Goal: Transaction & Acquisition: Purchase product/service

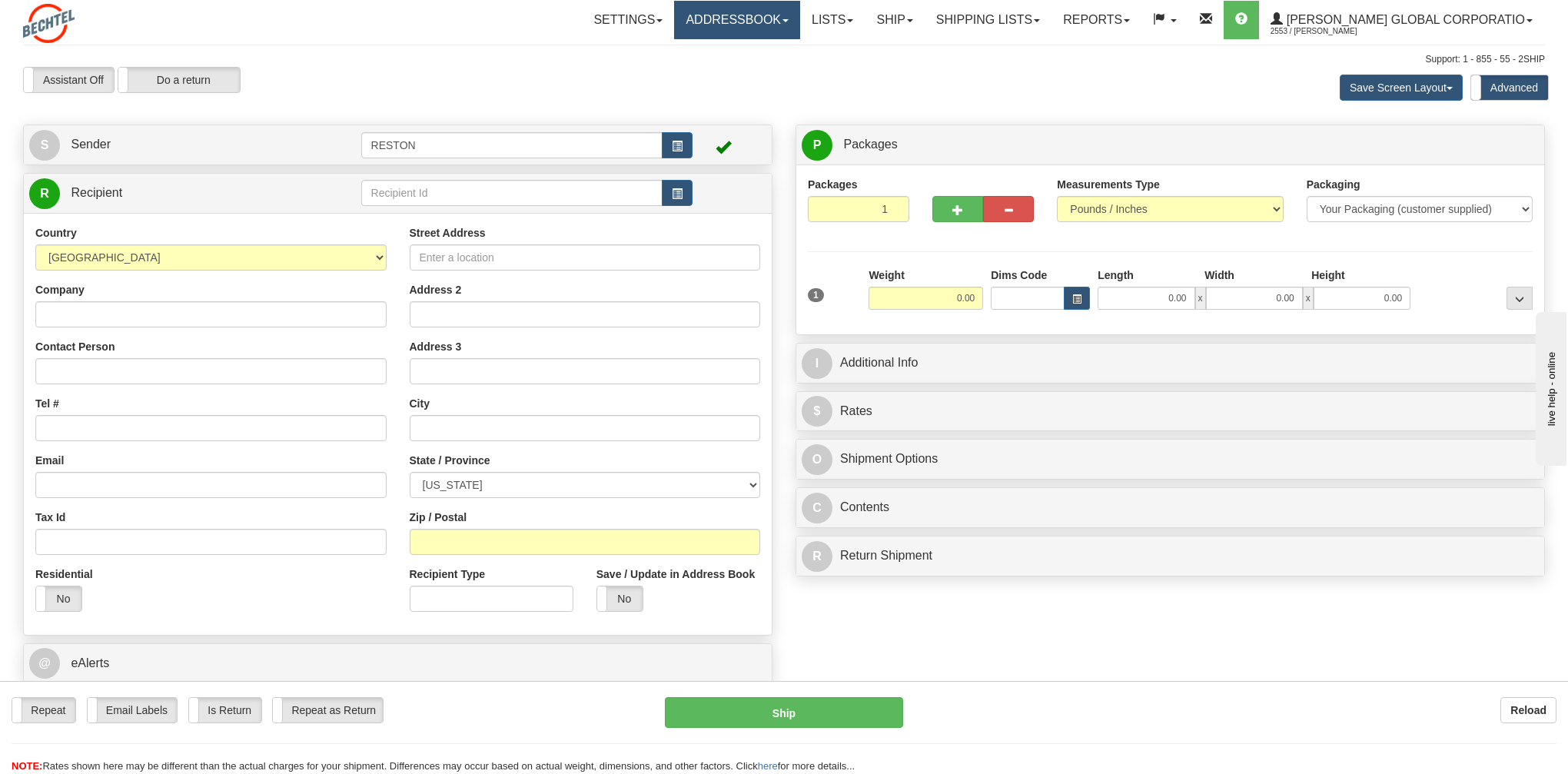
click at [800, 29] on link "Addressbook" at bounding box center [736, 20] width 126 height 38
click at [788, 50] on link "Recipients" at bounding box center [739, 53] width 122 height 20
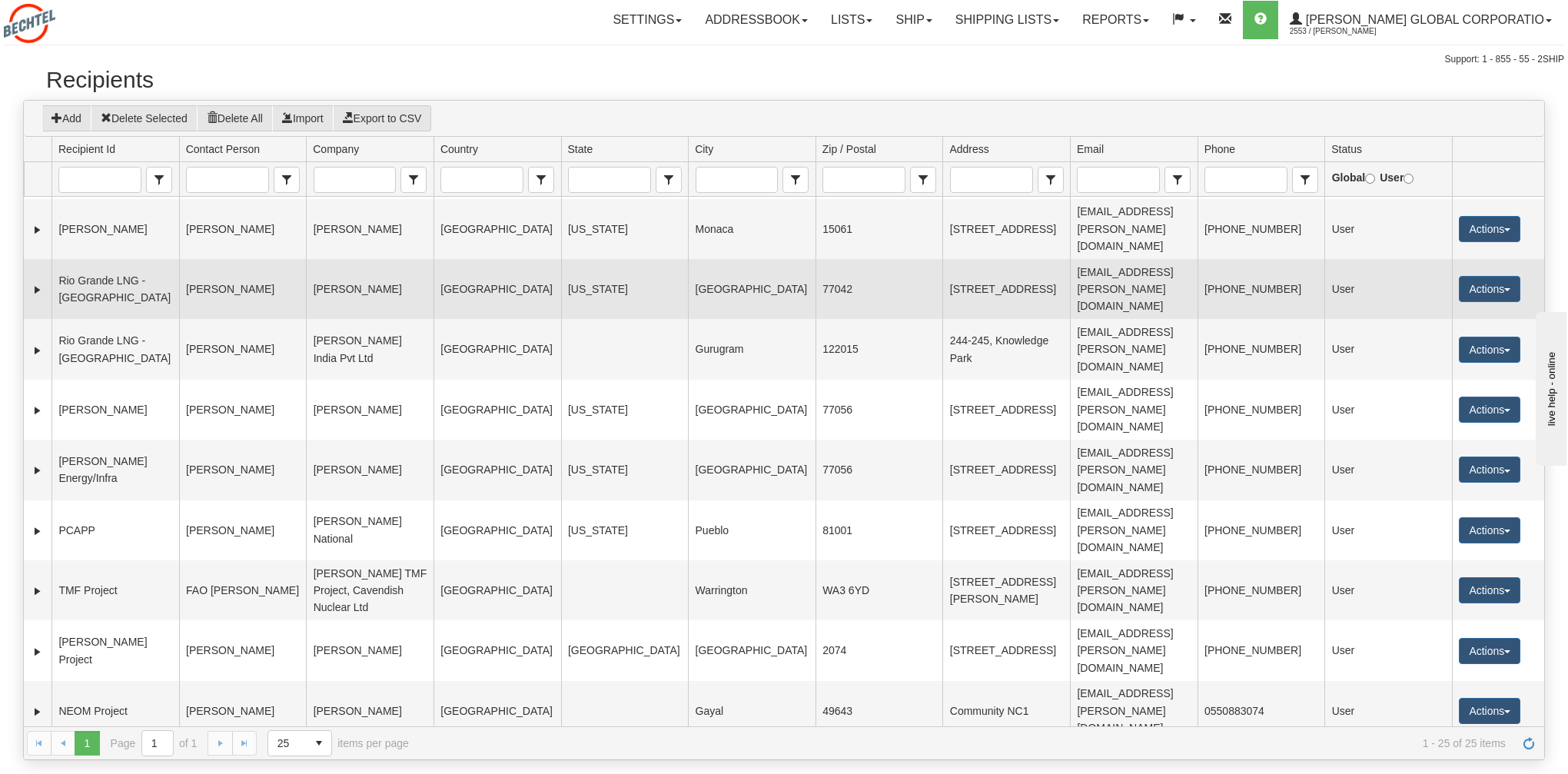
scroll to position [198, 0]
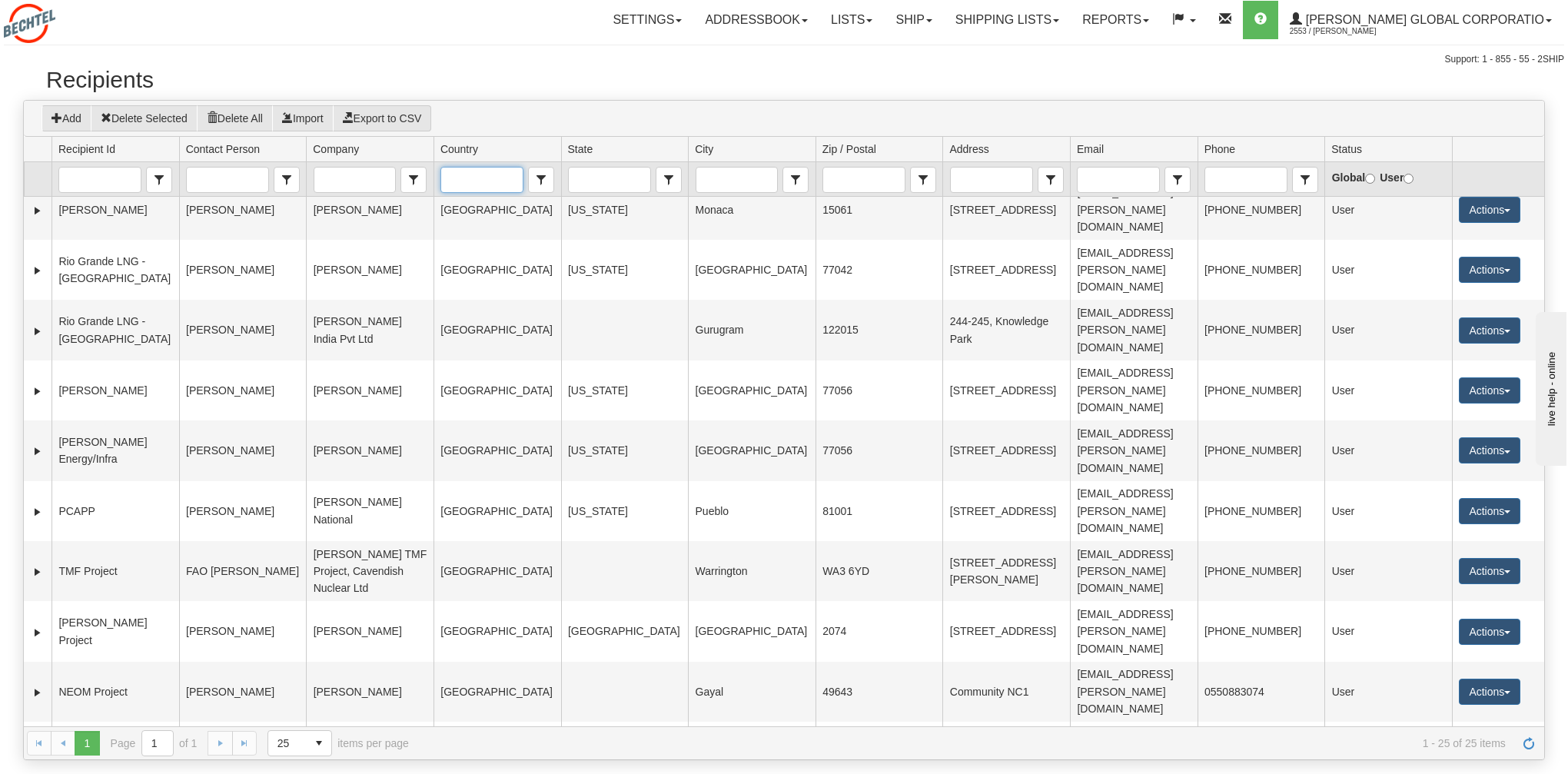
click at [469, 185] on input "Country" at bounding box center [482, 180] width 82 height 24
click at [465, 208] on span "[GEOGRAPHIC_DATA]" at bounding box center [503, 205] width 112 height 16
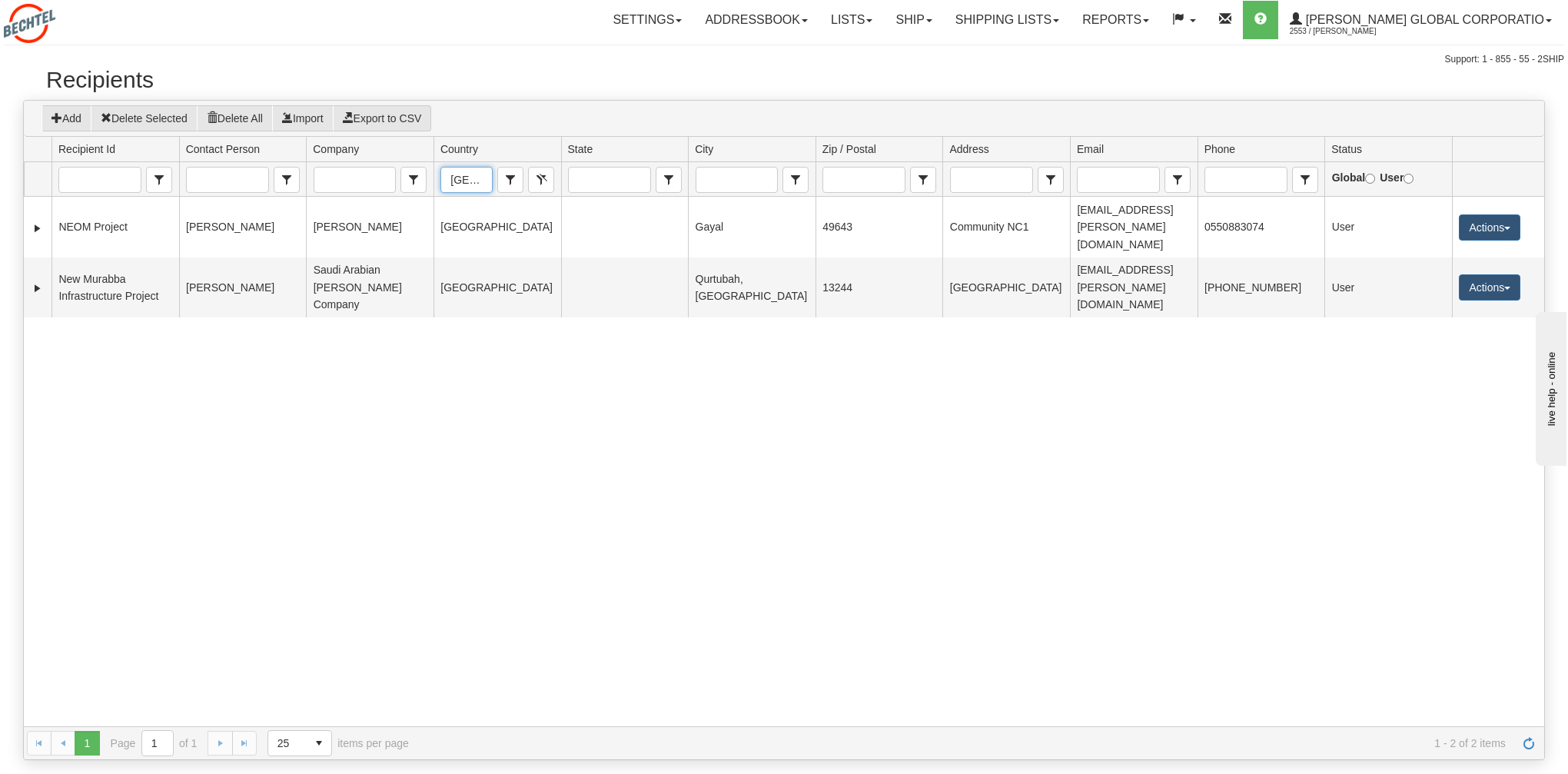
scroll to position [0, 0]
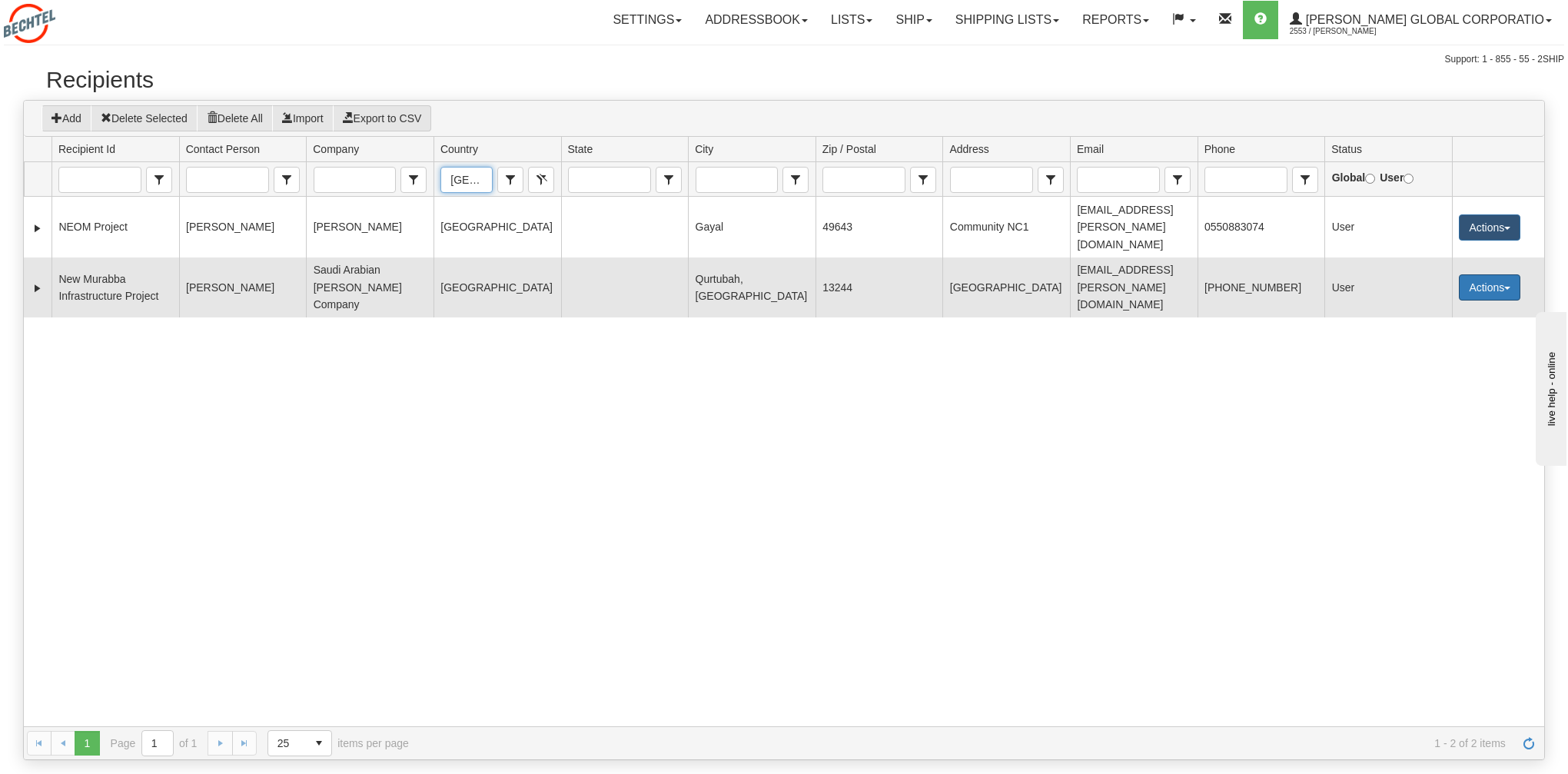
type input "[GEOGRAPHIC_DATA]"
click at [1473, 275] on button "Actions" at bounding box center [1489, 288] width 62 height 26
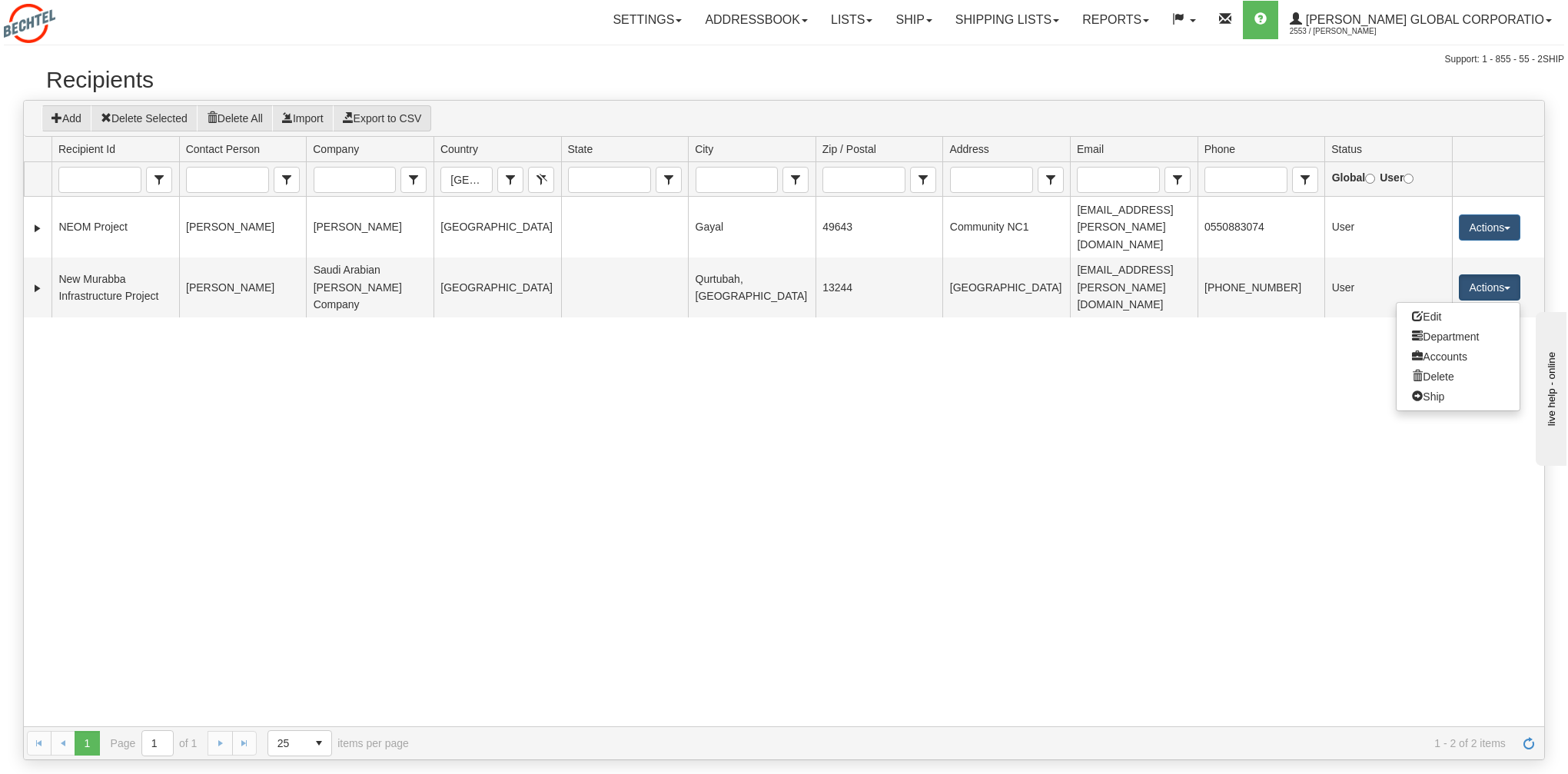
click at [864, 330] on div "4366269 NEOM Project Michael Murphy Bechtel SAUDI ARABIA Gayal 49643 Community …" at bounding box center [783, 462] width 1520 height 530
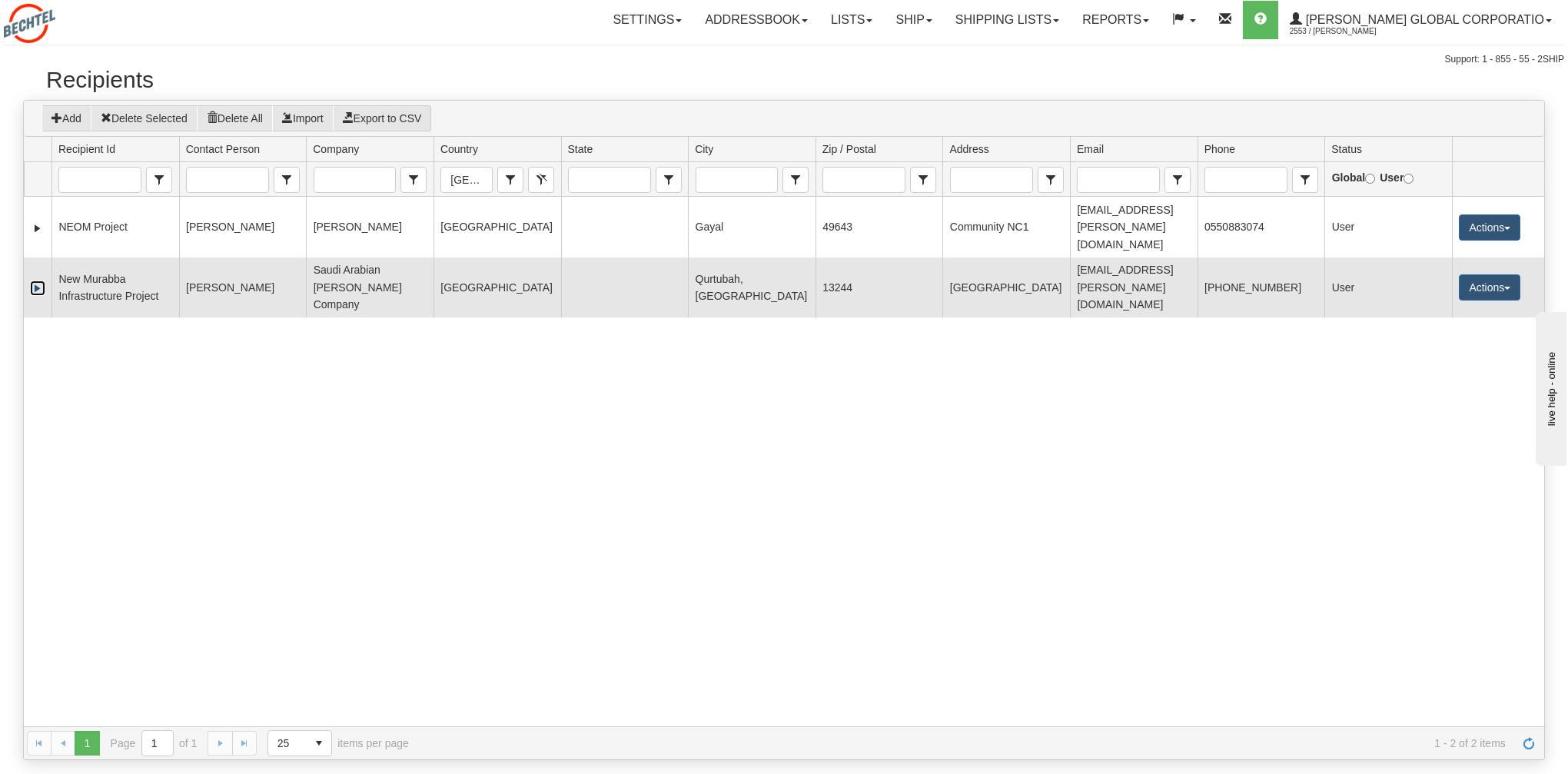
click at [36, 281] on link "Expand" at bounding box center [38, 288] width 16 height 16
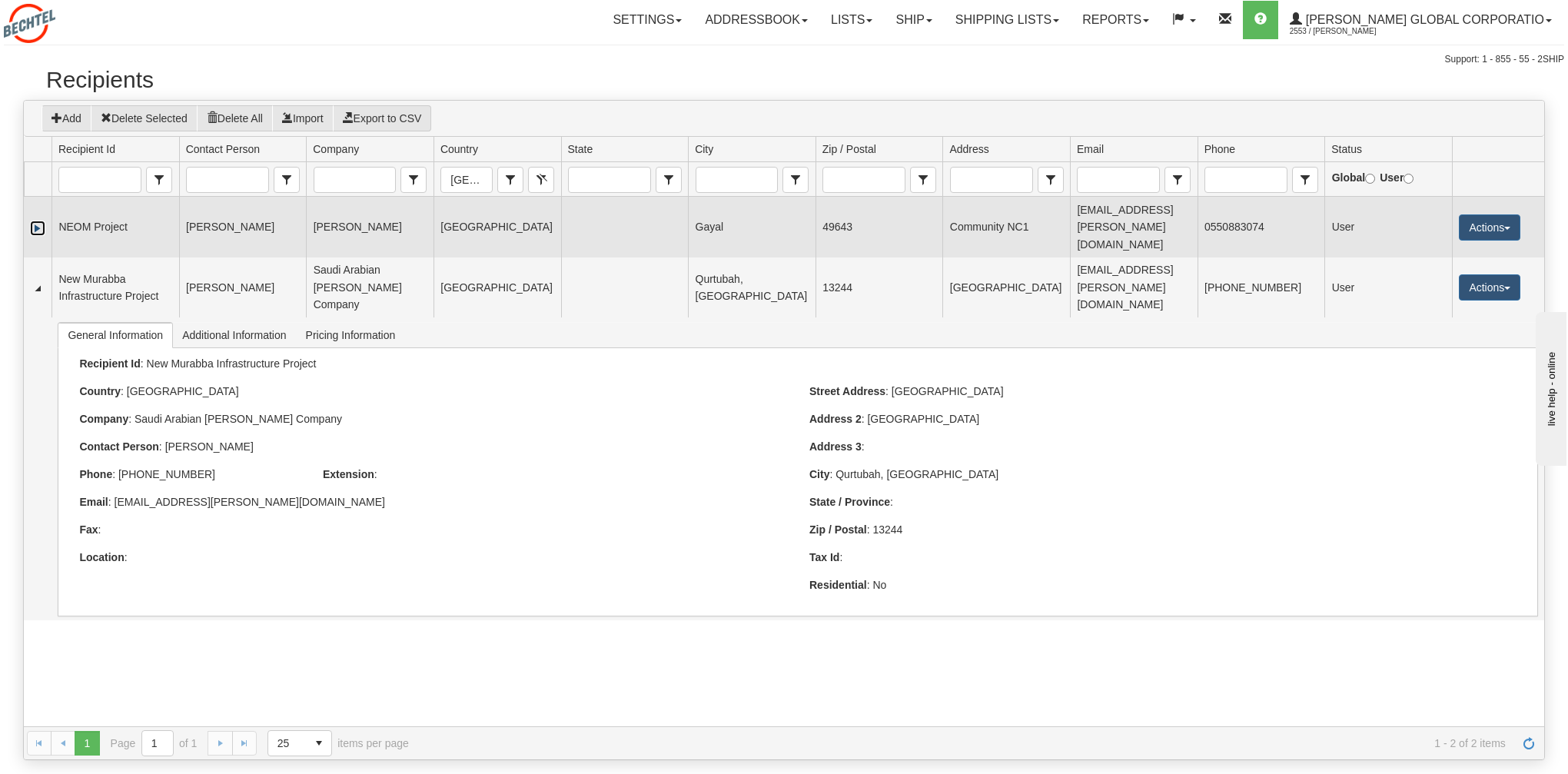
click at [36, 221] on link "Expand" at bounding box center [38, 228] width 16 height 16
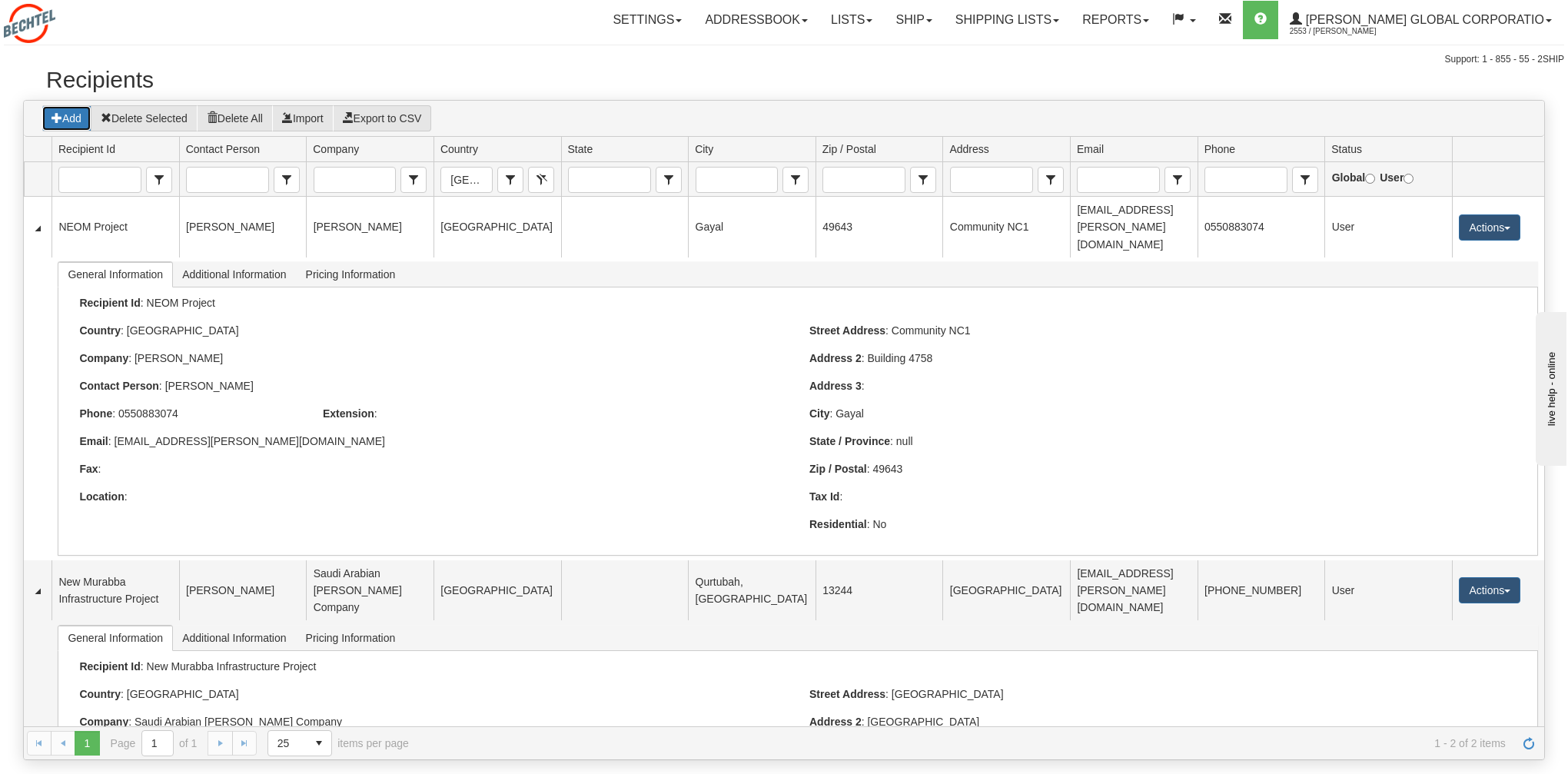
click at [69, 119] on button "Add" at bounding box center [67, 118] width 50 height 26
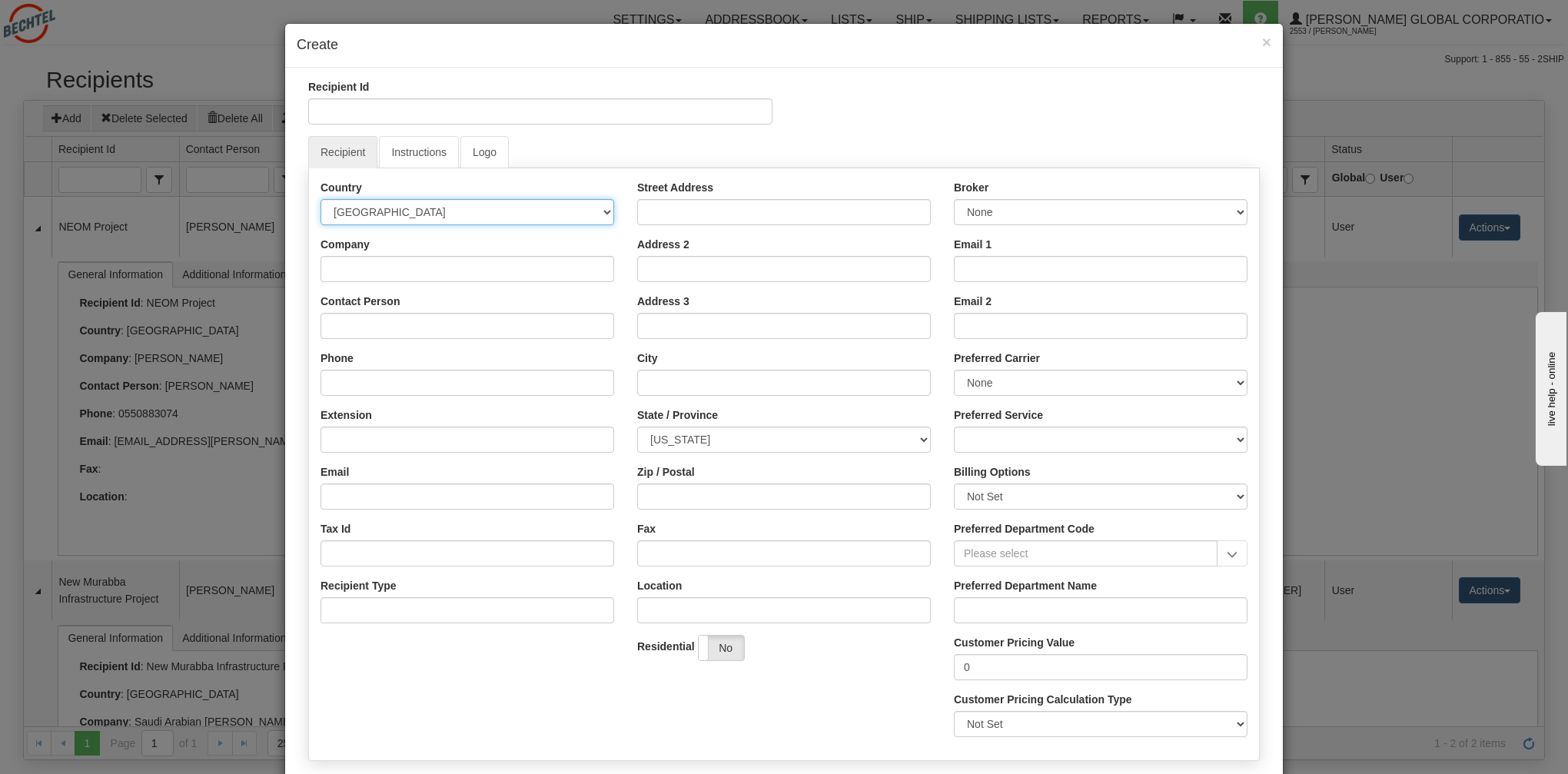
click at [428, 213] on select "AFGHANISTAN ALAND ISLANDS ALBANIA ALGERIA AMERICAN SAMOA ANDORRA ANGOLA ANGUILL…" at bounding box center [467, 212] width 293 height 26
select select "SA"
click at [320, 199] on select "AFGHANISTAN ALAND ISLANDS ALBANIA ALGERIA AMERICAN SAMOA ANDORRA ANGOLA ANGUILL…" at bounding box center [467, 212] width 293 height 26
click at [432, 270] on input "Company" at bounding box center [467, 269] width 293 height 26
paste input "Saudi Arabian [PERSON_NAME] Co. (SABCO)"
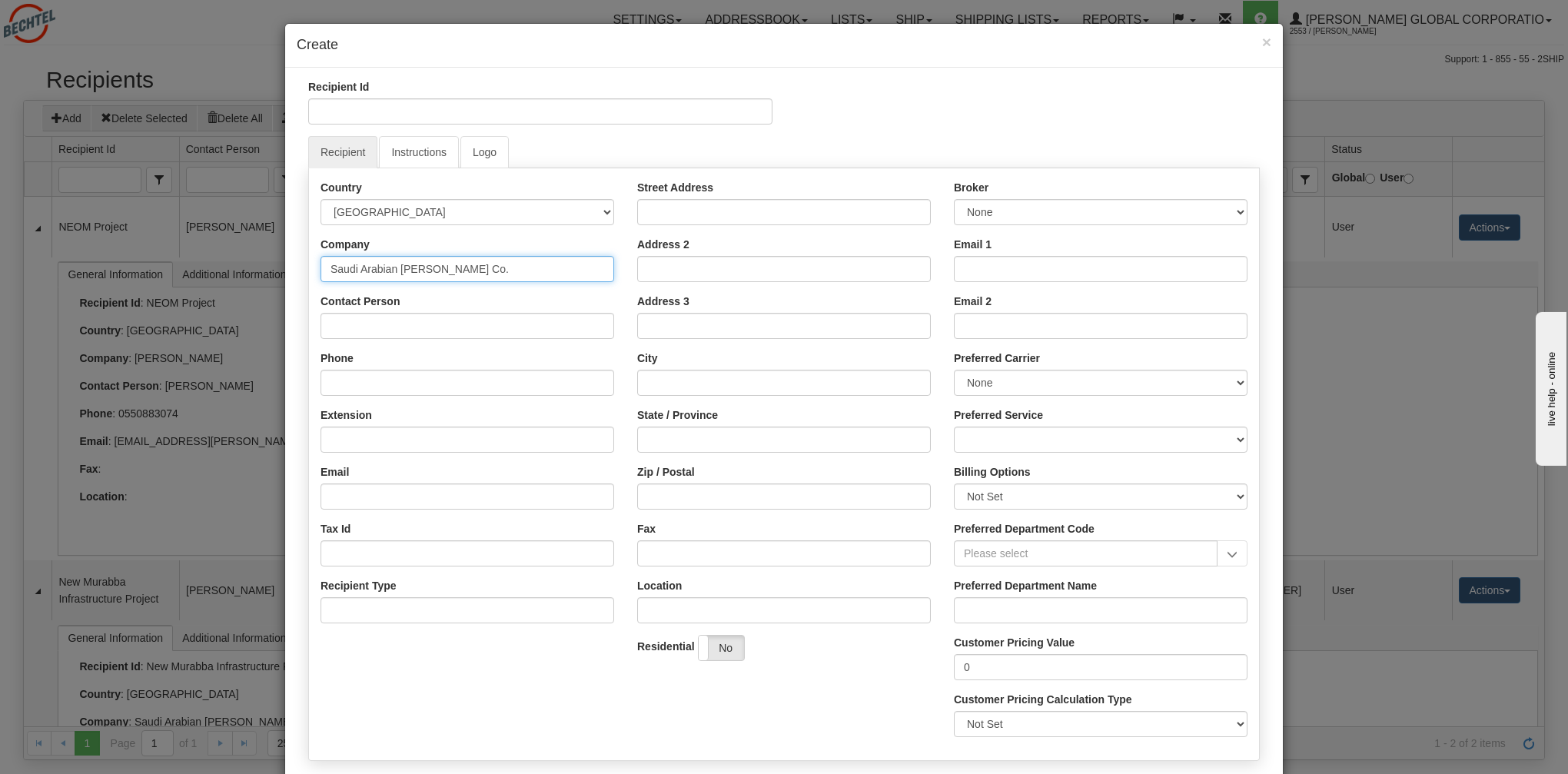
type input "Saudi Arabian [PERSON_NAME] Co."
click at [396, 326] on input "Contact Person" at bounding box center [467, 326] width 293 height 26
paste input "Zainab Jasim Kadhim"
paste input "Al Dujaili"
type input "[PERSON_NAME] [PERSON_NAME]"
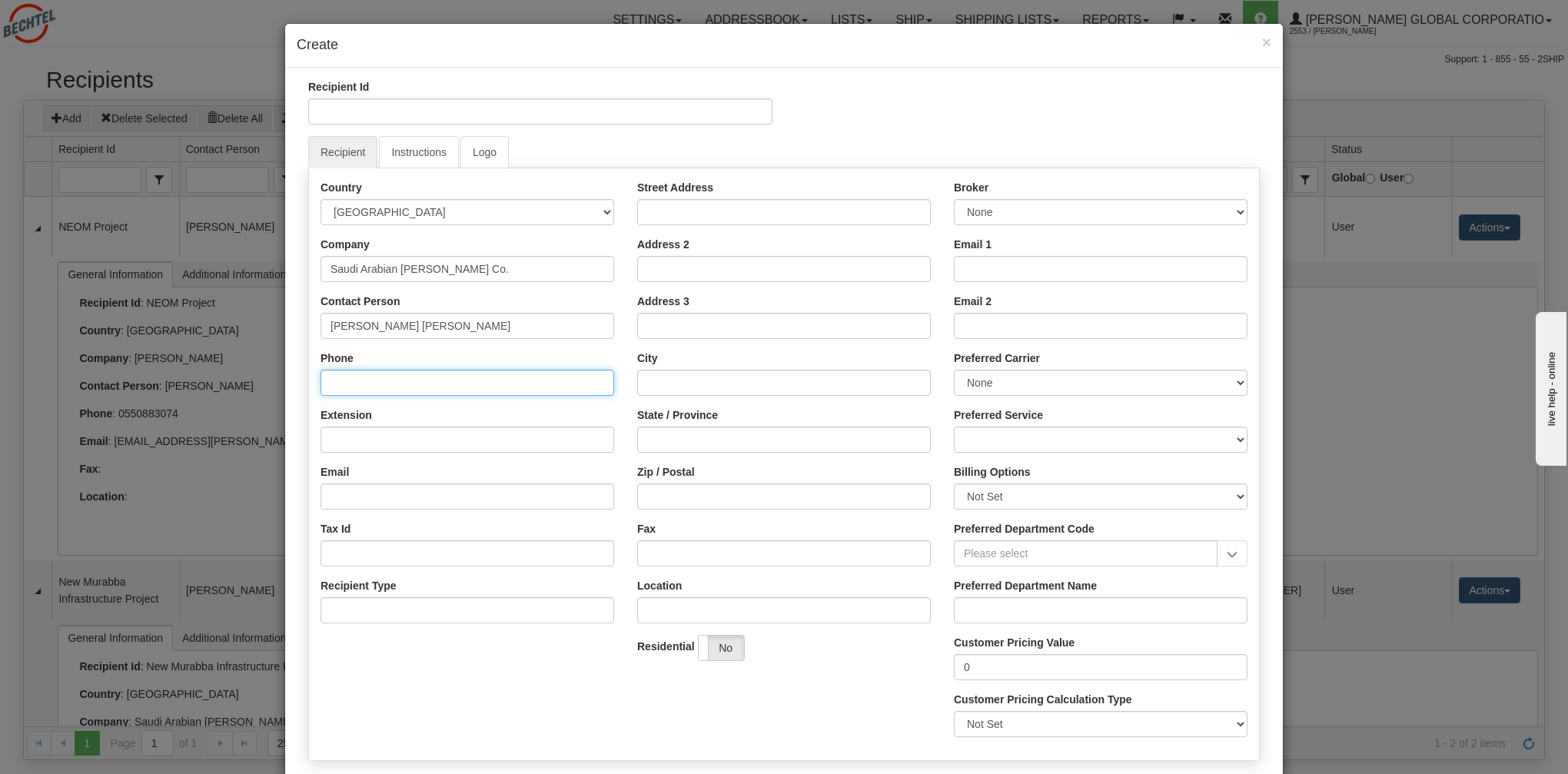
click at [457, 385] on input "Phone" at bounding box center [467, 383] width 293 height 26
paste input "[PHONE_NUMBER]"
type input "[PHONE_NUMBER]"
click at [392, 493] on input "Email" at bounding box center [467, 497] width 293 height 26
paste input "[EMAIL_ADDRESS][PERSON_NAME][DOMAIN_NAME]"
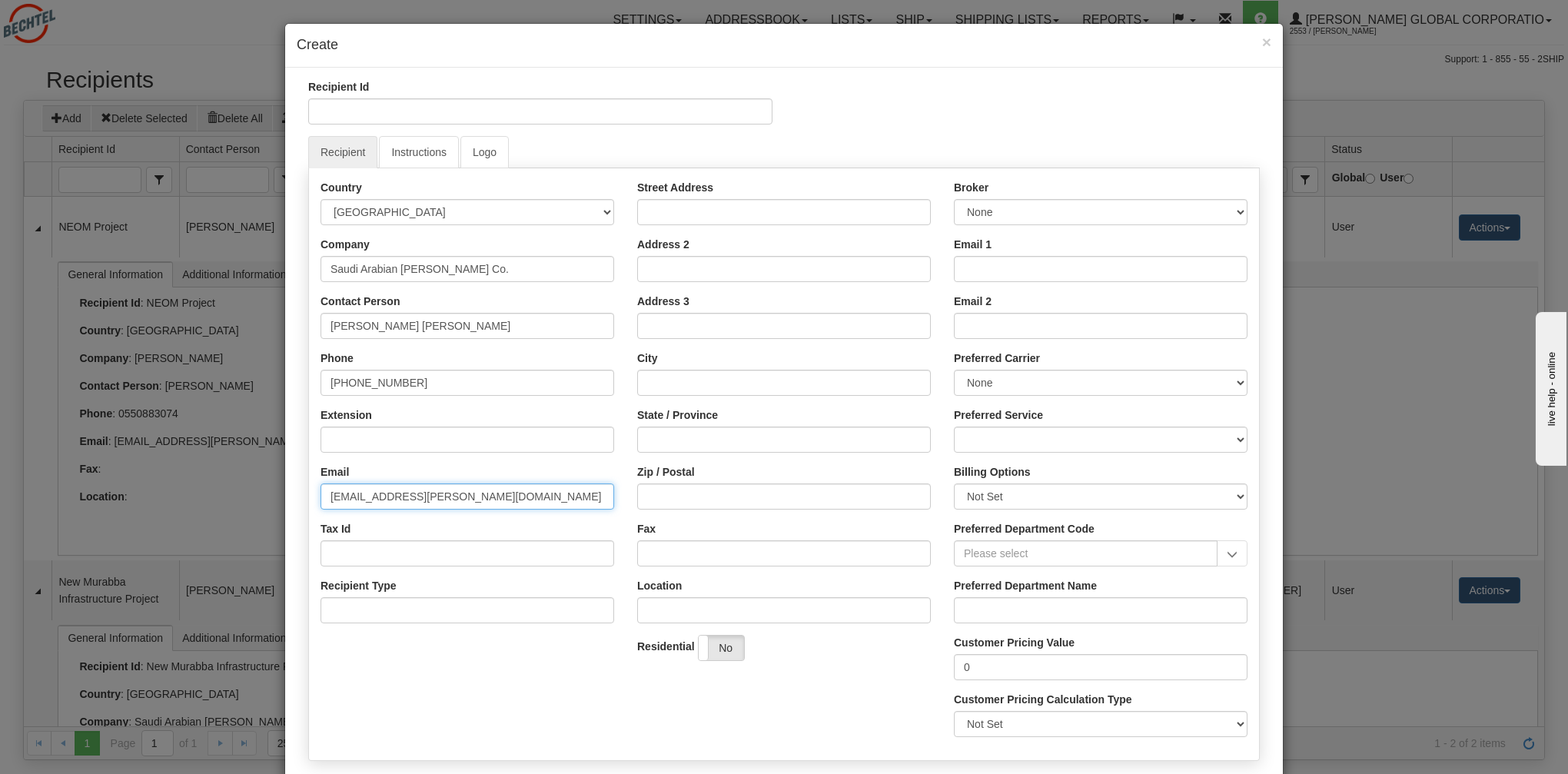
type input "[EMAIL_ADDRESS][PERSON_NAME][DOMAIN_NAME]"
drag, startPoint x: 780, startPoint y: 43, endPoint x: 789, endPoint y: 43, distance: 9.0
click at [789, 43] on h4 "Create" at bounding box center [784, 45] width 974 height 20
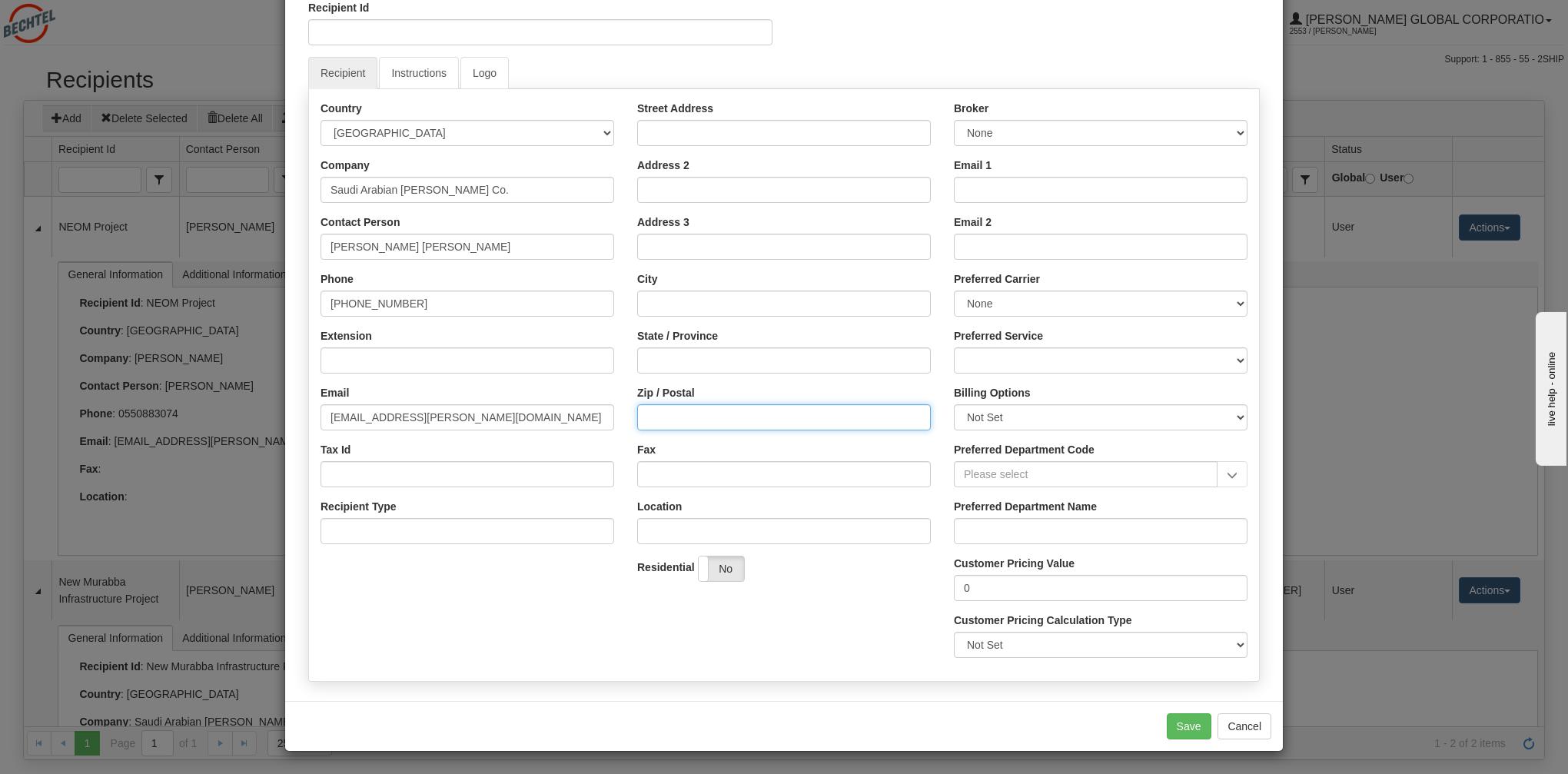
click at [739, 416] on input "Zip / Postal" at bounding box center [784, 418] width 293 height 26
paste input "13244"
type input "13244"
click at [757, 306] on input "City" at bounding box center [784, 304] width 293 height 26
paste input "[GEOGRAPHIC_DATA]"
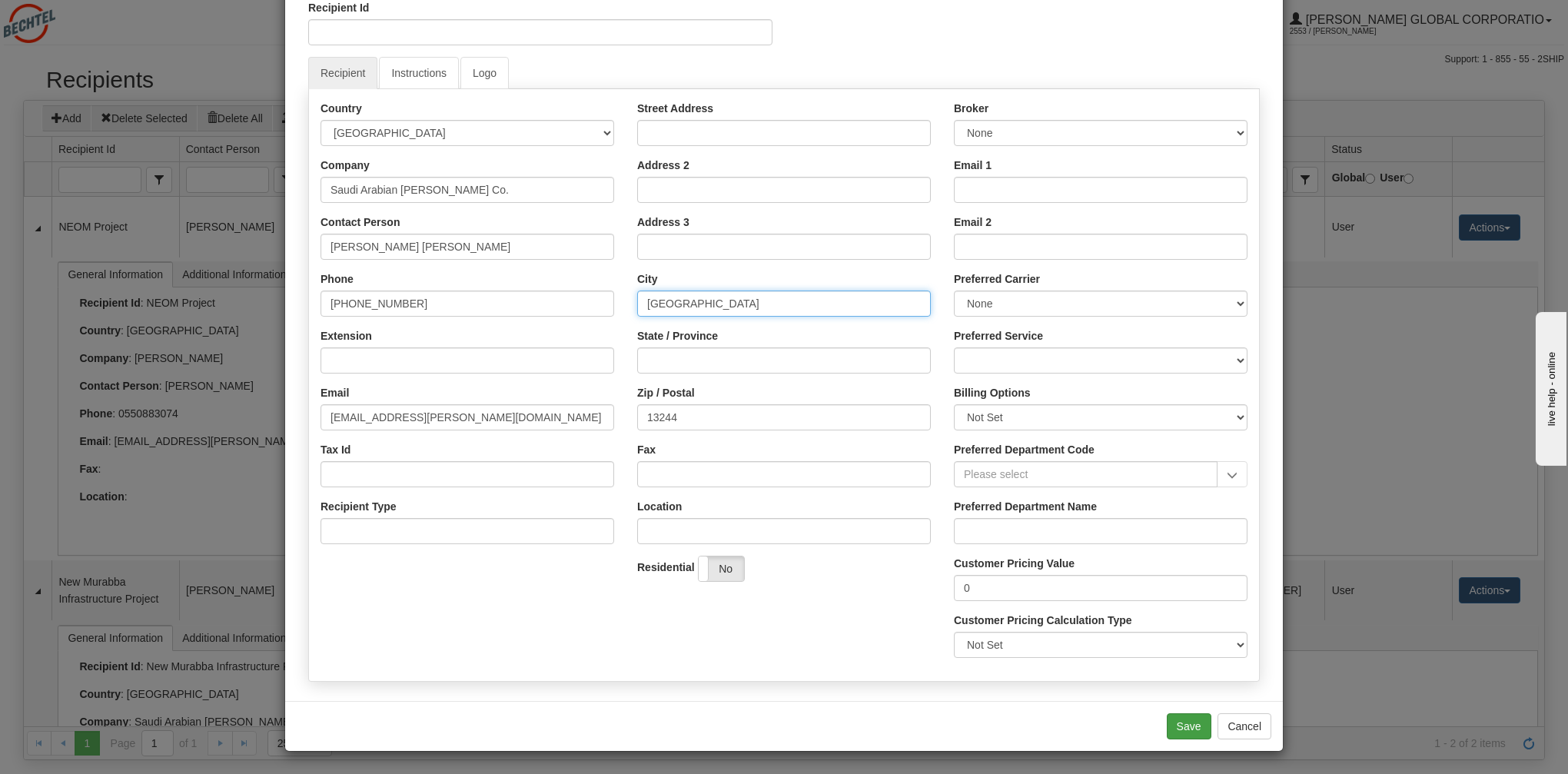
type input "[GEOGRAPHIC_DATA]"
click at [1192, 729] on button "Save" at bounding box center [1189, 726] width 44 height 26
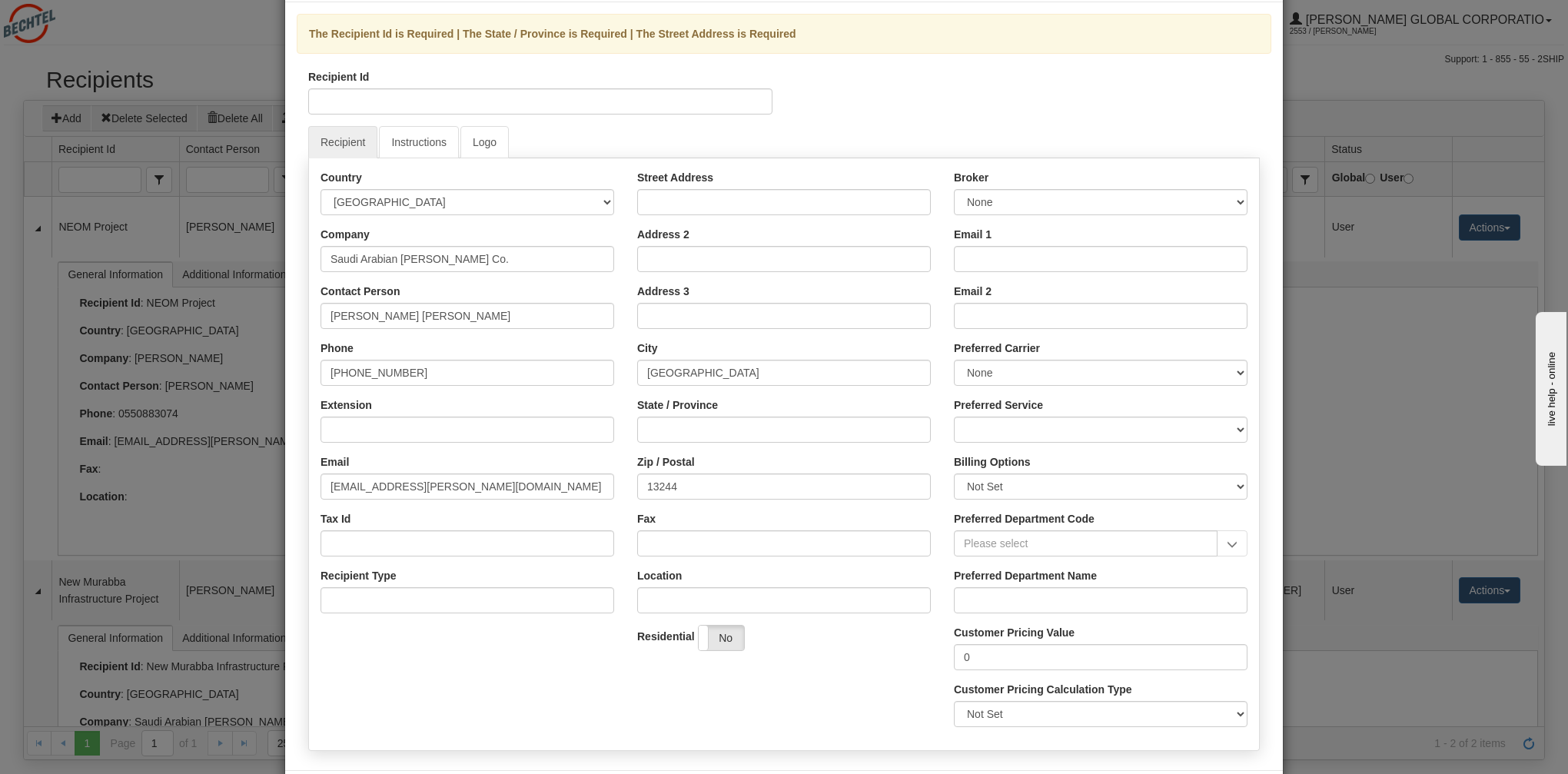
scroll to position [0, 0]
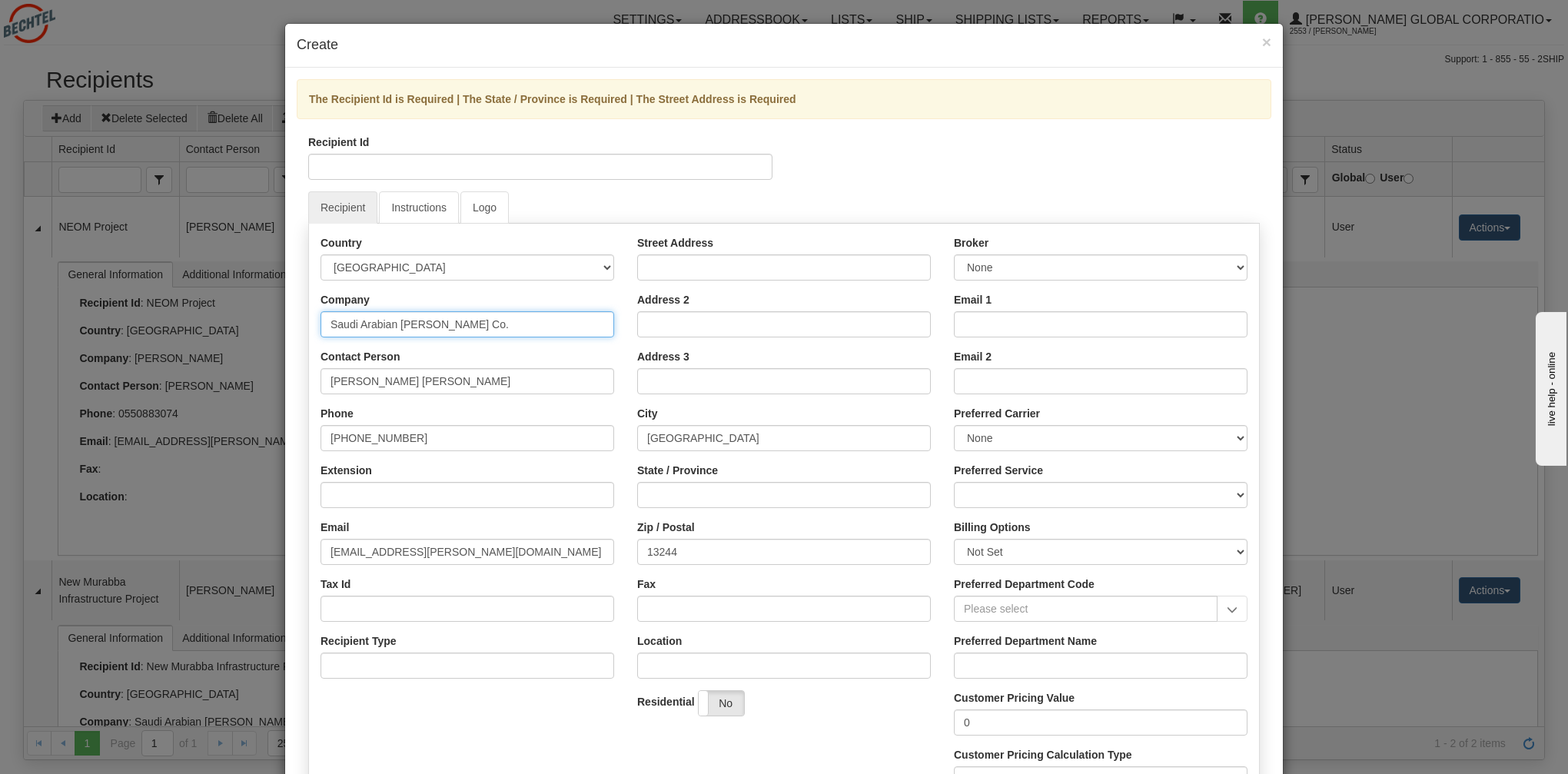
drag, startPoint x: 482, startPoint y: 325, endPoint x: 305, endPoint y: 321, distance: 177.0
click at [305, 321] on div "Recipient Id Recipient Instructions Logo Country AFGHANISTAN ALAND ISLANDS ALBA…" at bounding box center [784, 480] width 974 height 690
click at [399, 167] on input "Recipient Id" at bounding box center [540, 167] width 464 height 26
paste input "Saudi Arabian [PERSON_NAME] Co."
type input "Saudi Arabian [PERSON_NAME] Co."
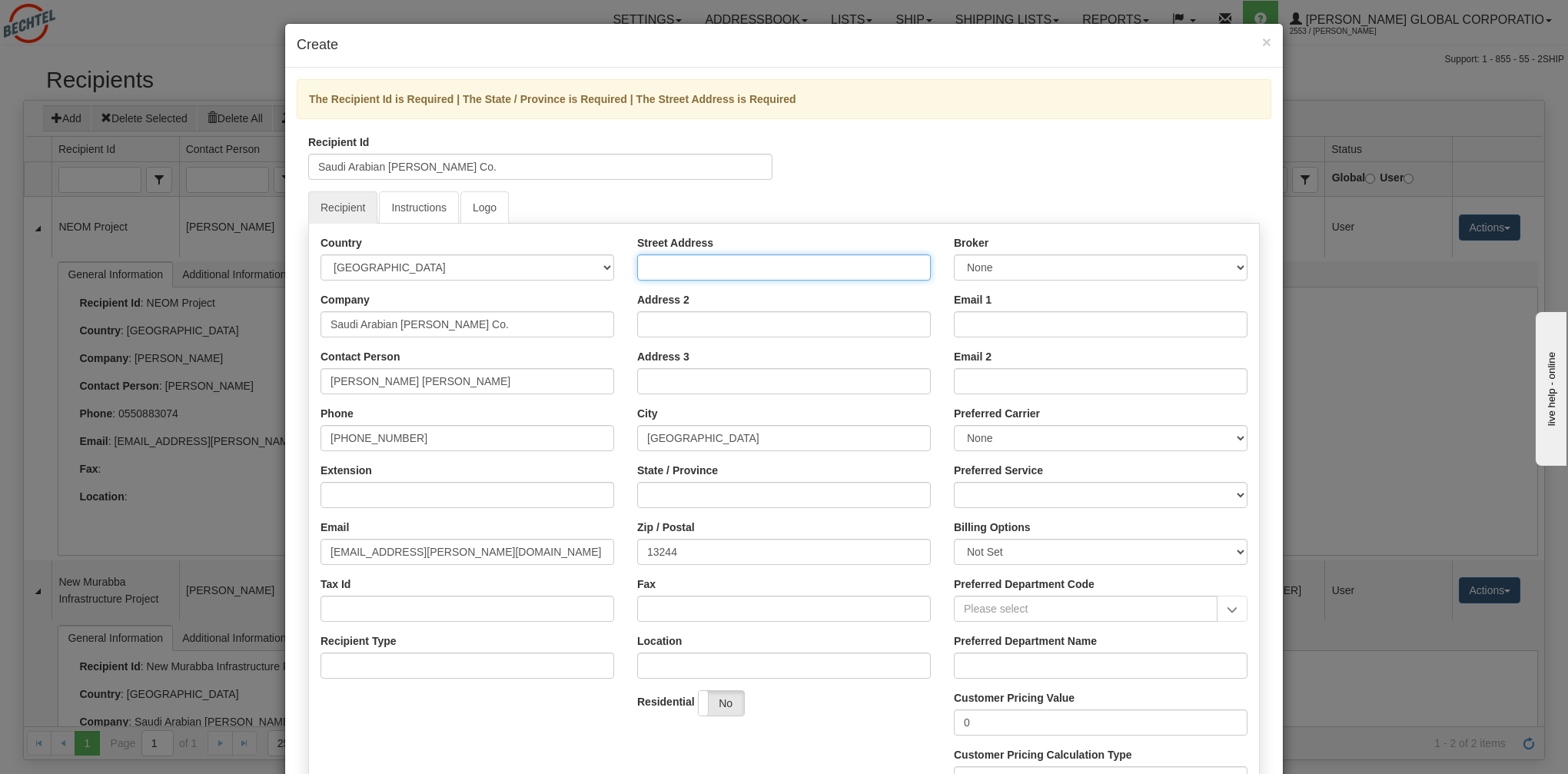
click at [704, 266] on input "Street Address" at bounding box center [784, 268] width 293 height 26
paste input "Second and Third Floors"
type input "Second and Third Floors"
click at [780, 326] on input "Address 2" at bounding box center [784, 324] width 293 height 26
paste input "[GEOGRAPHIC_DATA] A4"
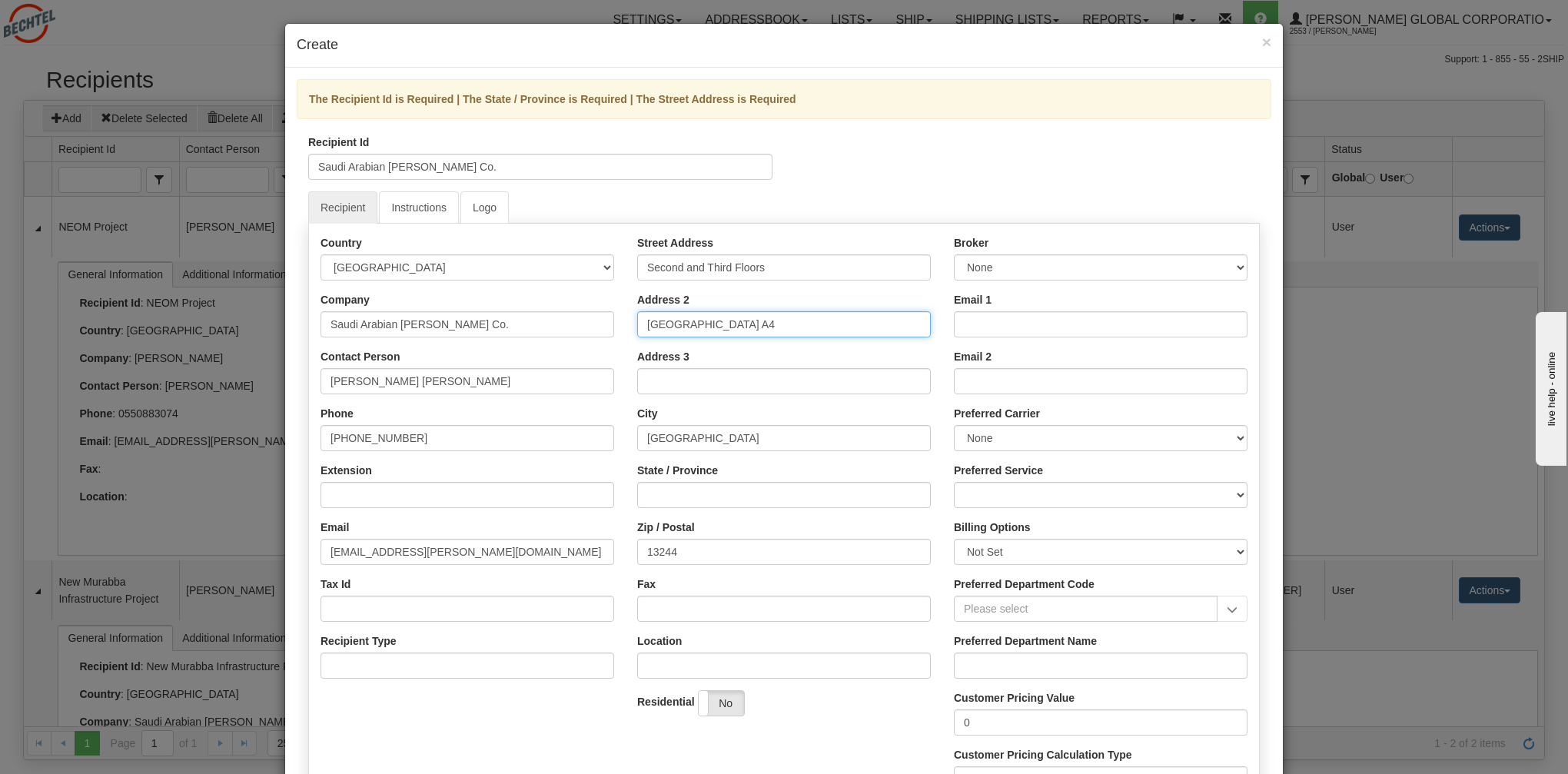
type input "[GEOGRAPHIC_DATA] A4"
click at [746, 380] on input "Address 3" at bounding box center [784, 381] width 293 height 26
paste input "[GEOGRAPHIC_DATA]"
type input "[GEOGRAPHIC_DATA]"
drag, startPoint x: 759, startPoint y: 437, endPoint x: 636, endPoint y: 435, distance: 123.0
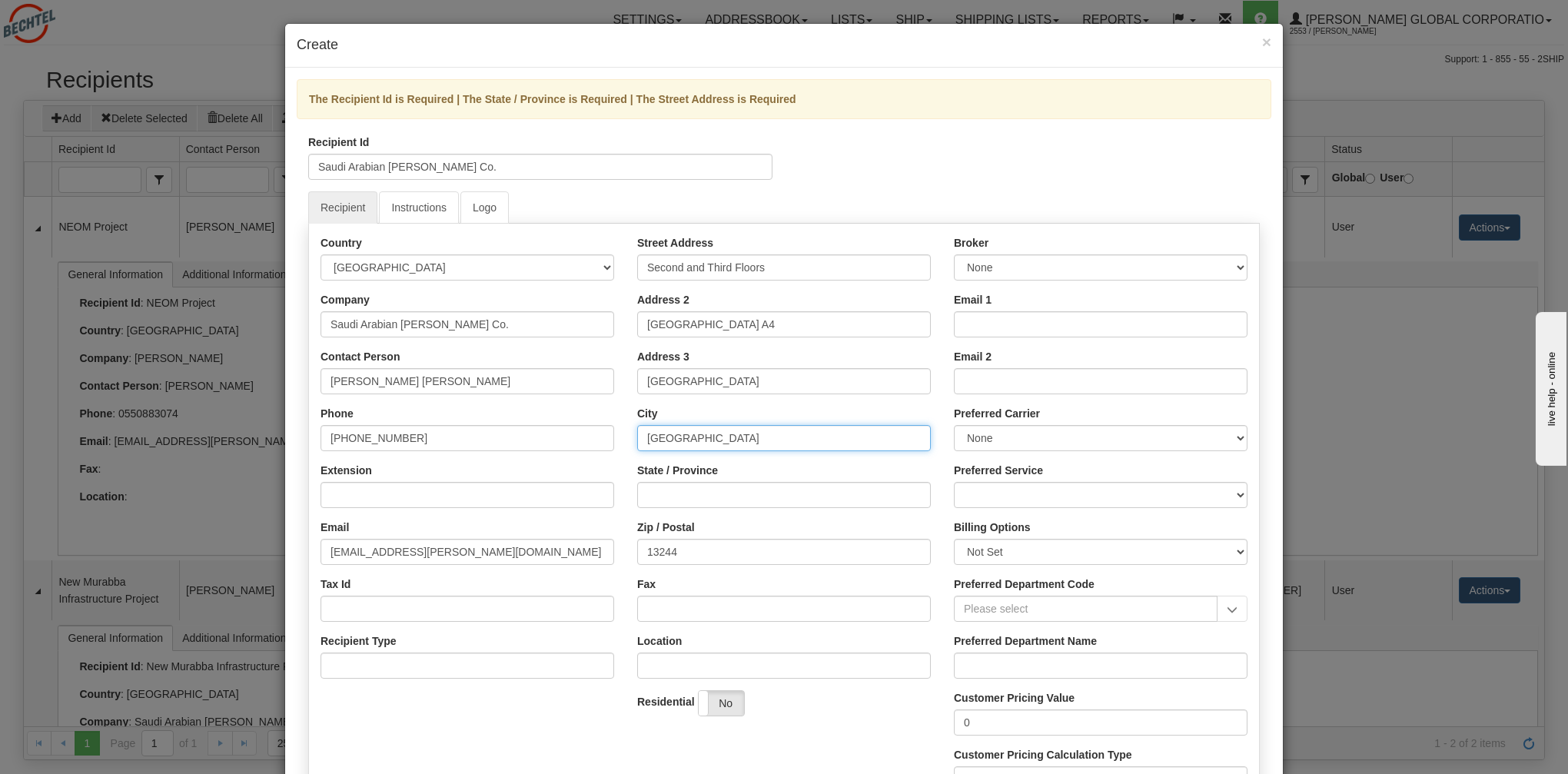
click at [636, 435] on div "Street Address Second and Third Floors Address 2 Business Gate Building A4 Addr…" at bounding box center [784, 481] width 317 height 493
paste input "Qurtubah,"
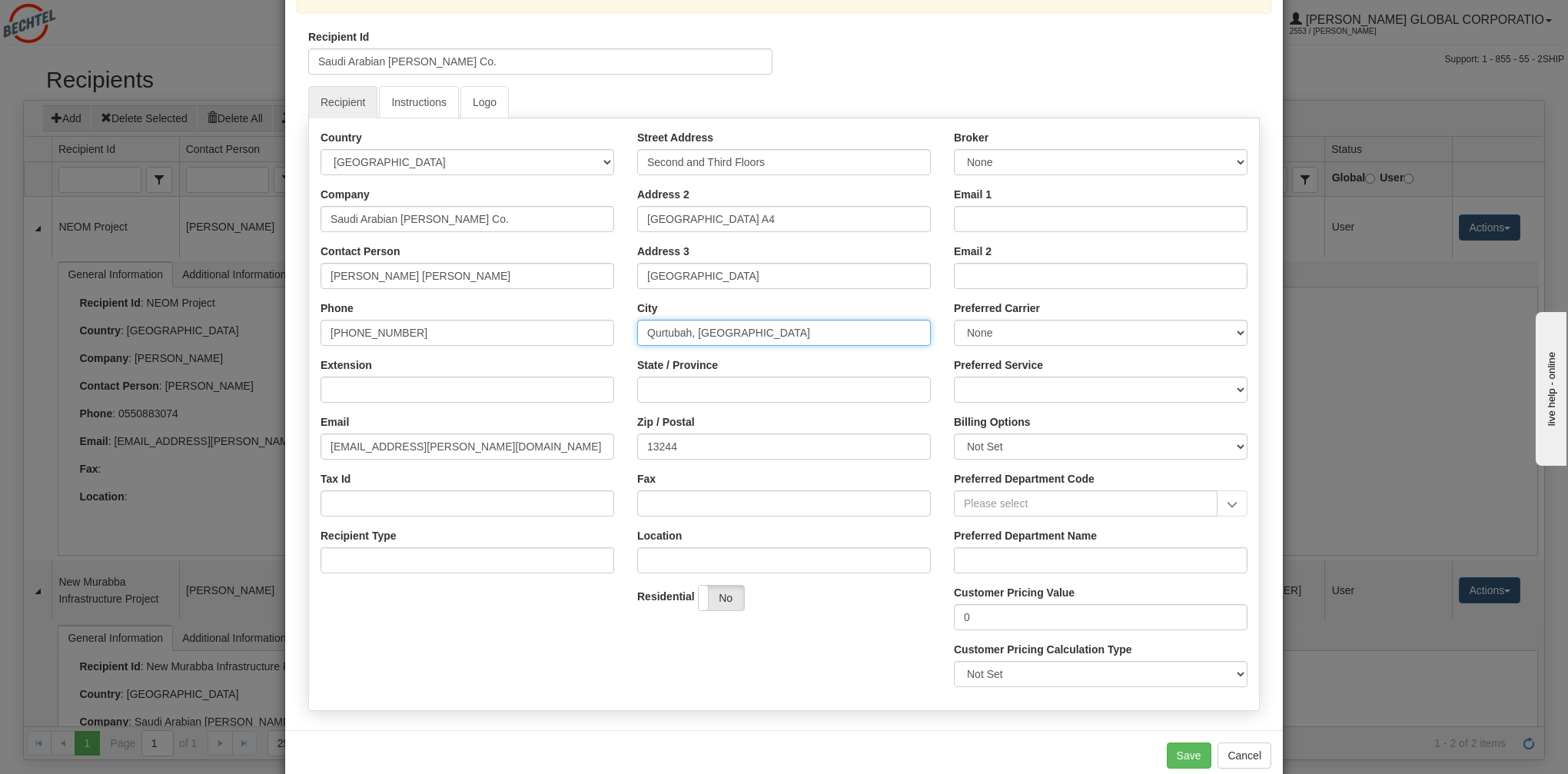
scroll to position [135, 0]
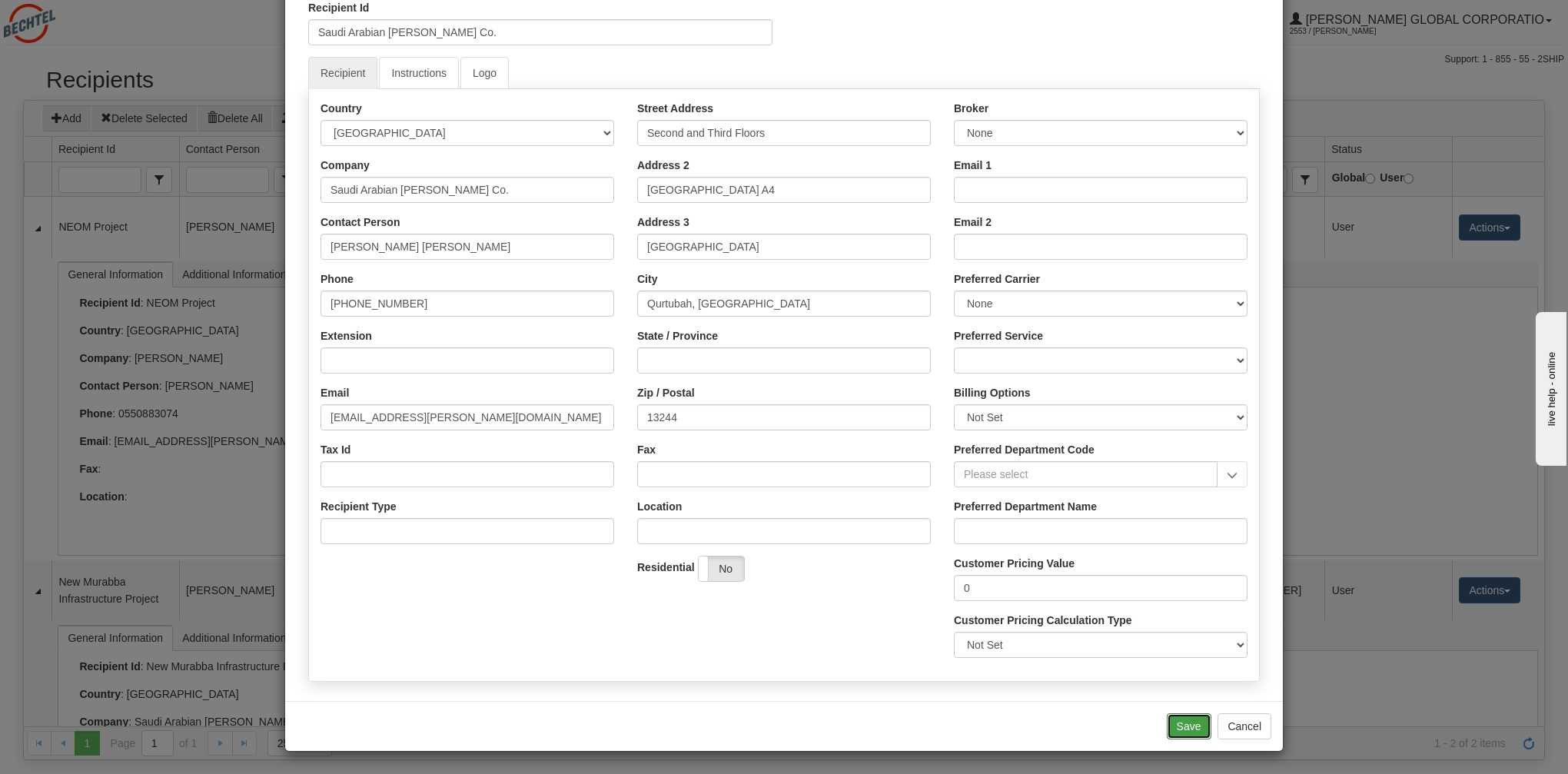
click at [1196, 719] on button "Save" at bounding box center [1189, 726] width 44 height 26
click at [800, 362] on input "State / Province" at bounding box center [784, 361] width 293 height 26
drag, startPoint x: 759, startPoint y: 303, endPoint x: 695, endPoint y: 303, distance: 64.0
click at [695, 303] on input "Qurtubah, [GEOGRAPHIC_DATA]" at bounding box center [784, 304] width 293 height 26
type input "Qurtubah,"
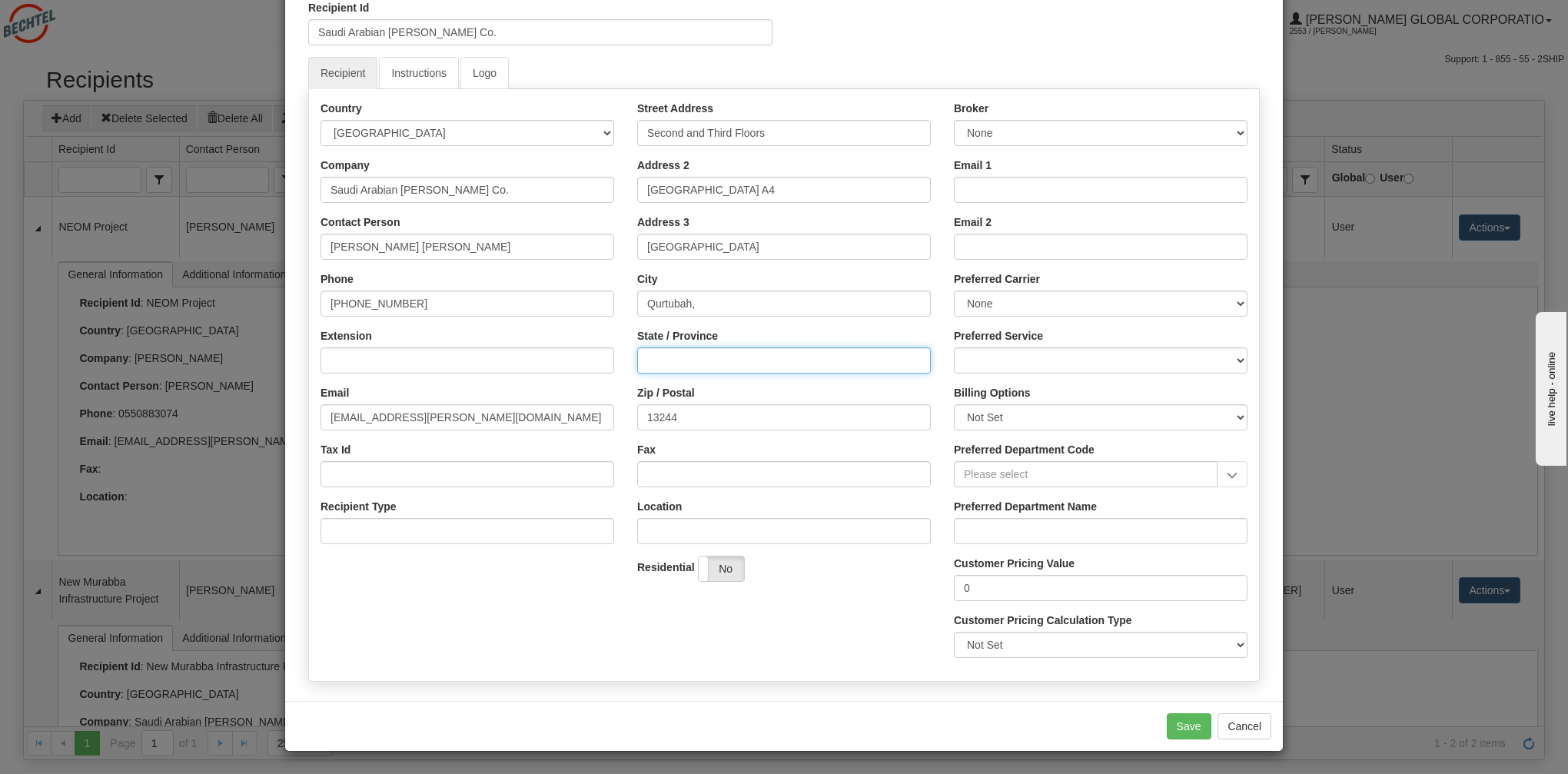
click at [699, 362] on input "State / Province" at bounding box center [784, 361] width 293 height 26
paste input "[GEOGRAPHIC_DATA]"
type input "[GEOGRAPHIC_DATA]"
click at [708, 305] on input "Qurtubah," at bounding box center [784, 304] width 293 height 26
type input "Qurtubah"
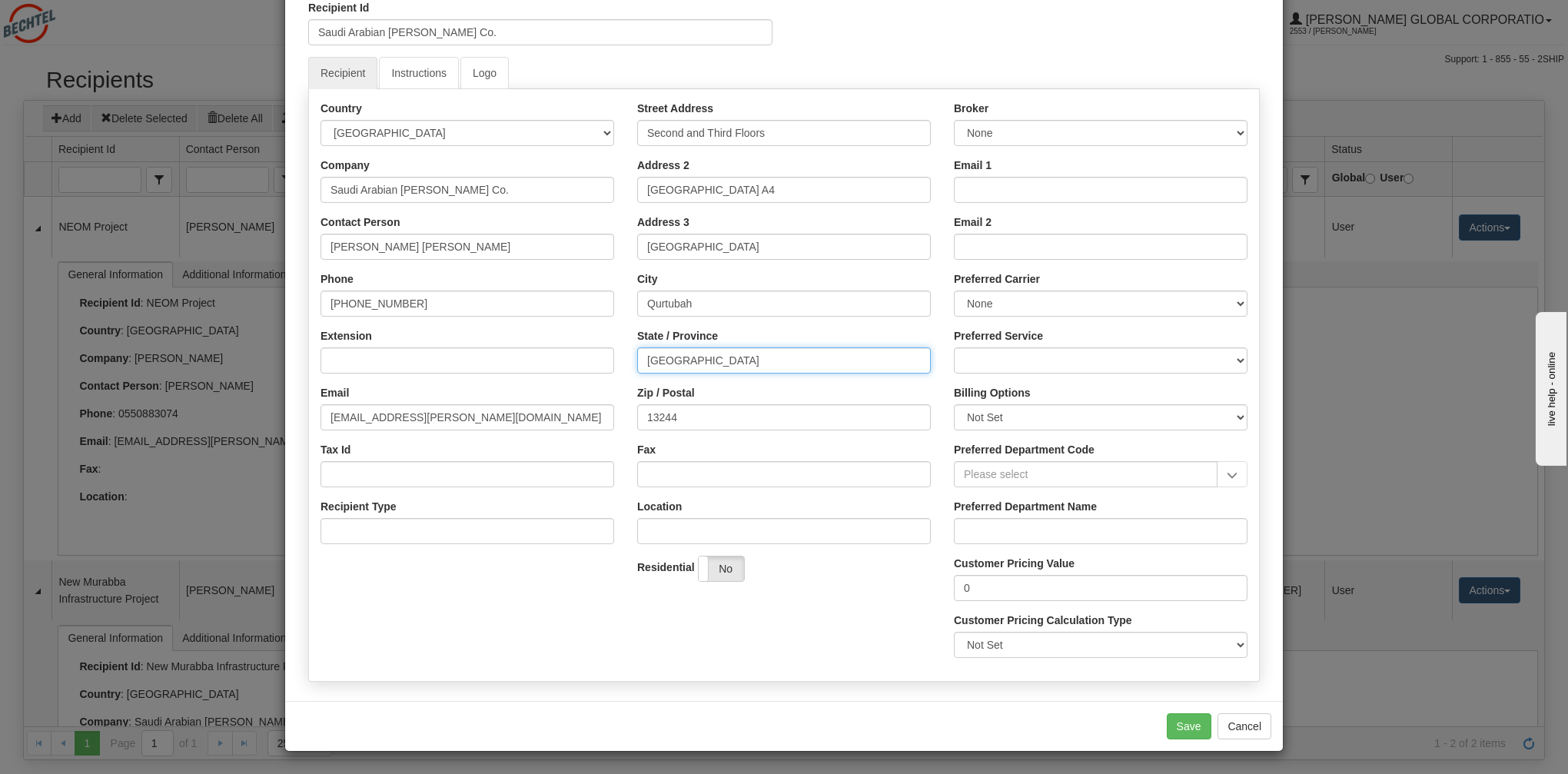
click at [734, 363] on input "[GEOGRAPHIC_DATA]" at bounding box center [784, 361] width 293 height 26
click at [651, 362] on input "[GEOGRAPHIC_DATA]" at bounding box center [784, 361] width 293 height 26
type input "[GEOGRAPHIC_DATA]"
click at [1183, 728] on button "Save" at bounding box center [1189, 726] width 44 height 26
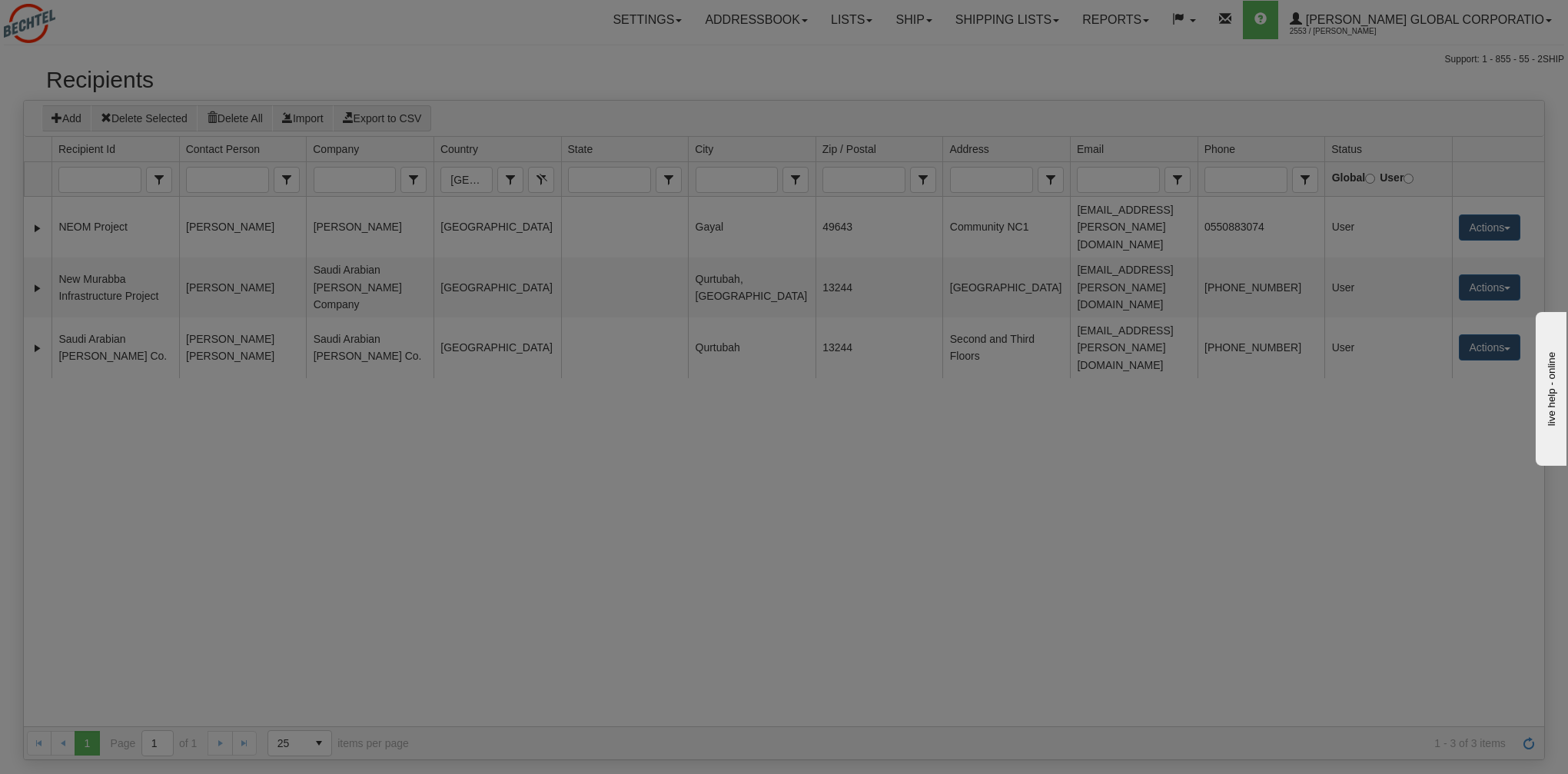
scroll to position [0, 0]
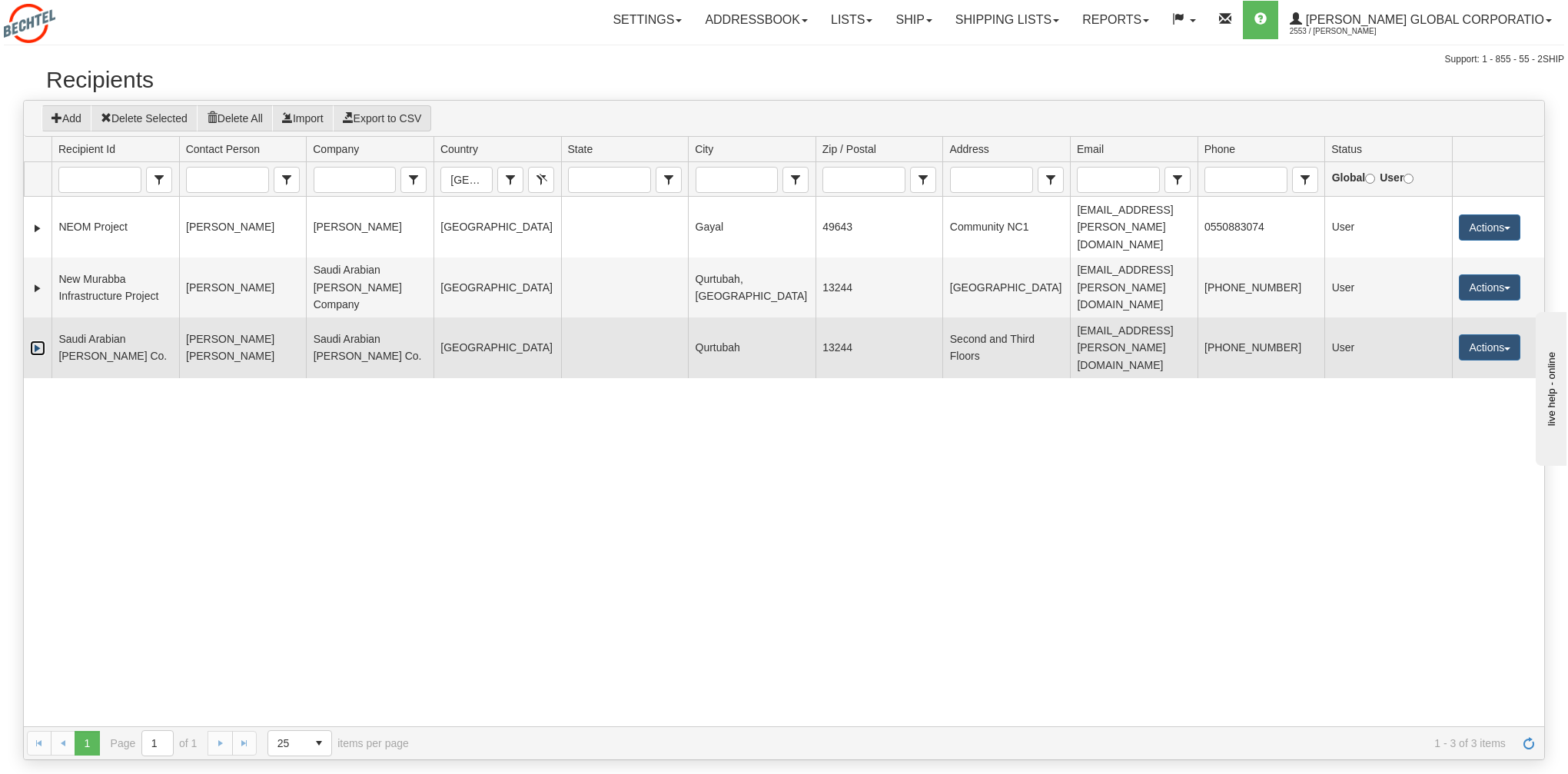
click at [36, 341] on link "Expand" at bounding box center [38, 348] width 16 height 16
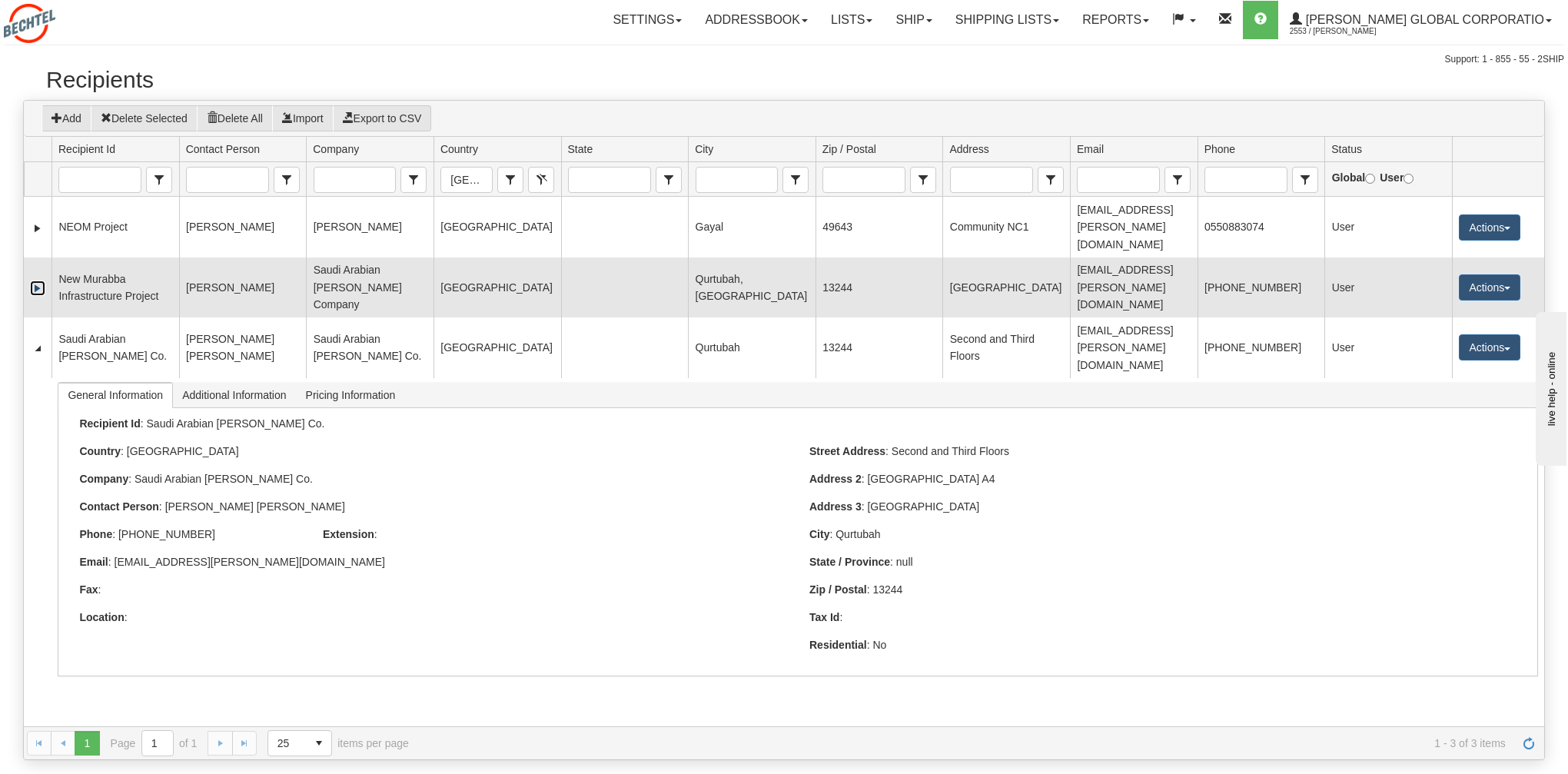
click at [40, 281] on link "Expand" at bounding box center [38, 288] width 16 height 16
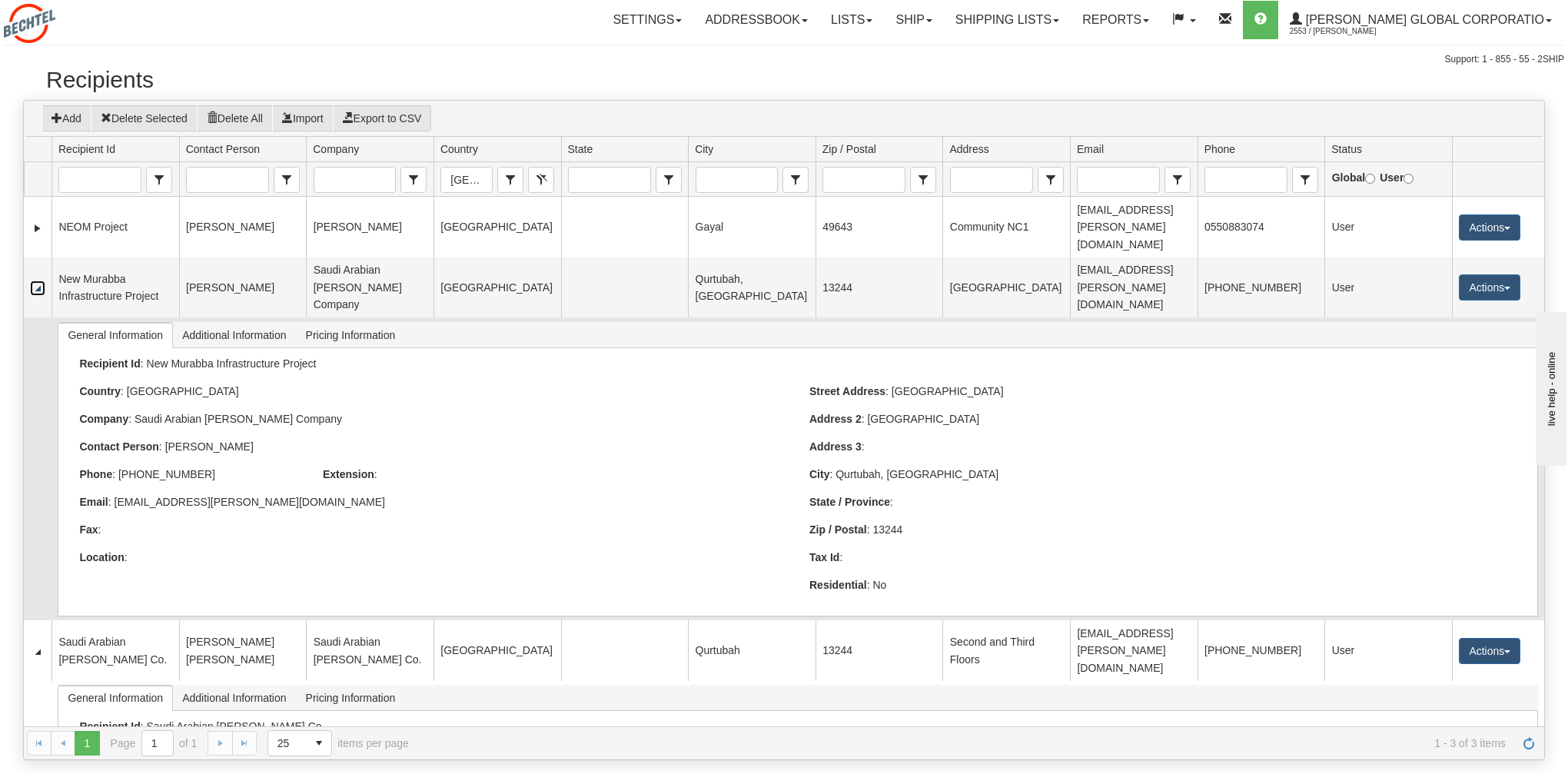
scroll to position [213, 0]
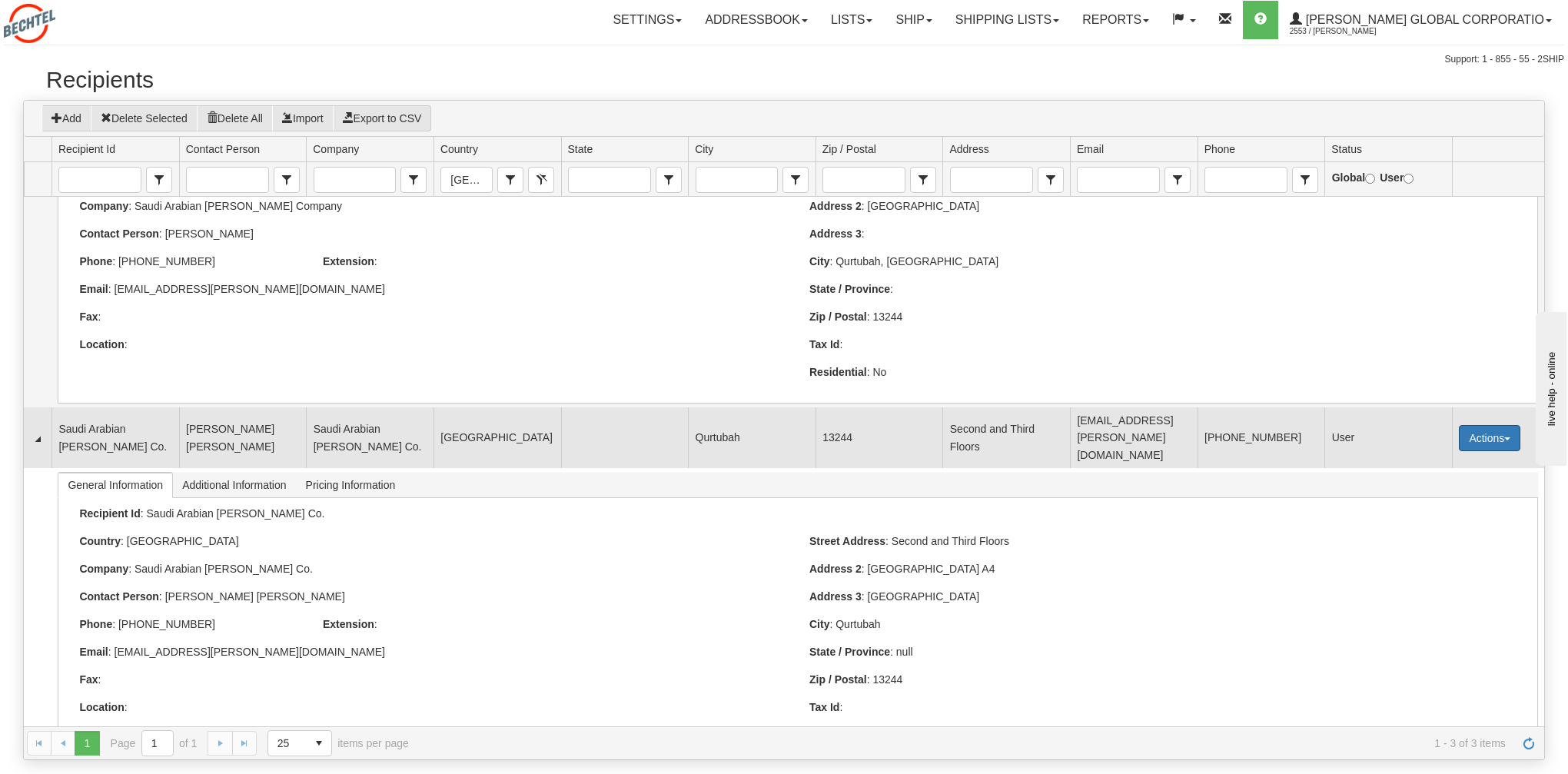
click at [1491, 425] on button "Actions" at bounding box center [1489, 438] width 62 height 26
click at [1440, 458] on link "Edit" at bounding box center [1458, 467] width 123 height 20
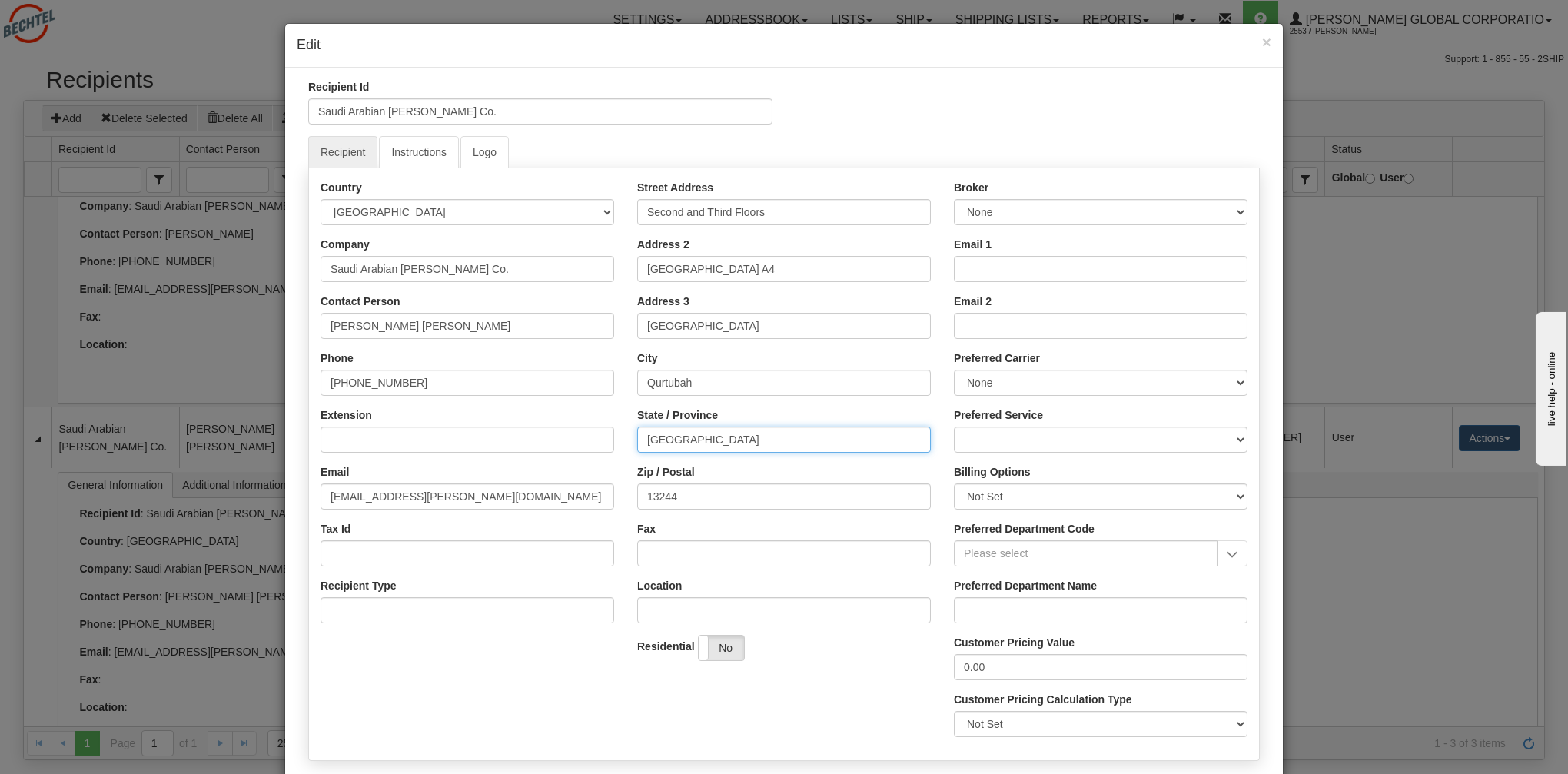
click at [648, 444] on input "[GEOGRAPHIC_DATA]" at bounding box center [784, 440] width 293 height 26
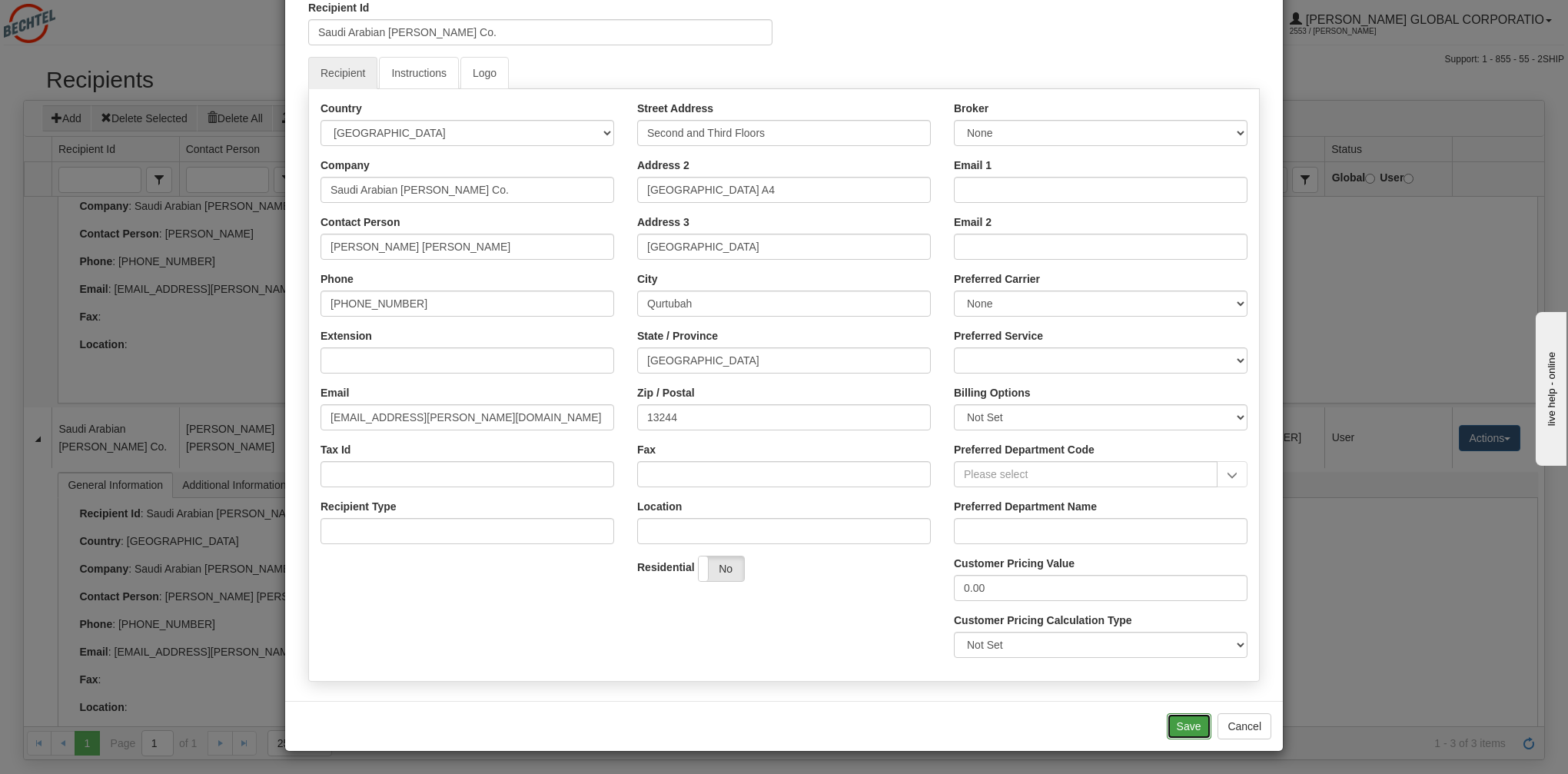
click at [1191, 730] on button "Save" at bounding box center [1189, 726] width 44 height 26
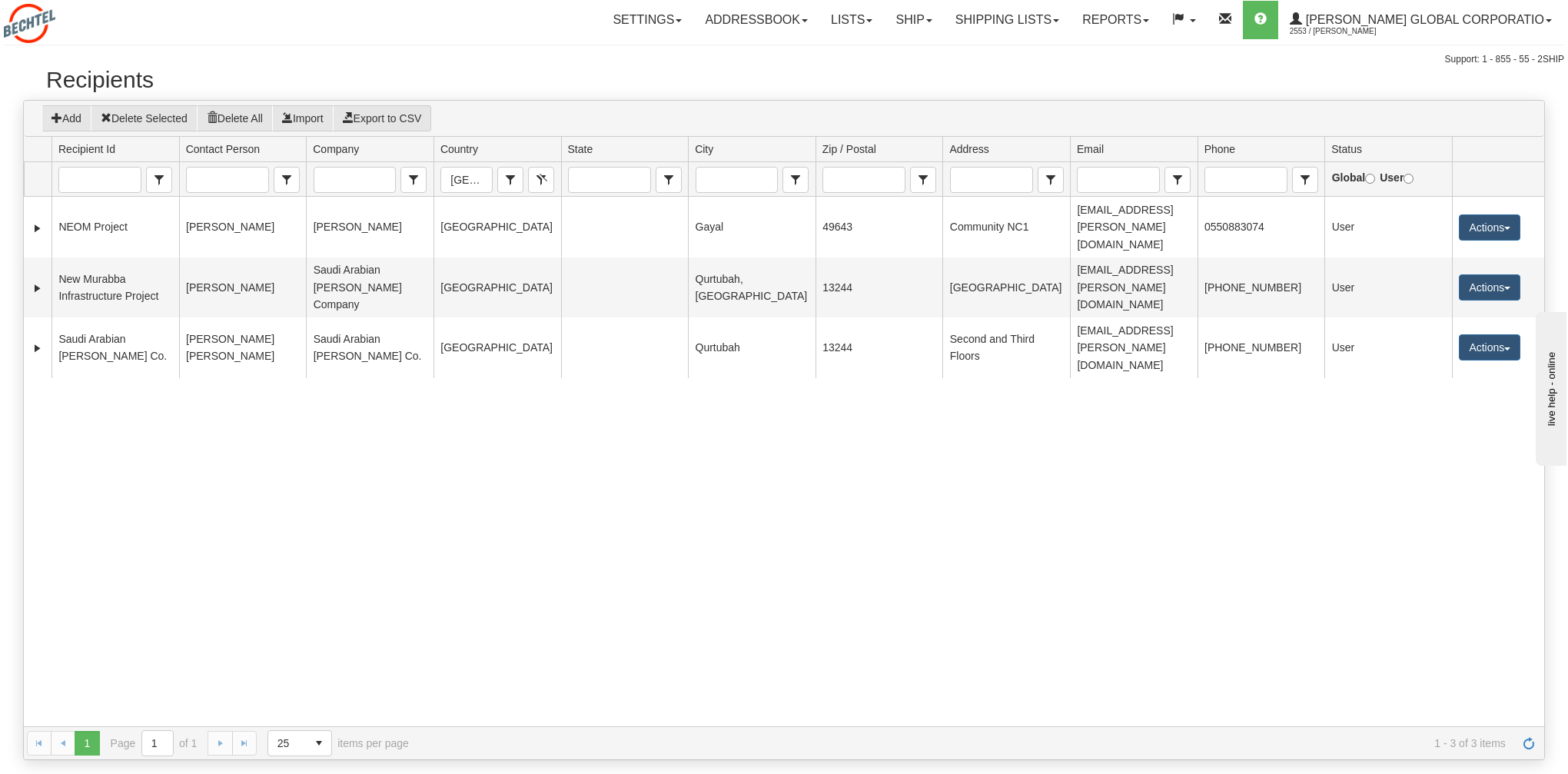
scroll to position [0, 0]
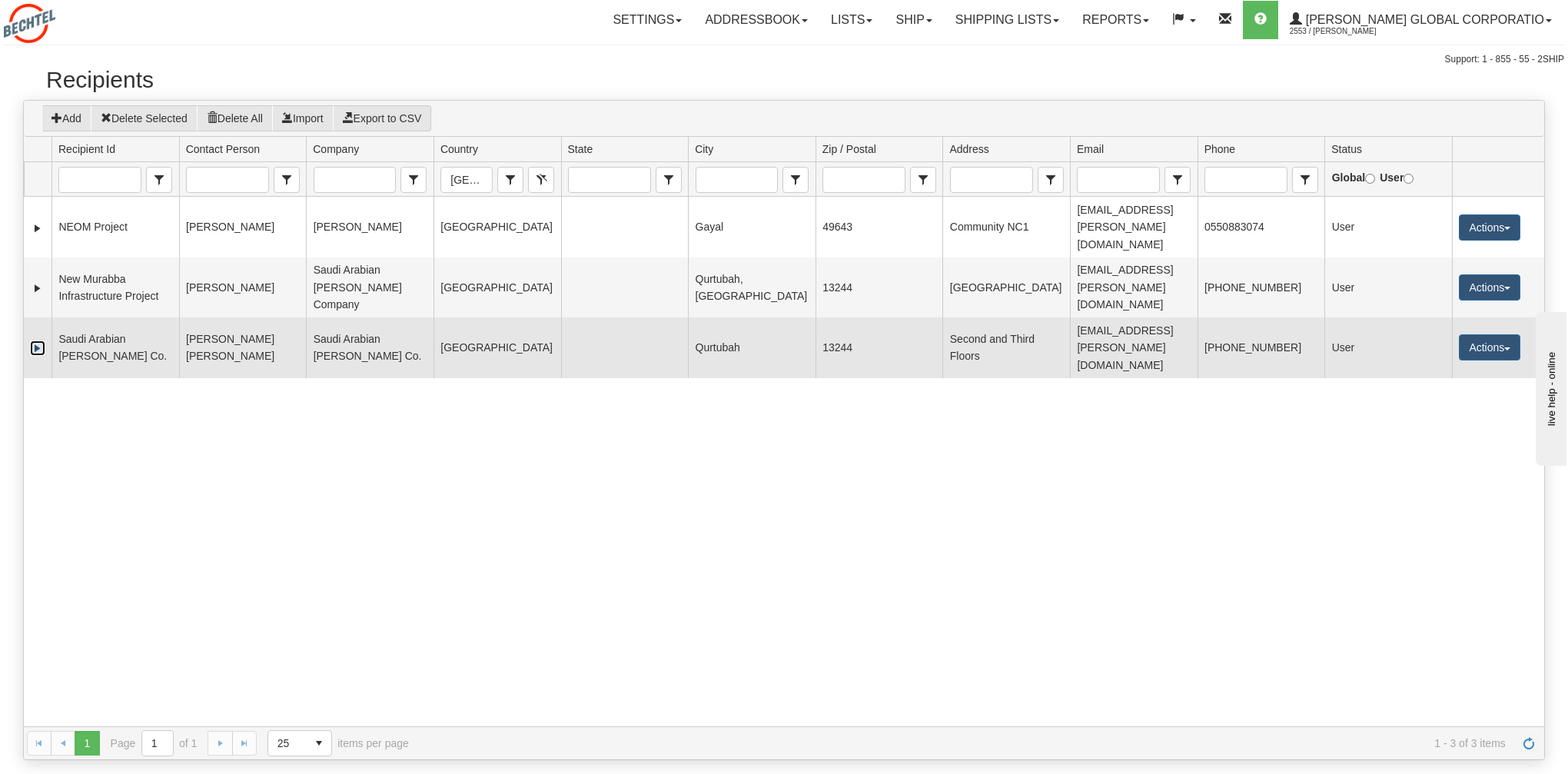
click at [39, 341] on link "Expand" at bounding box center [38, 348] width 16 height 16
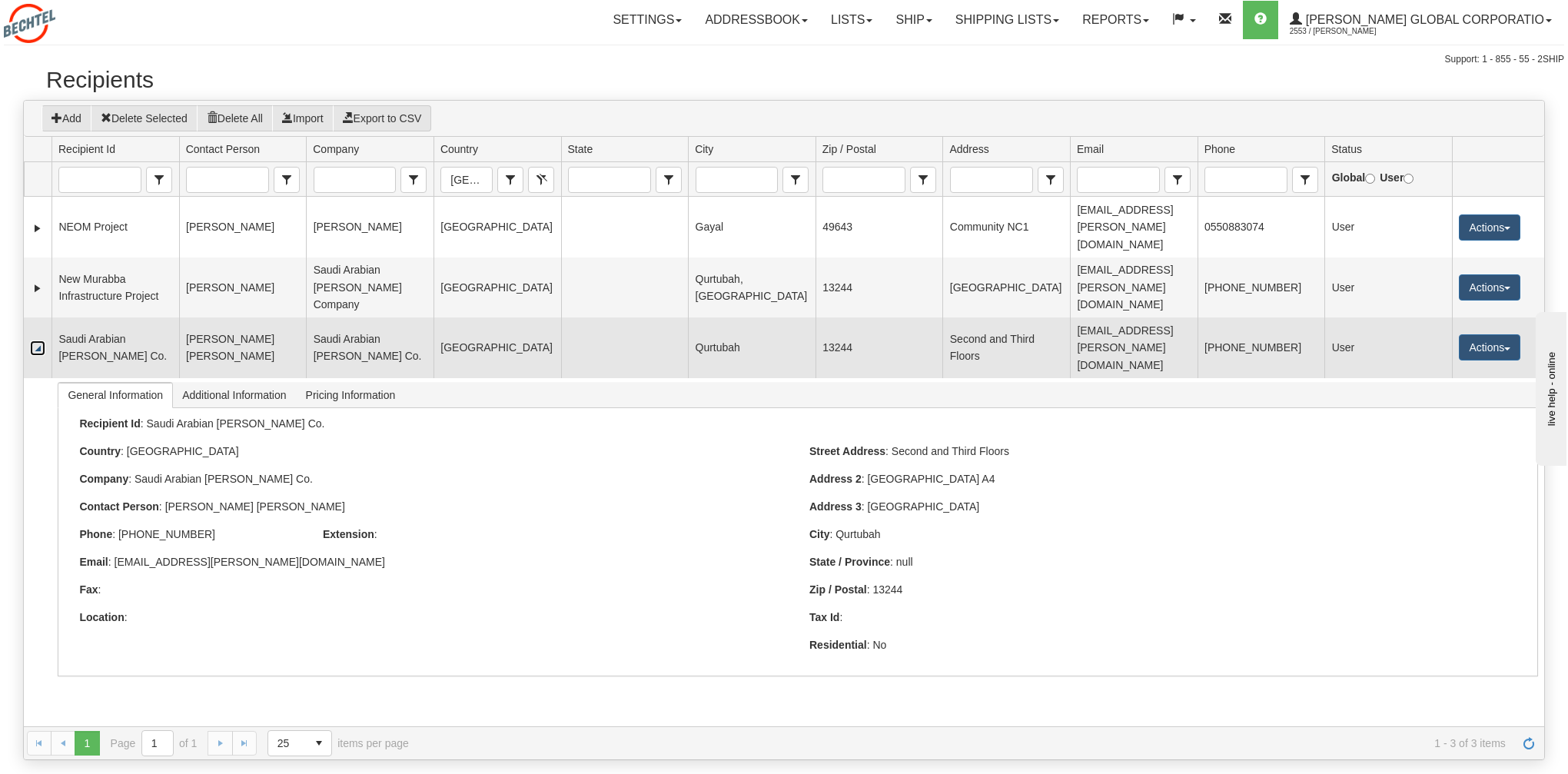
click at [39, 341] on link "Collapse" at bounding box center [38, 348] width 16 height 16
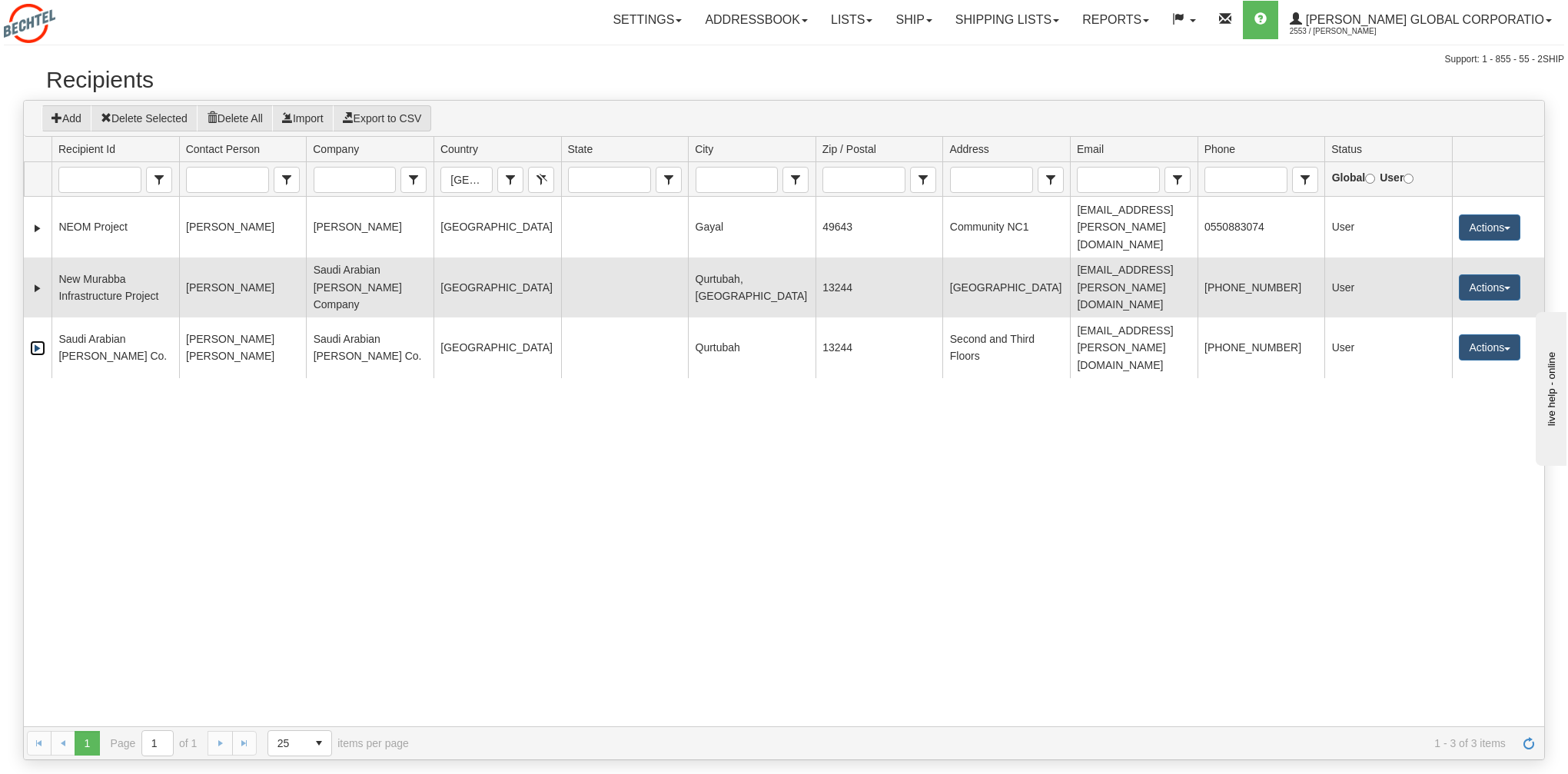
drag, startPoint x: 783, startPoint y: 255, endPoint x: 693, endPoint y: 255, distance: 90.0
click at [693, 258] on td "Qurtubah, [GEOGRAPHIC_DATA]" at bounding box center [751, 288] width 128 height 60
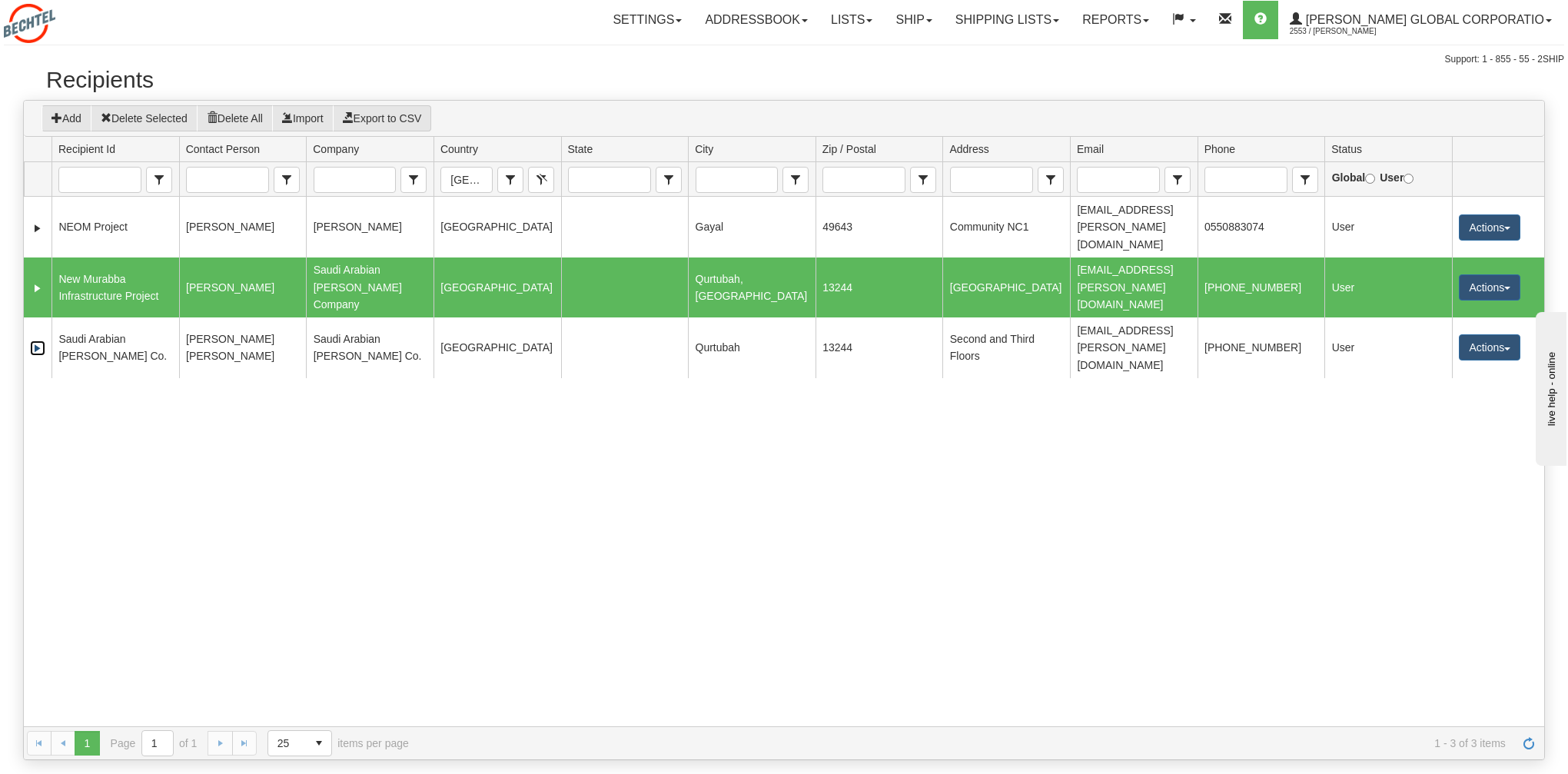
drag, startPoint x: 781, startPoint y: 257, endPoint x: 716, endPoint y: 257, distance: 65.0
click at [716, 258] on td "Qurtubah, [GEOGRAPHIC_DATA]" at bounding box center [751, 288] width 128 height 60
drag, startPoint x: 695, startPoint y: 255, endPoint x: 801, endPoint y: 255, distance: 106.0
click at [801, 258] on td "Qurtubah, [GEOGRAPHIC_DATA]" at bounding box center [751, 288] width 128 height 60
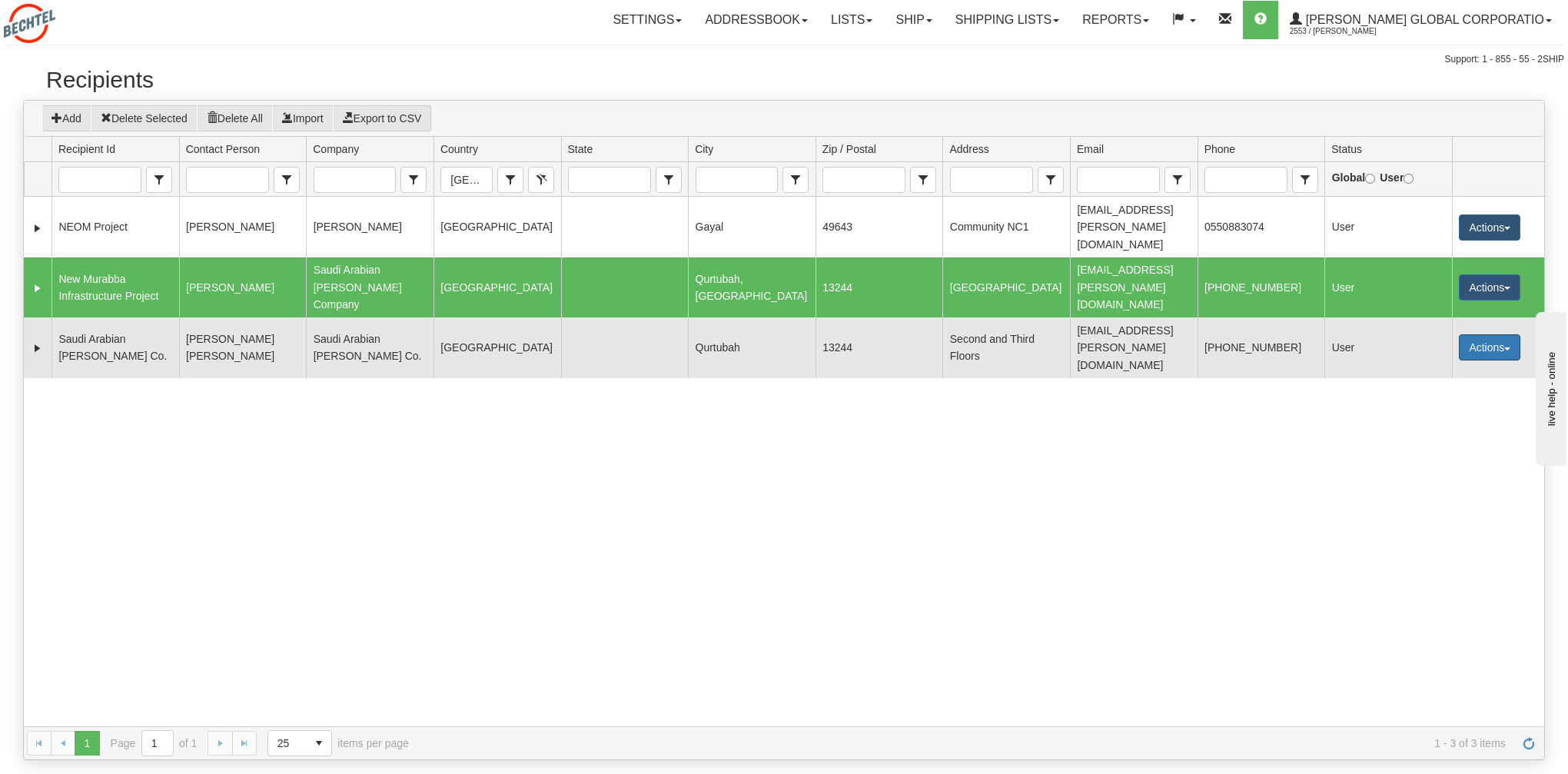
click at [1480, 334] on button "Actions" at bounding box center [1489, 347] width 62 height 26
click at [1459, 367] on link "Edit" at bounding box center [1458, 376] width 123 height 20
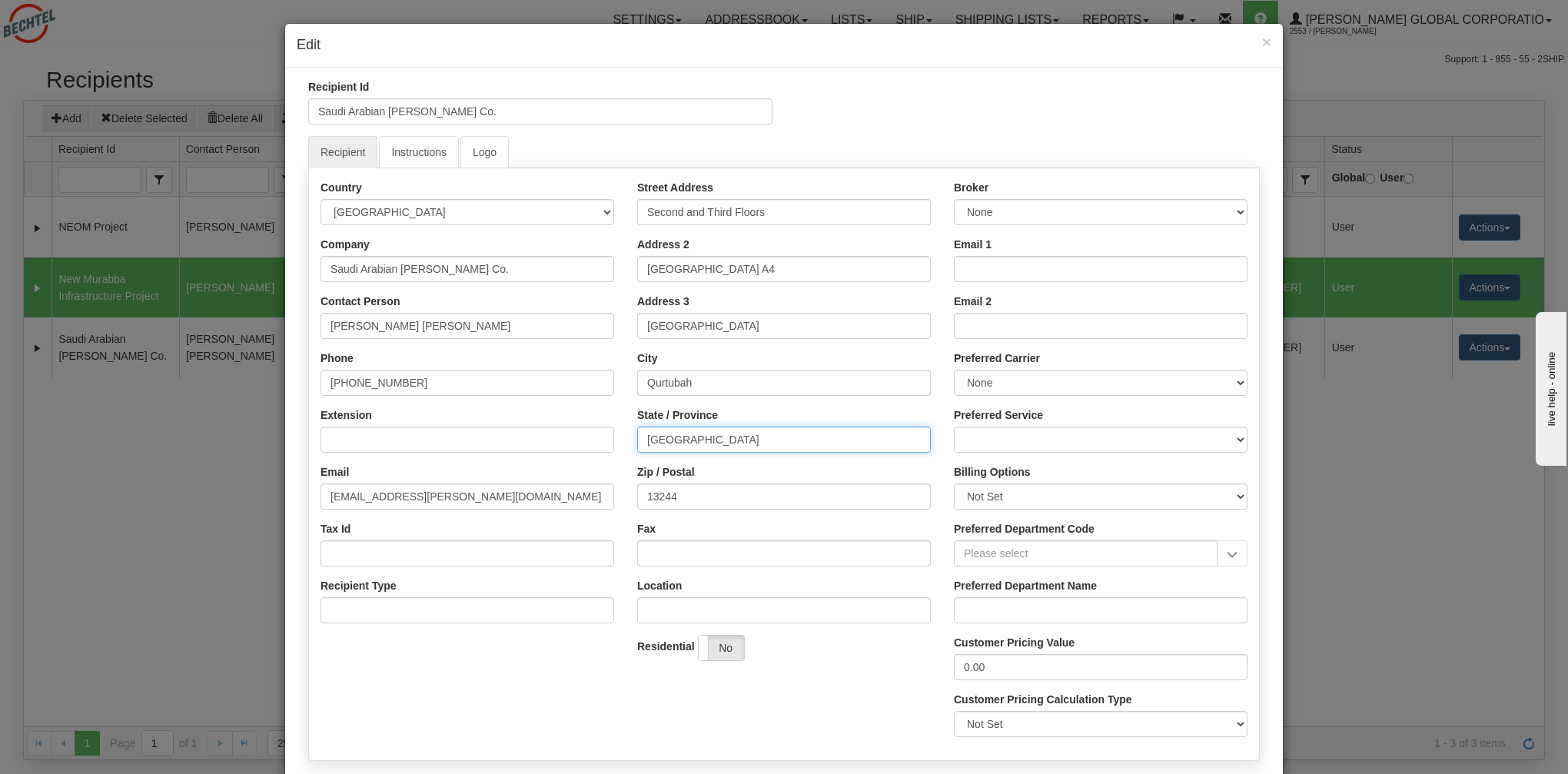
click at [711, 437] on input "[GEOGRAPHIC_DATA]" at bounding box center [784, 440] width 293 height 26
click at [716, 386] on input "Qurtubah" at bounding box center [784, 383] width 293 height 26
paste input "[GEOGRAPHIC_DATA]"
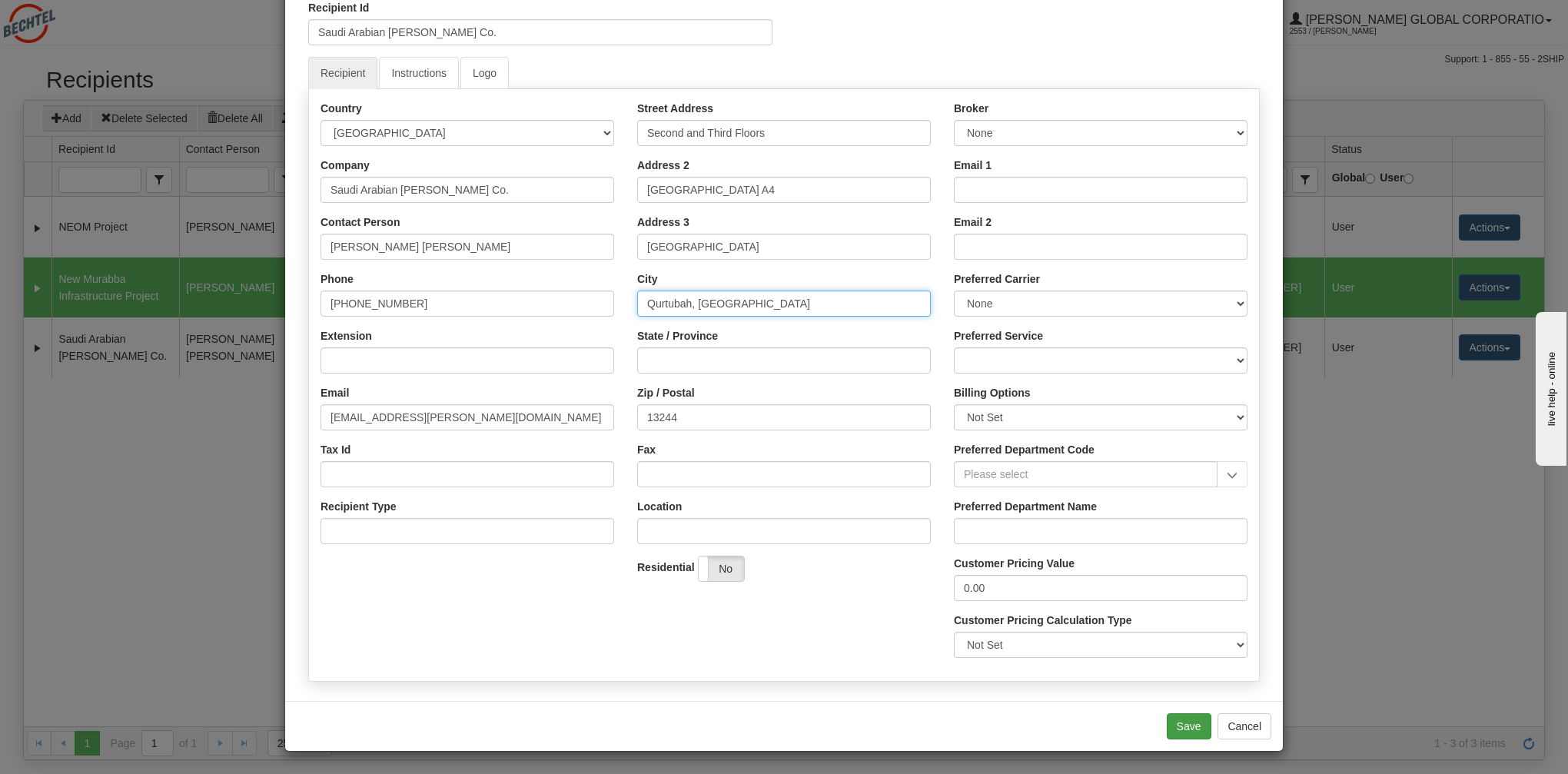
type input "Qurtubah, [GEOGRAPHIC_DATA]"
click at [1186, 728] on button "Save" at bounding box center [1189, 726] width 44 height 26
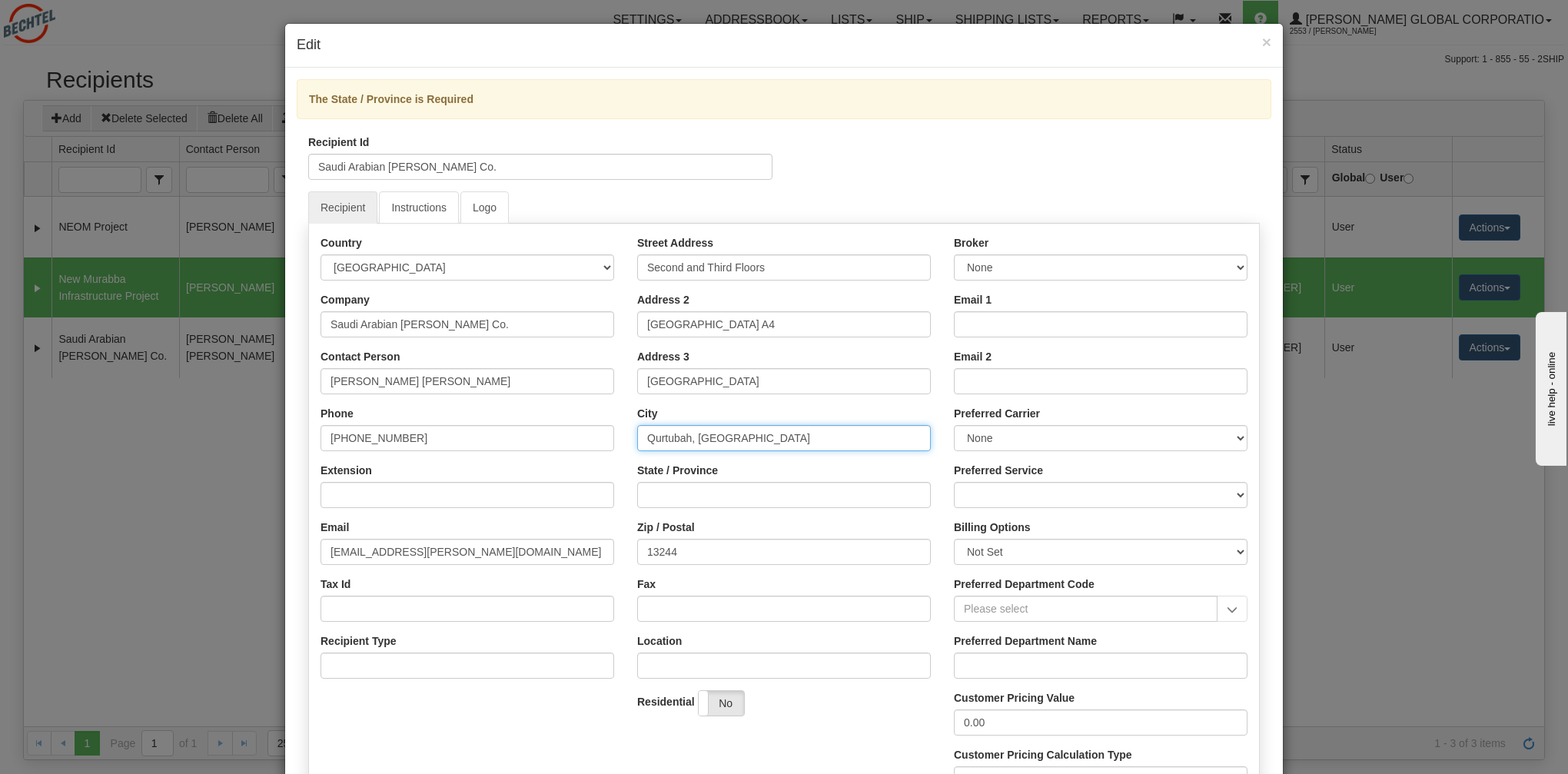
click at [721, 439] on input "Qurtubah, [GEOGRAPHIC_DATA]" at bounding box center [784, 438] width 293 height 26
click at [702, 492] on input "State / Province" at bounding box center [784, 495] width 293 height 26
paste input "[GEOGRAPHIC_DATA]"
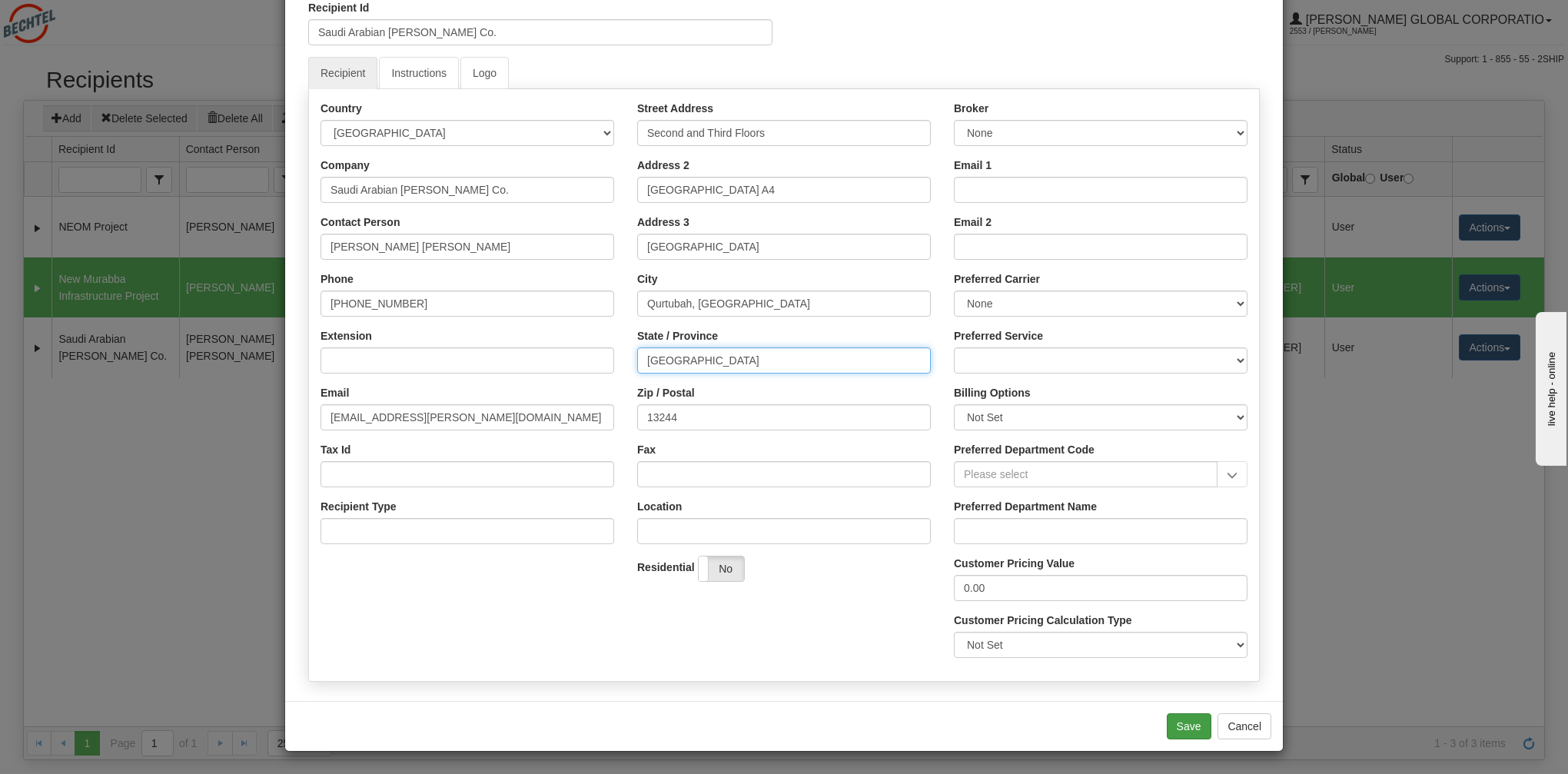
type input "[GEOGRAPHIC_DATA]"
click at [1194, 731] on button "Save" at bounding box center [1189, 726] width 44 height 26
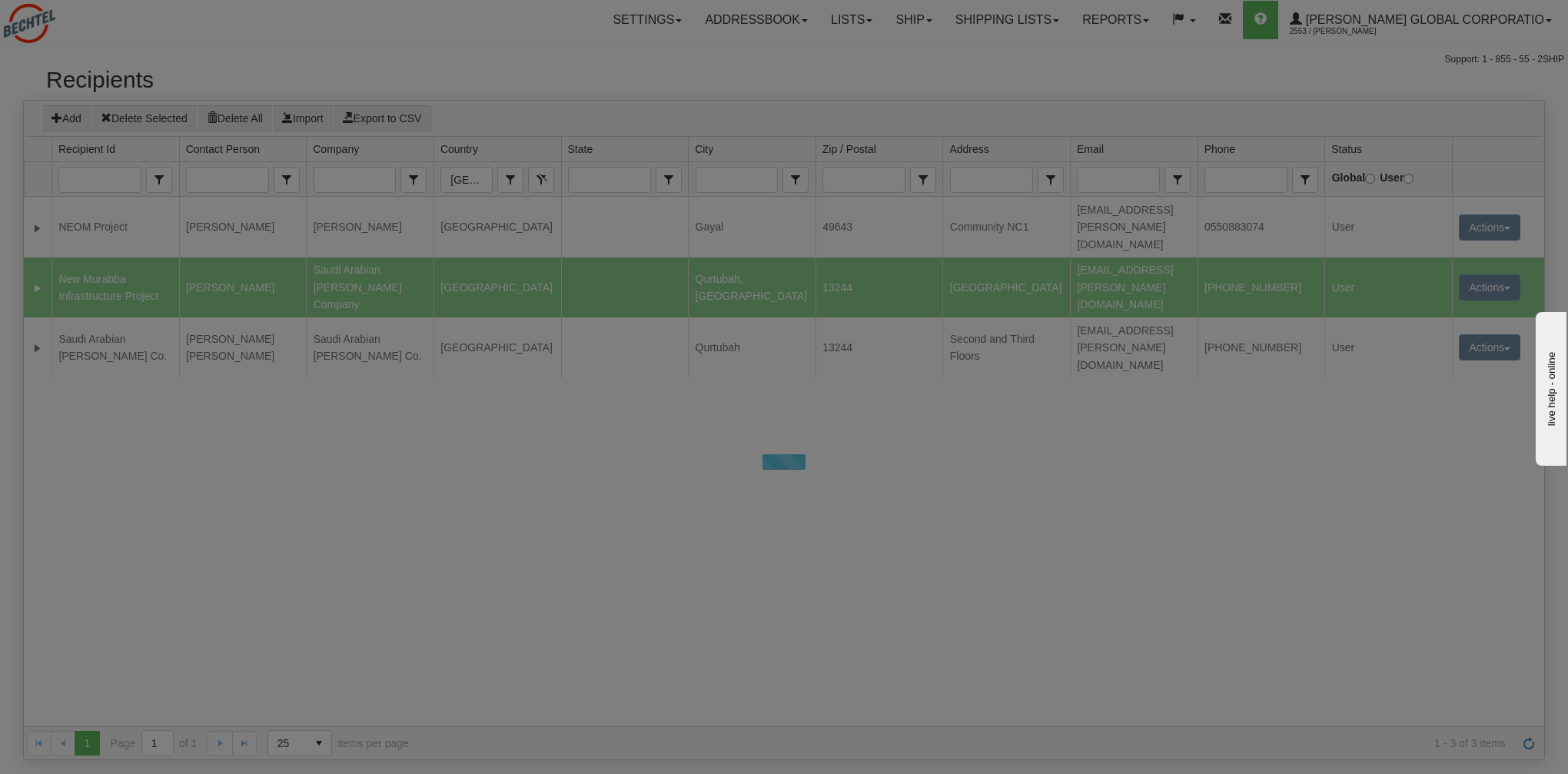
scroll to position [0, 0]
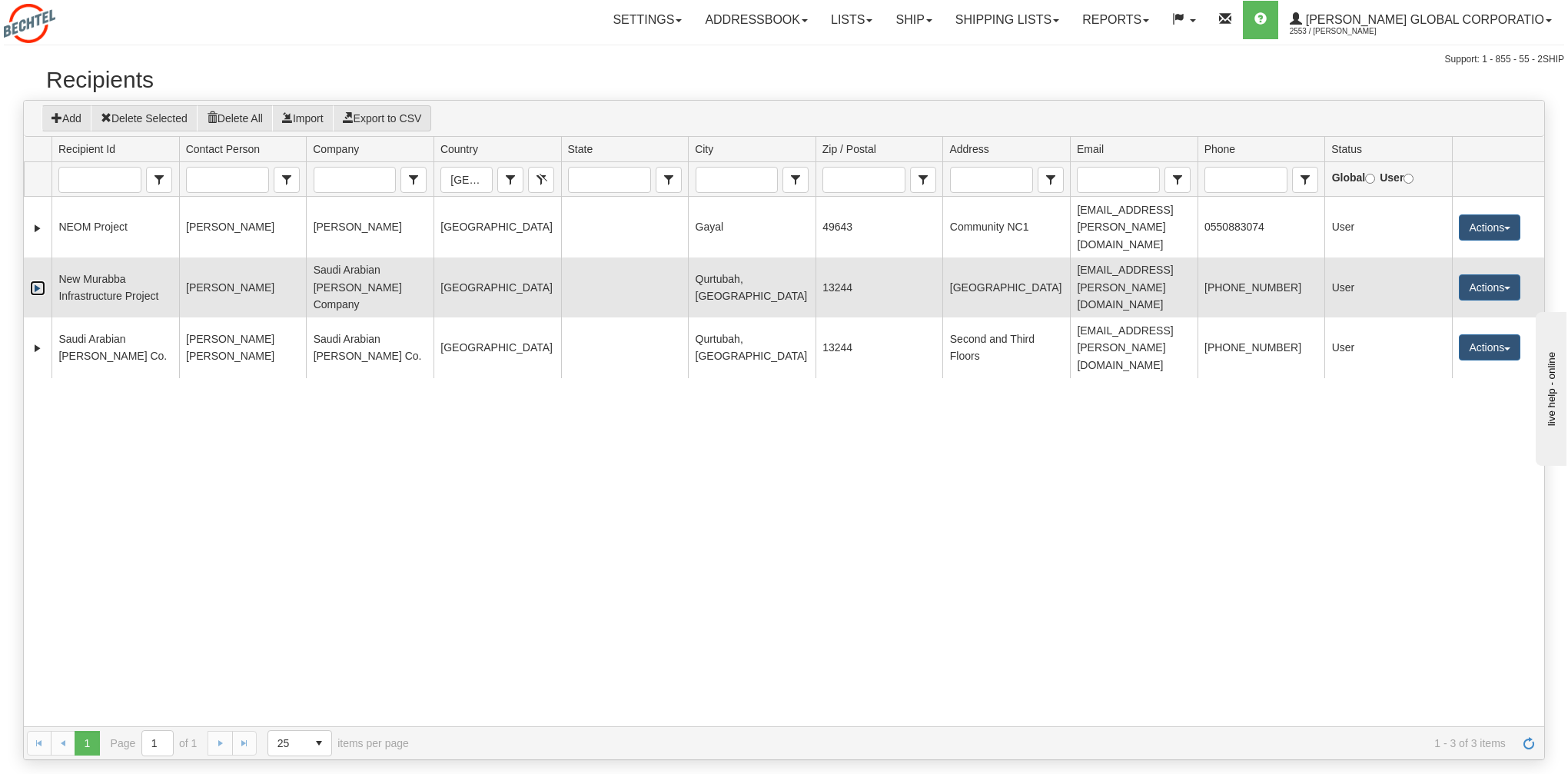
click at [36, 281] on link "Expand" at bounding box center [38, 288] width 16 height 16
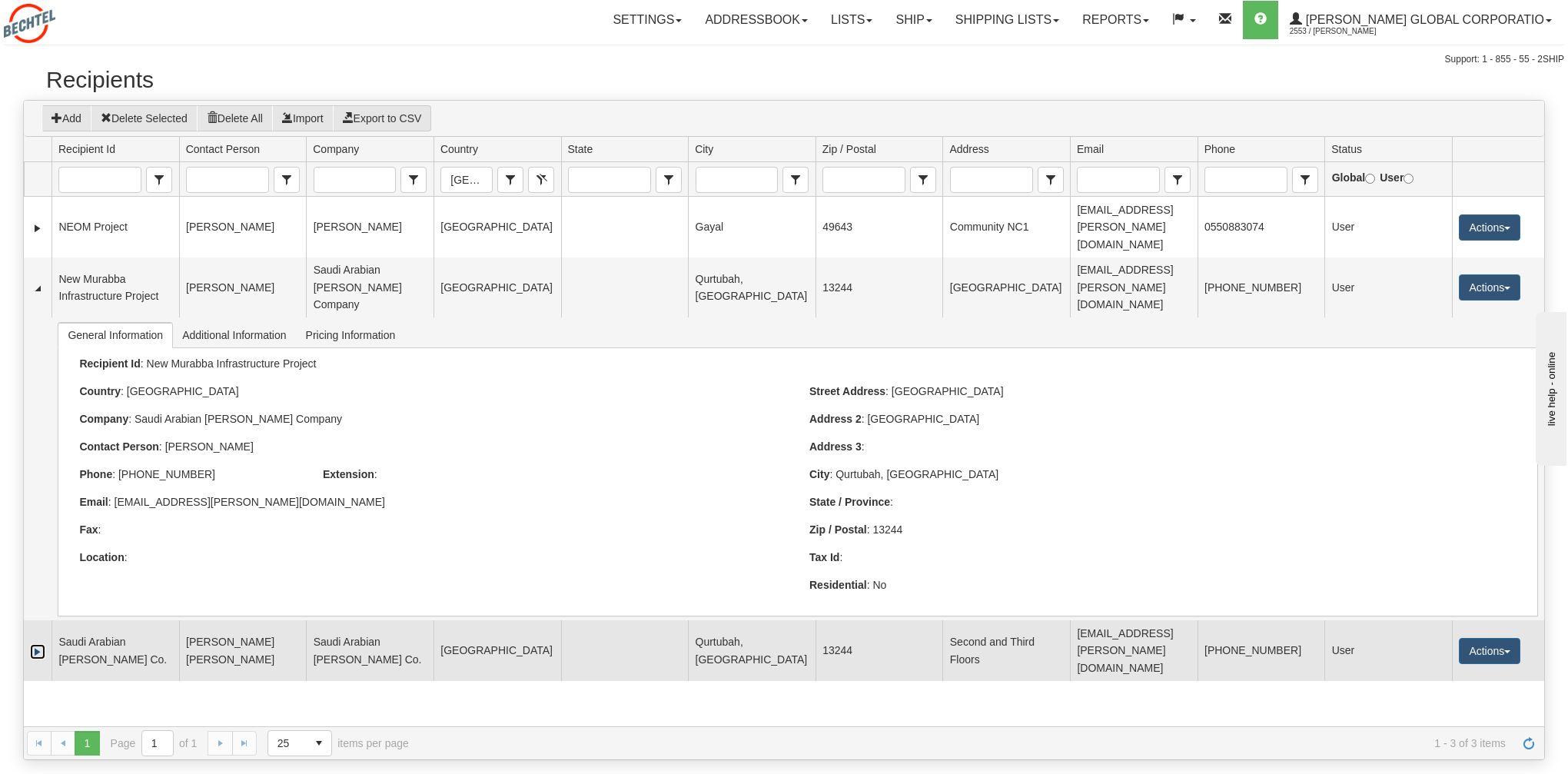
click at [37, 645] on link "Expand" at bounding box center [38, 652] width 16 height 16
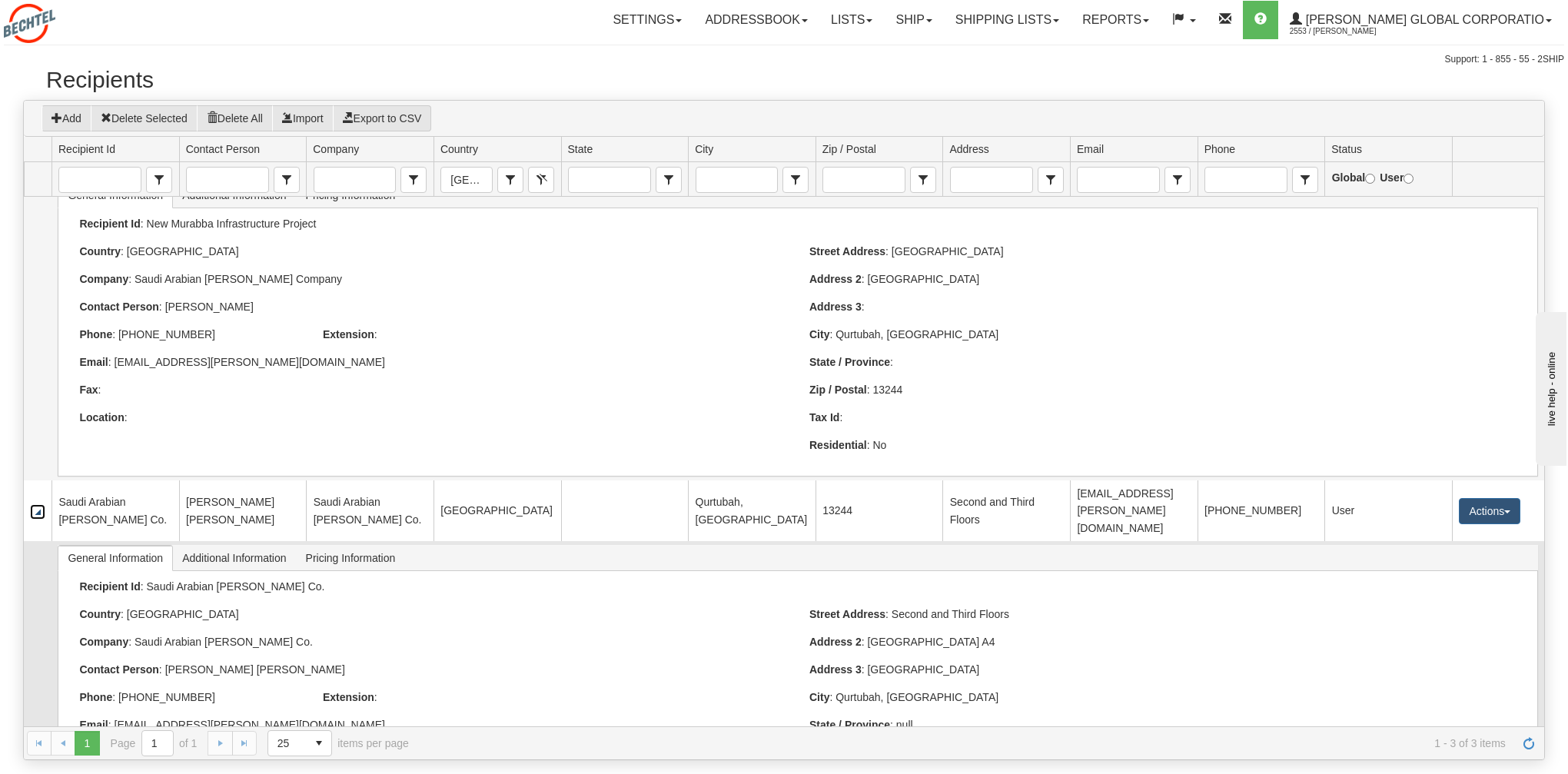
scroll to position [139, 0]
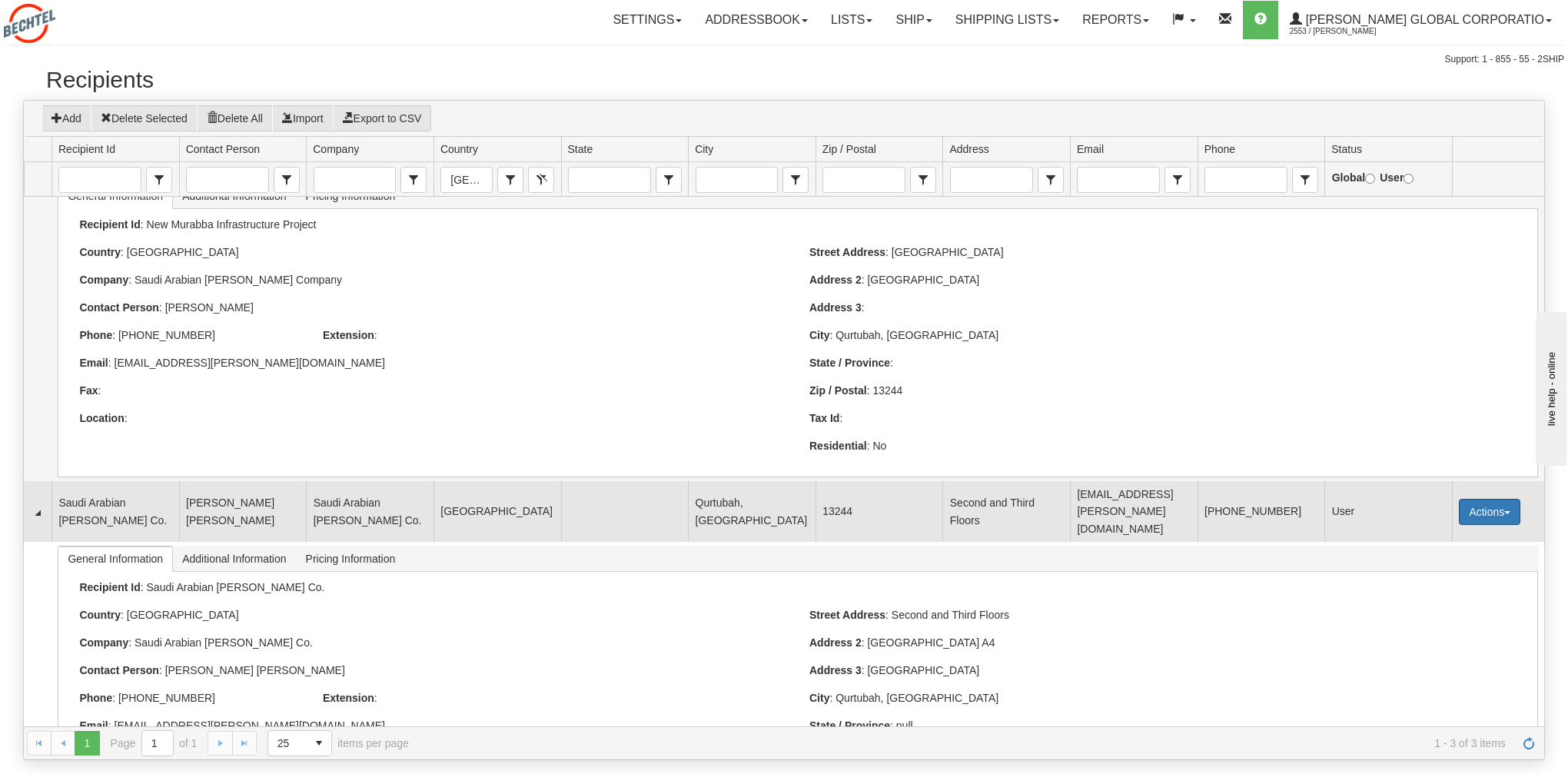
click at [1487, 499] on button "Actions" at bounding box center [1489, 512] width 62 height 26
click at [1467, 532] on link "Edit" at bounding box center [1458, 541] width 123 height 20
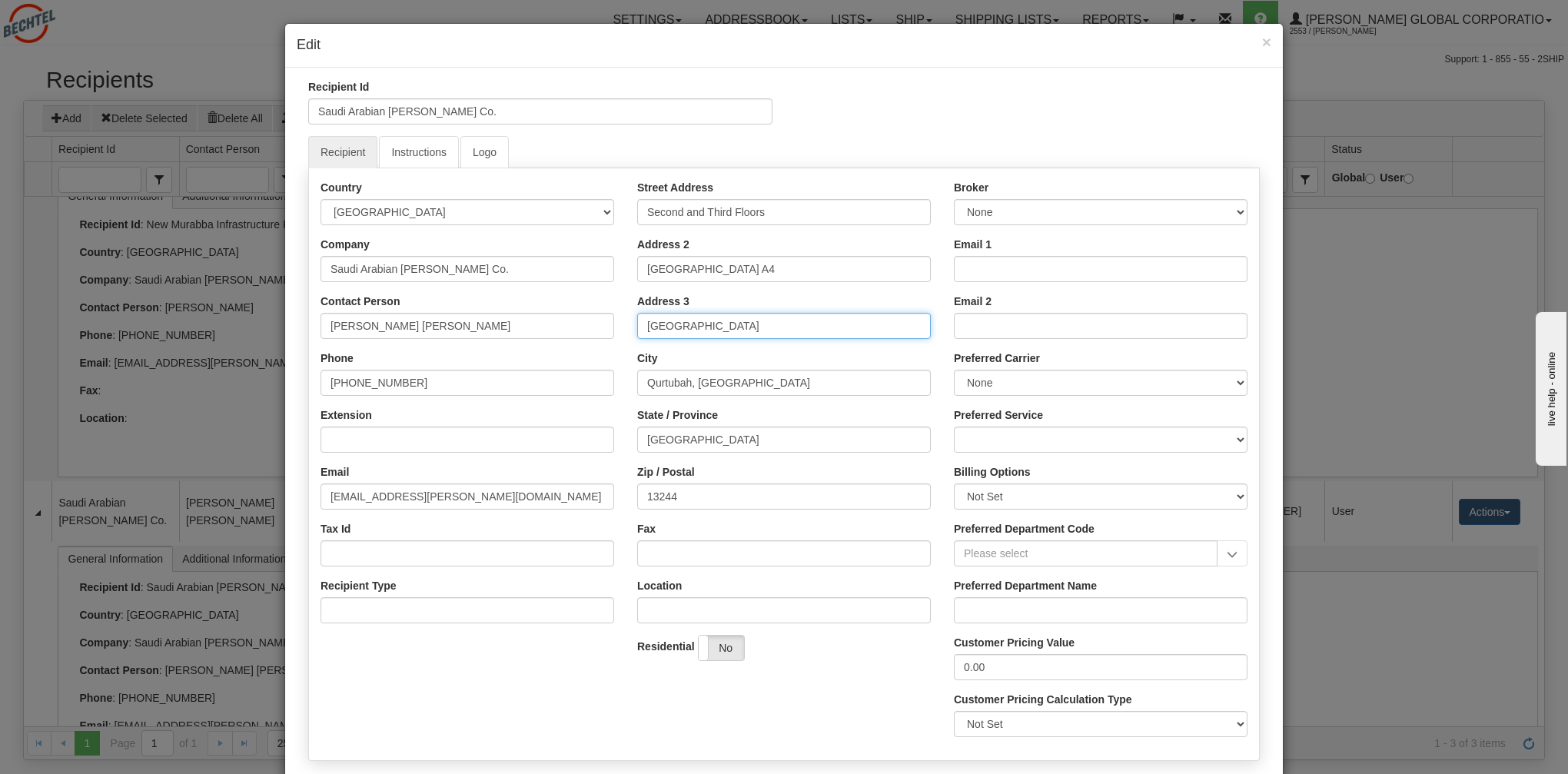
drag, startPoint x: 729, startPoint y: 321, endPoint x: 596, endPoint y: 321, distance: 133.0
click at [596, 321] on div "Country AFGHANISTAN ALAND ISLANDS ALBANIA ALGERIA AMERICAN SAMOA ANDORRA ANGOLA…" at bounding box center [784, 464] width 950 height 569
click at [648, 271] on input "[GEOGRAPHIC_DATA] A4" at bounding box center [784, 269] width 293 height 26
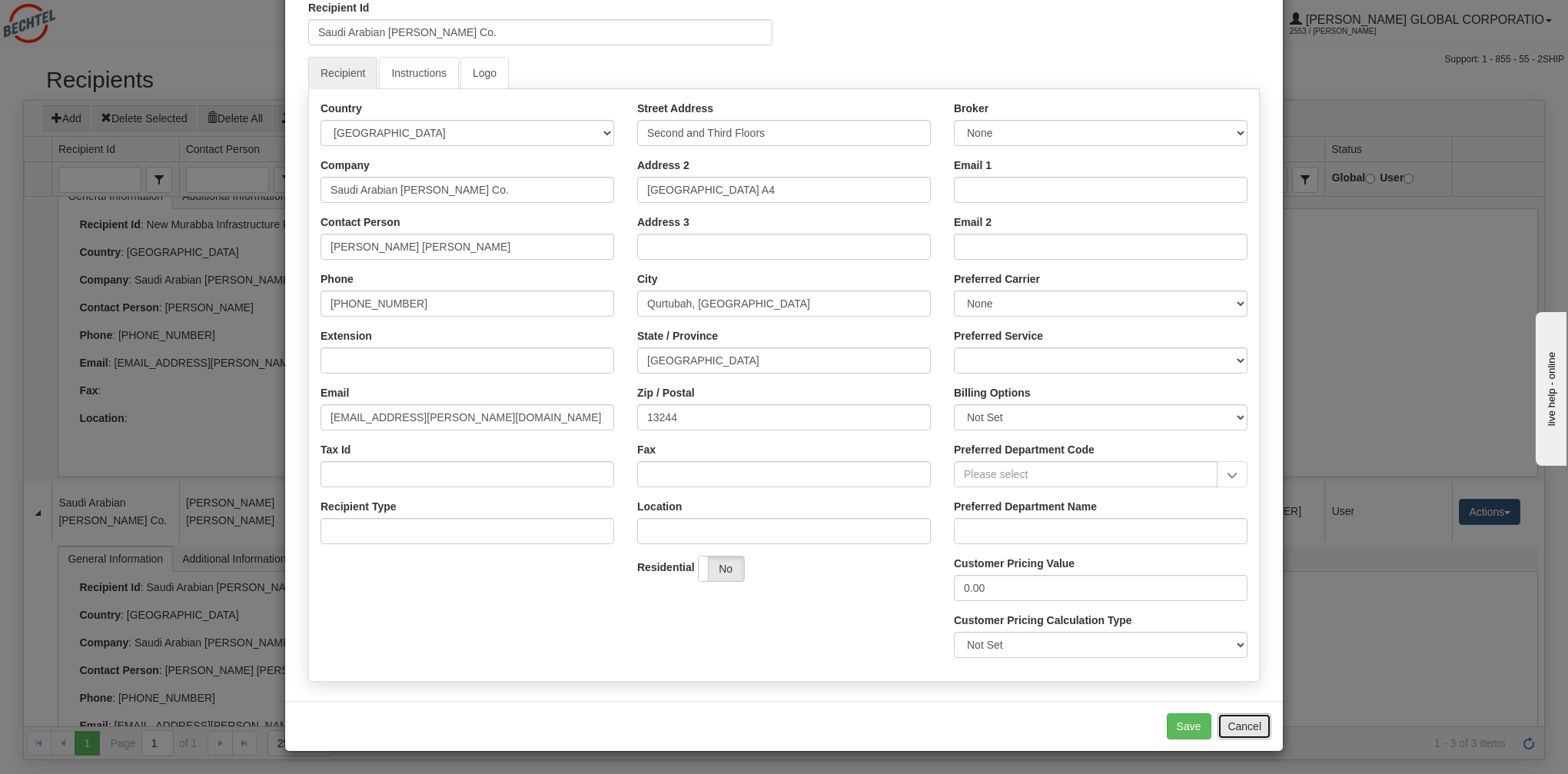
click at [1244, 722] on button "Cancel" at bounding box center [1244, 726] width 54 height 26
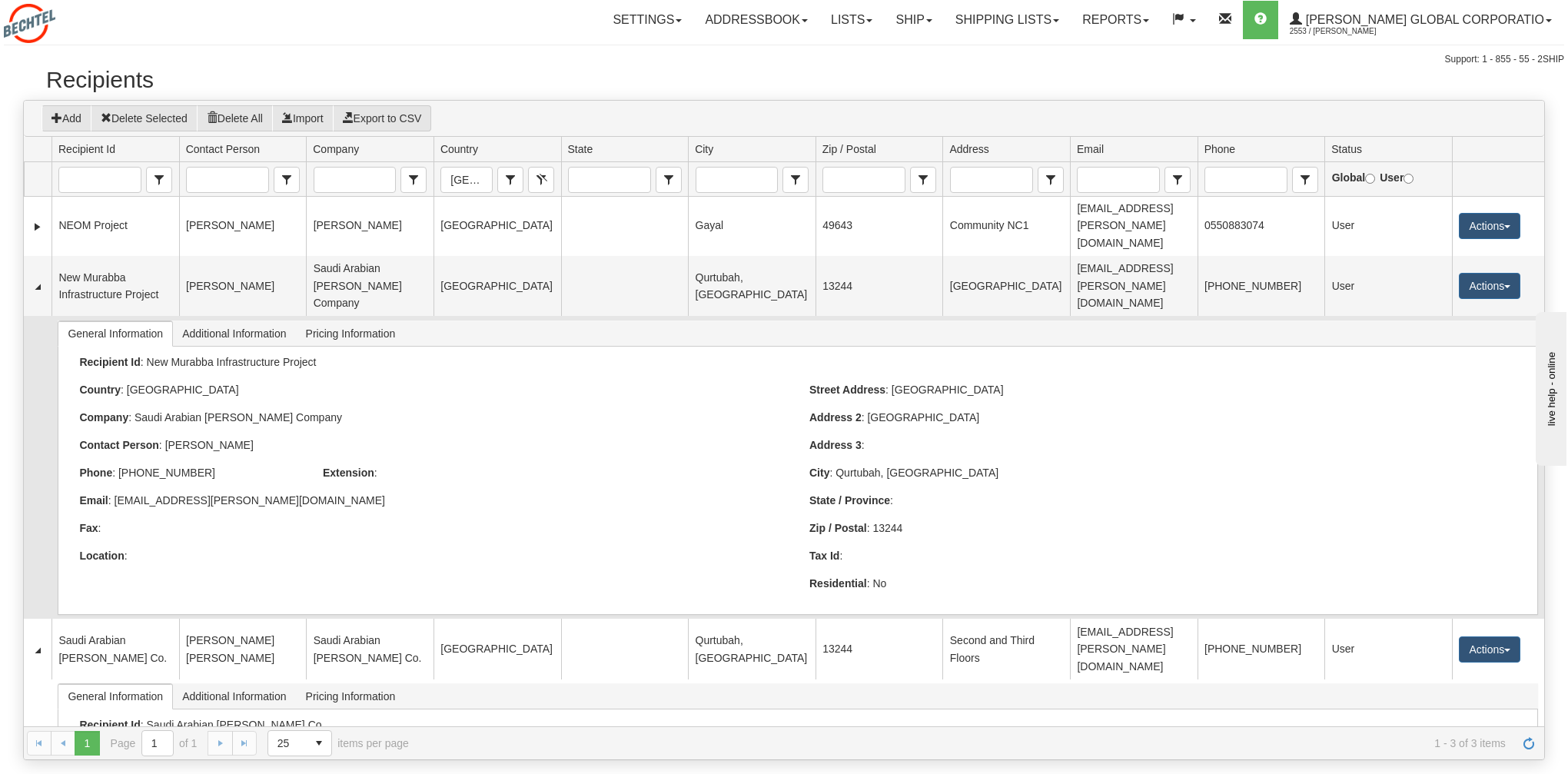
scroll to position [0, 0]
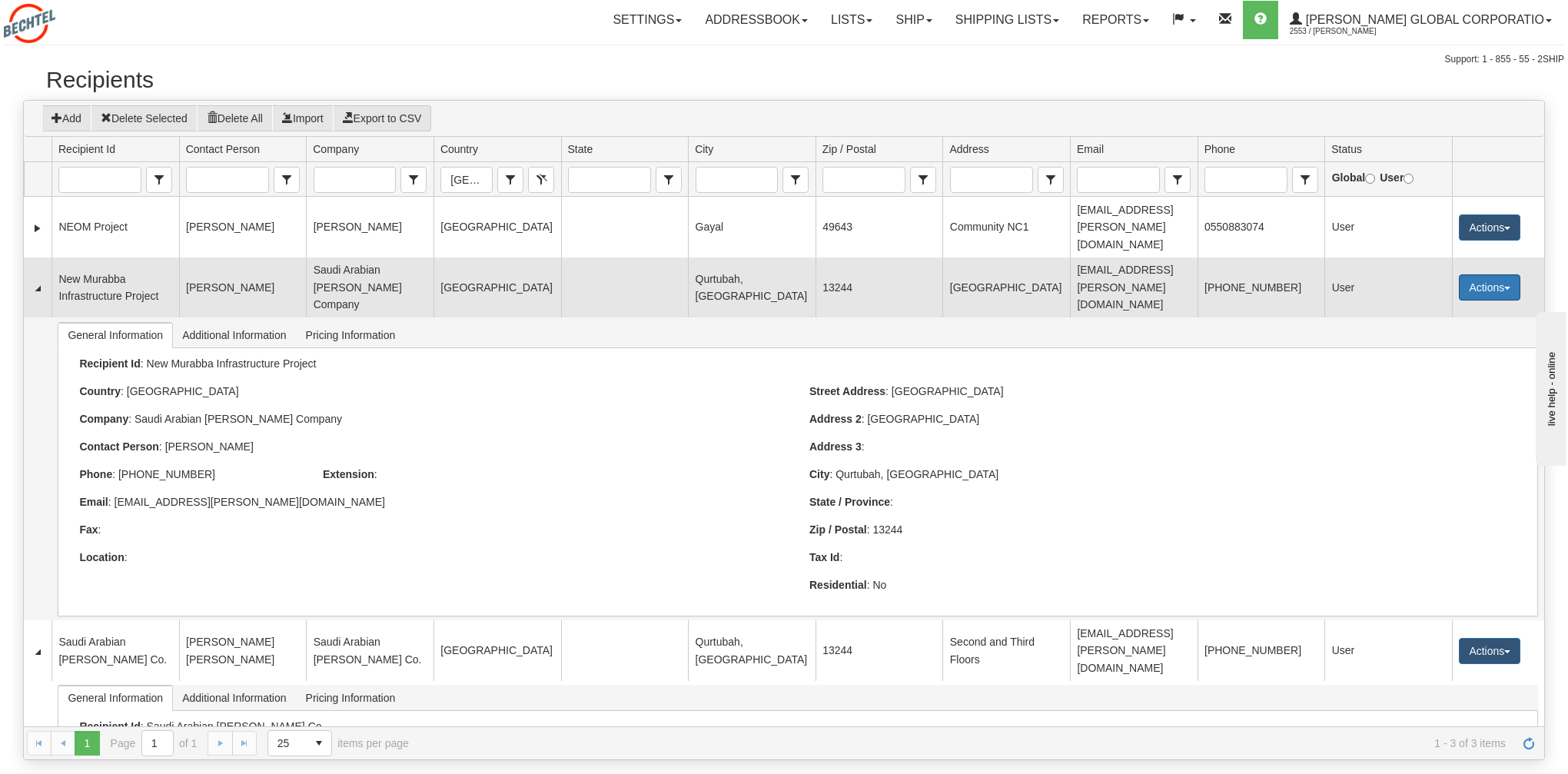
click at [1505, 275] on button "Actions" at bounding box center [1489, 288] width 62 height 26
click at [1440, 307] on link "Edit" at bounding box center [1458, 316] width 123 height 20
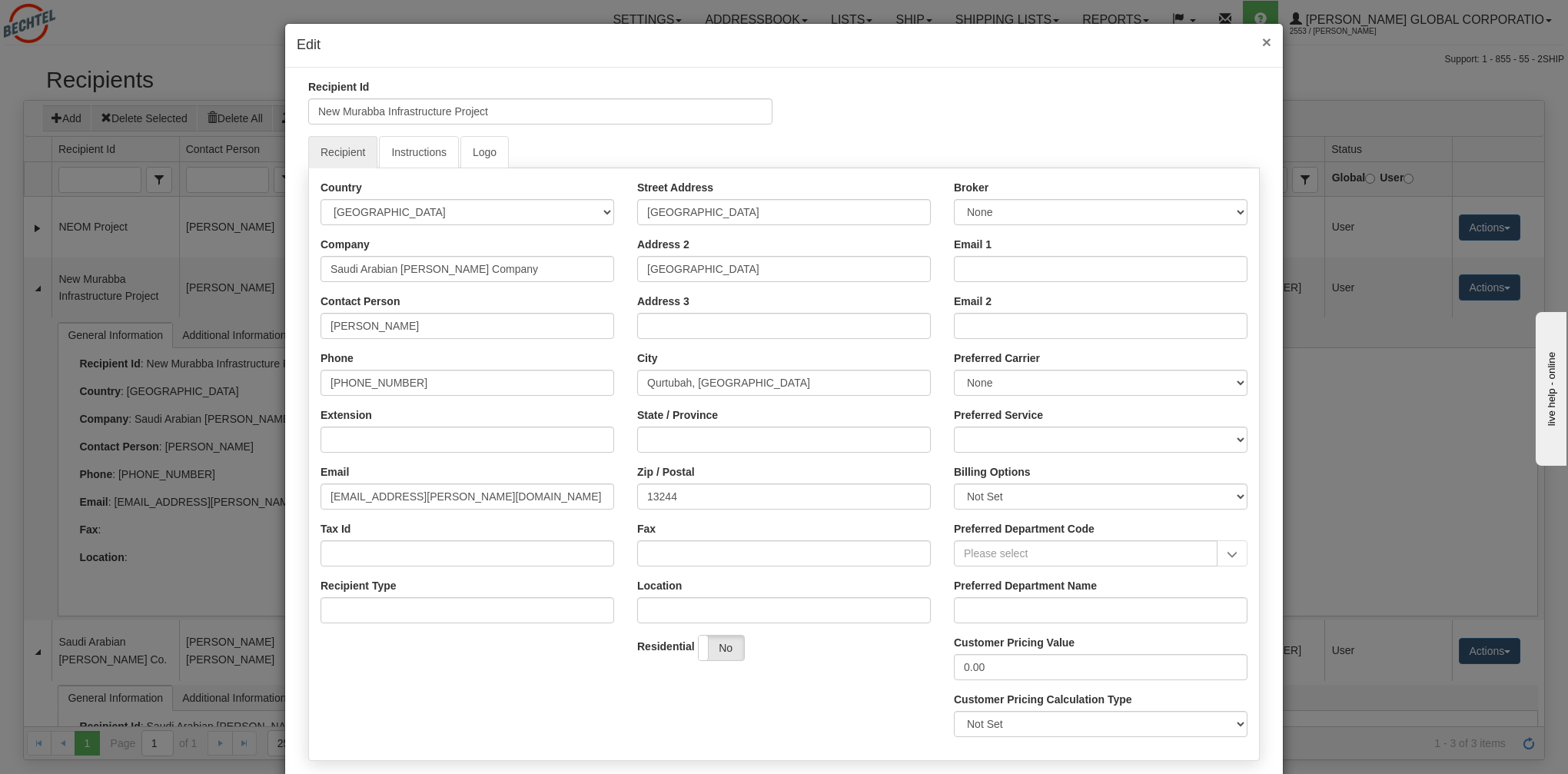
click at [1268, 44] on span "×" at bounding box center [1266, 42] width 10 height 17
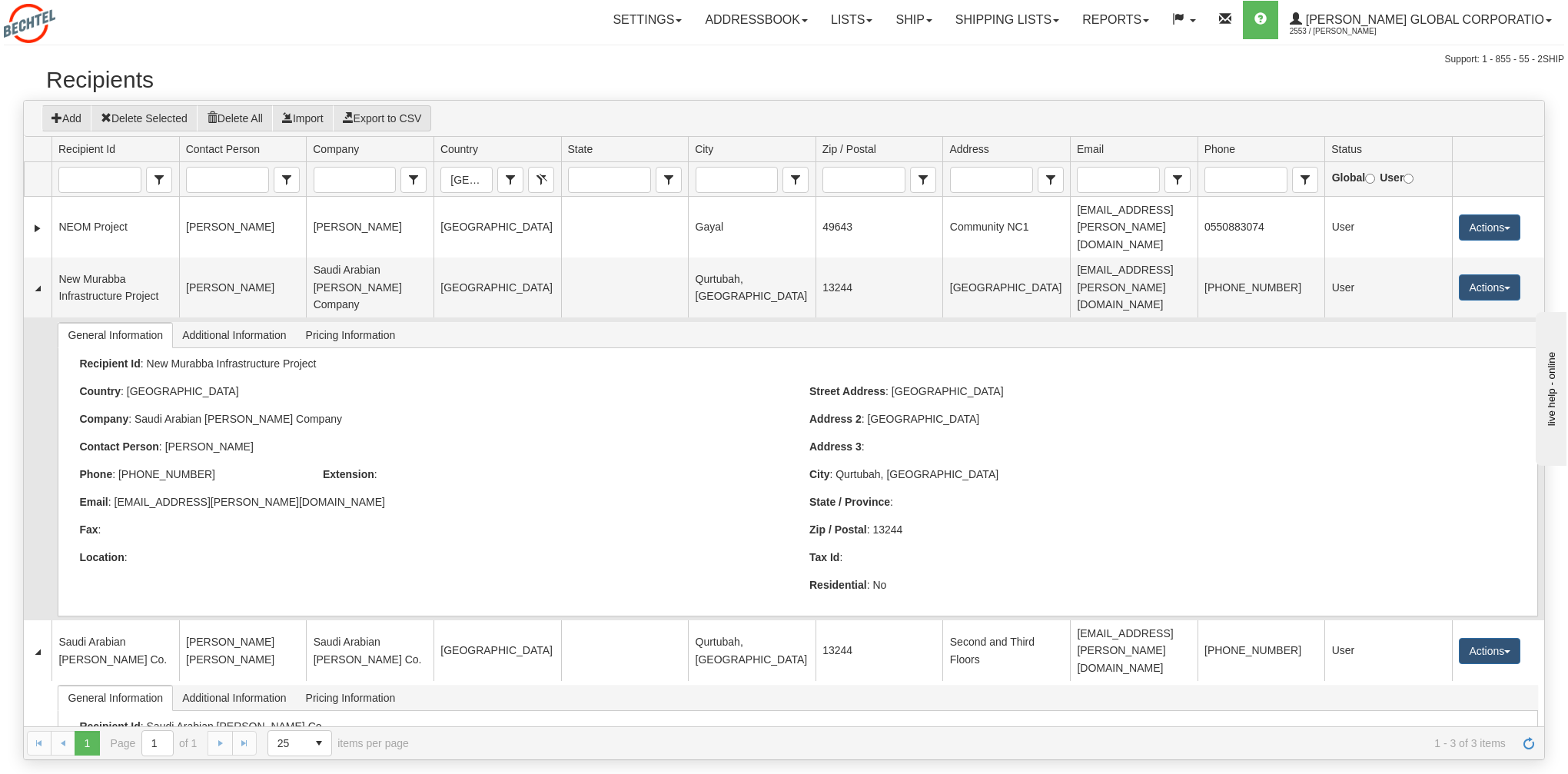
scroll to position [213, 0]
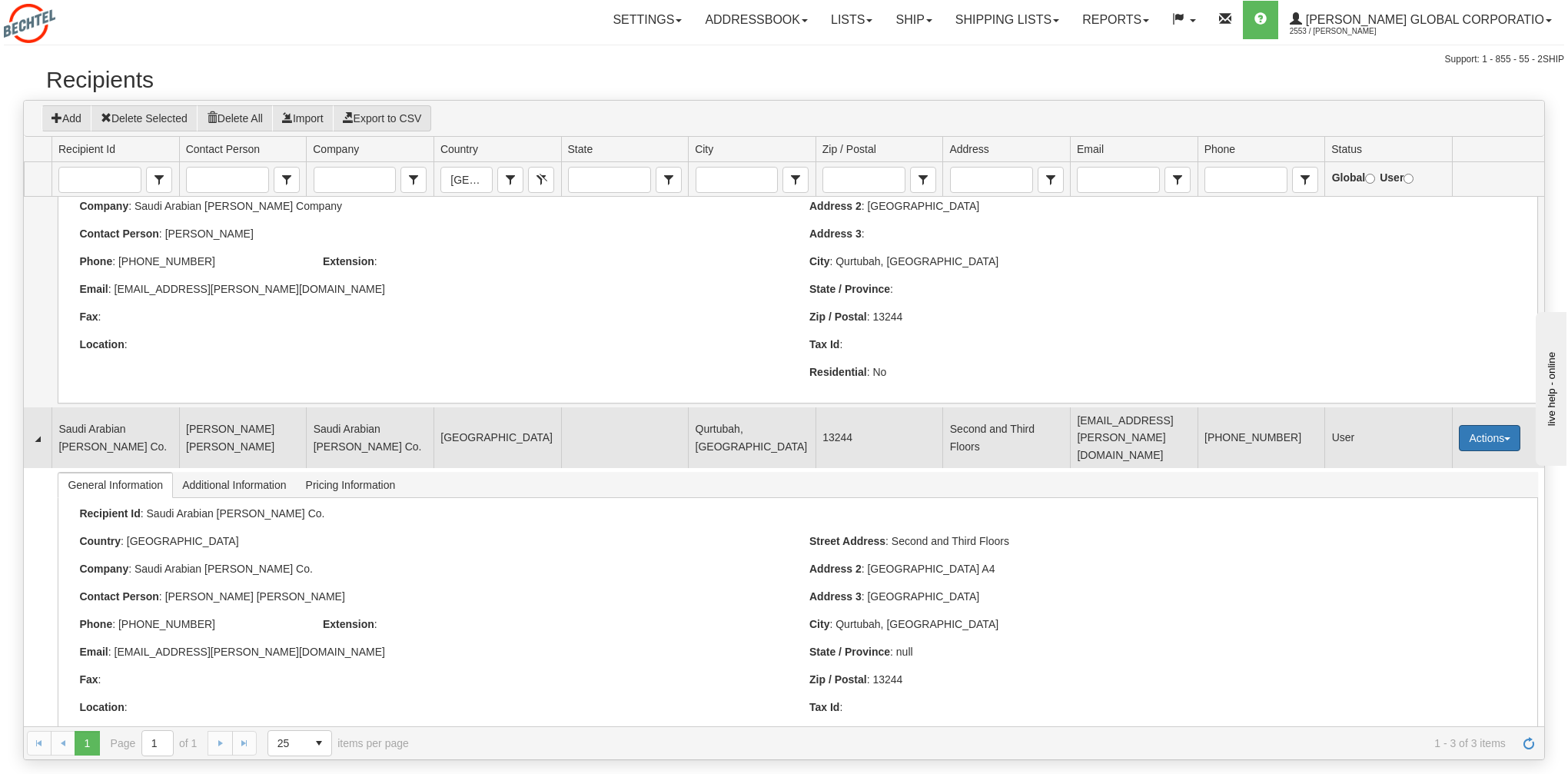
click at [1497, 425] on button "Actions" at bounding box center [1489, 438] width 62 height 26
click at [1456, 458] on link "Edit" at bounding box center [1458, 467] width 123 height 20
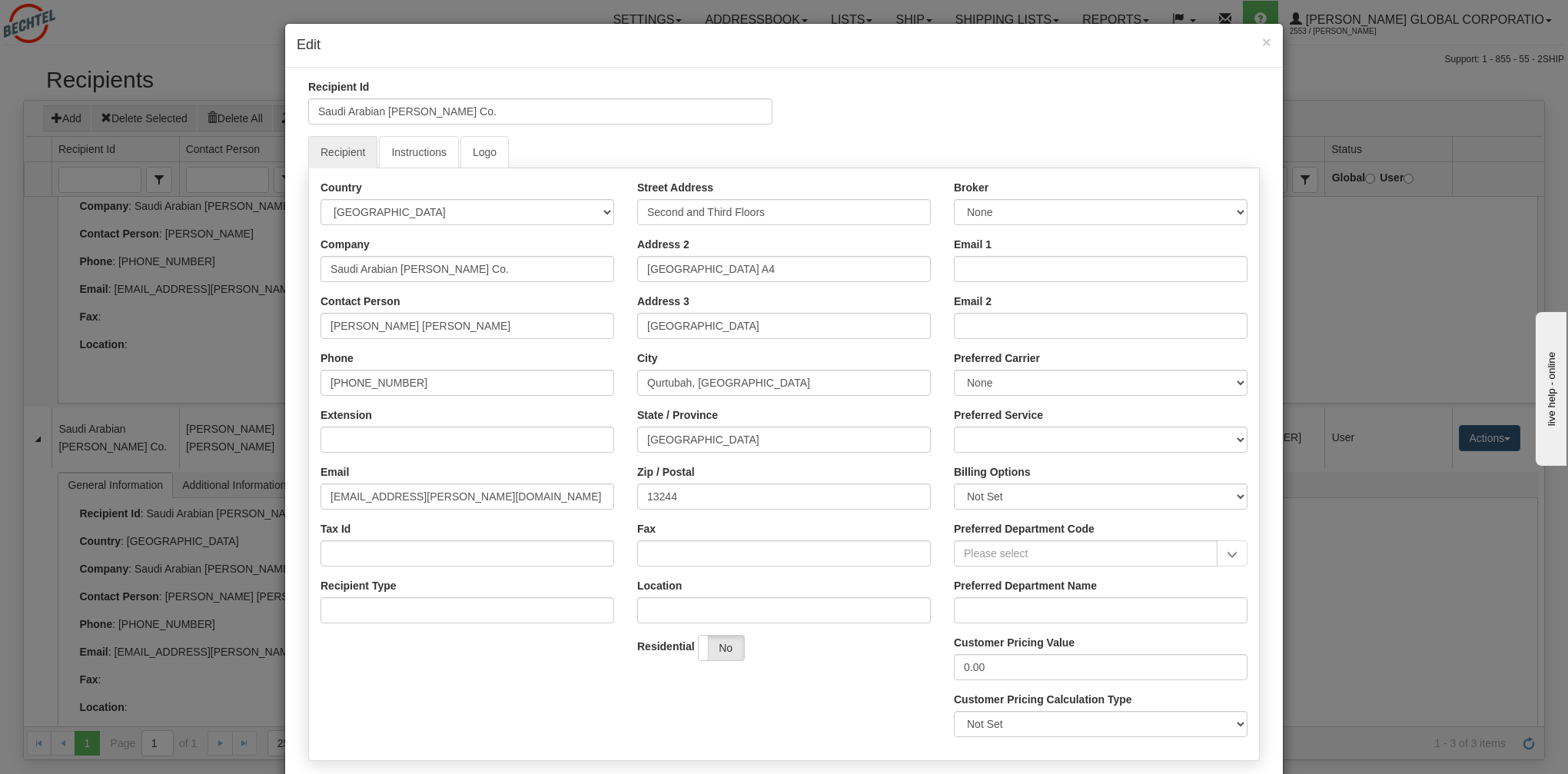
scroll to position [79, 0]
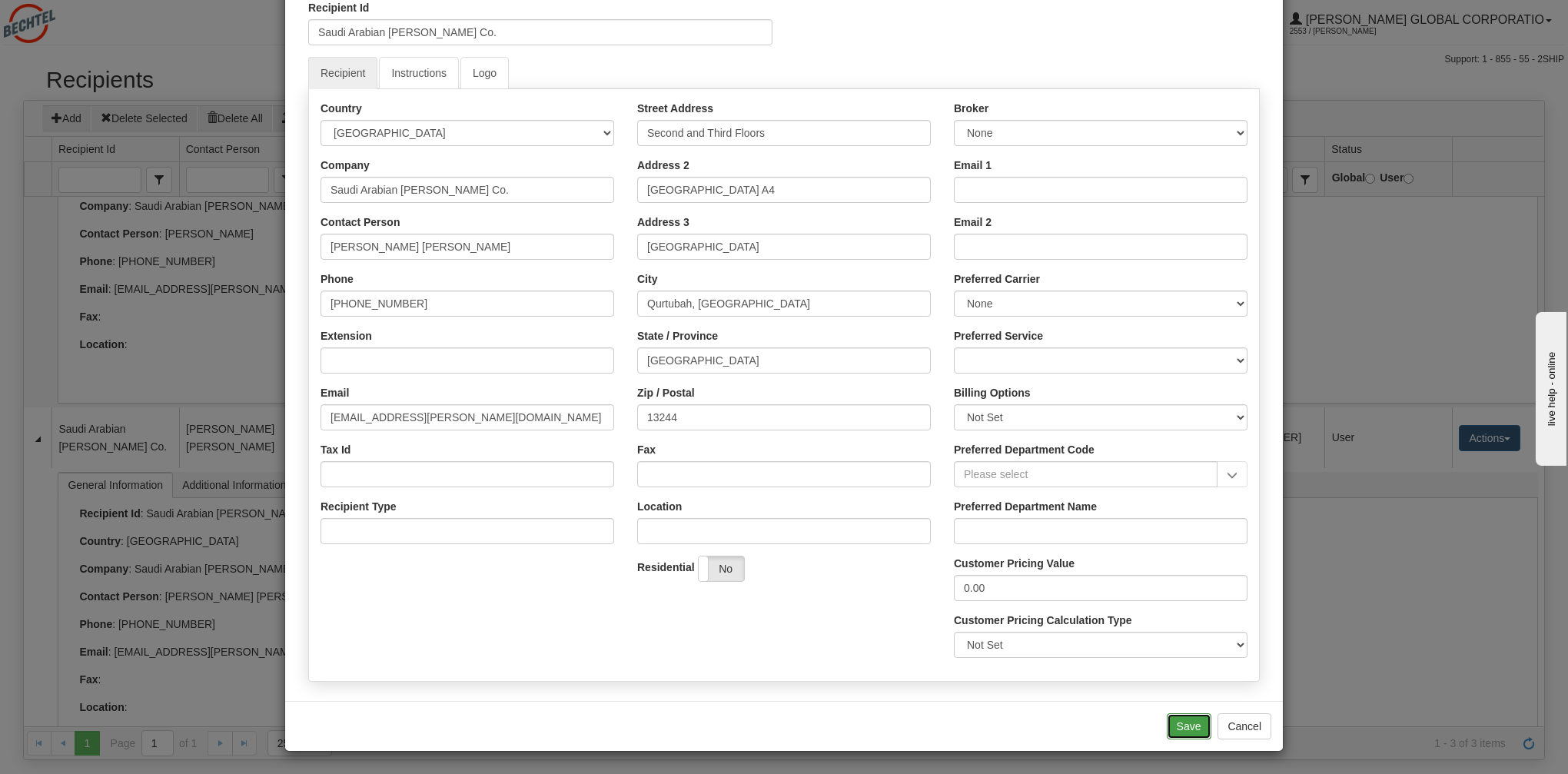
click at [1191, 729] on button "Save" at bounding box center [1189, 726] width 44 height 26
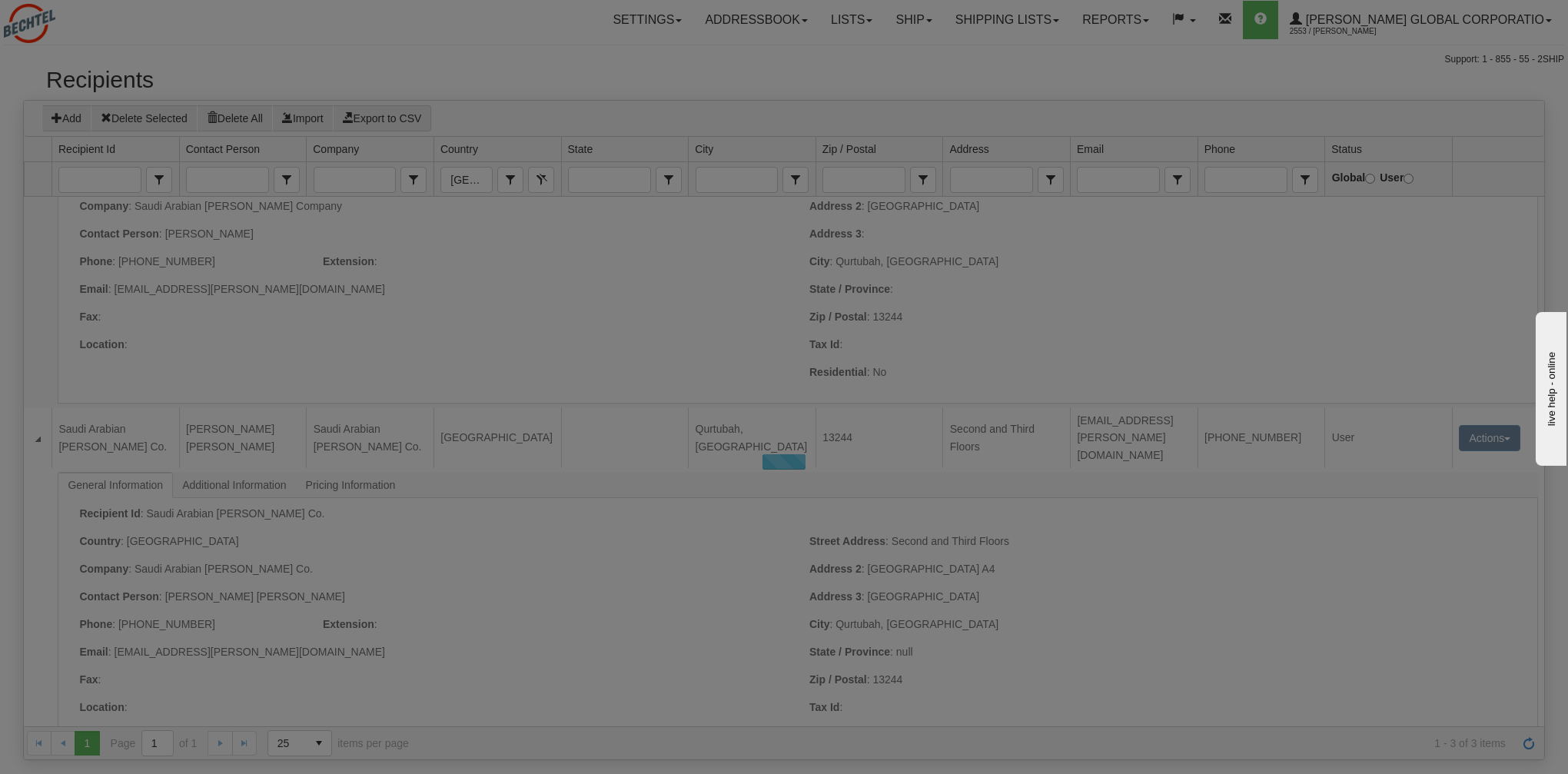
scroll to position [0, 0]
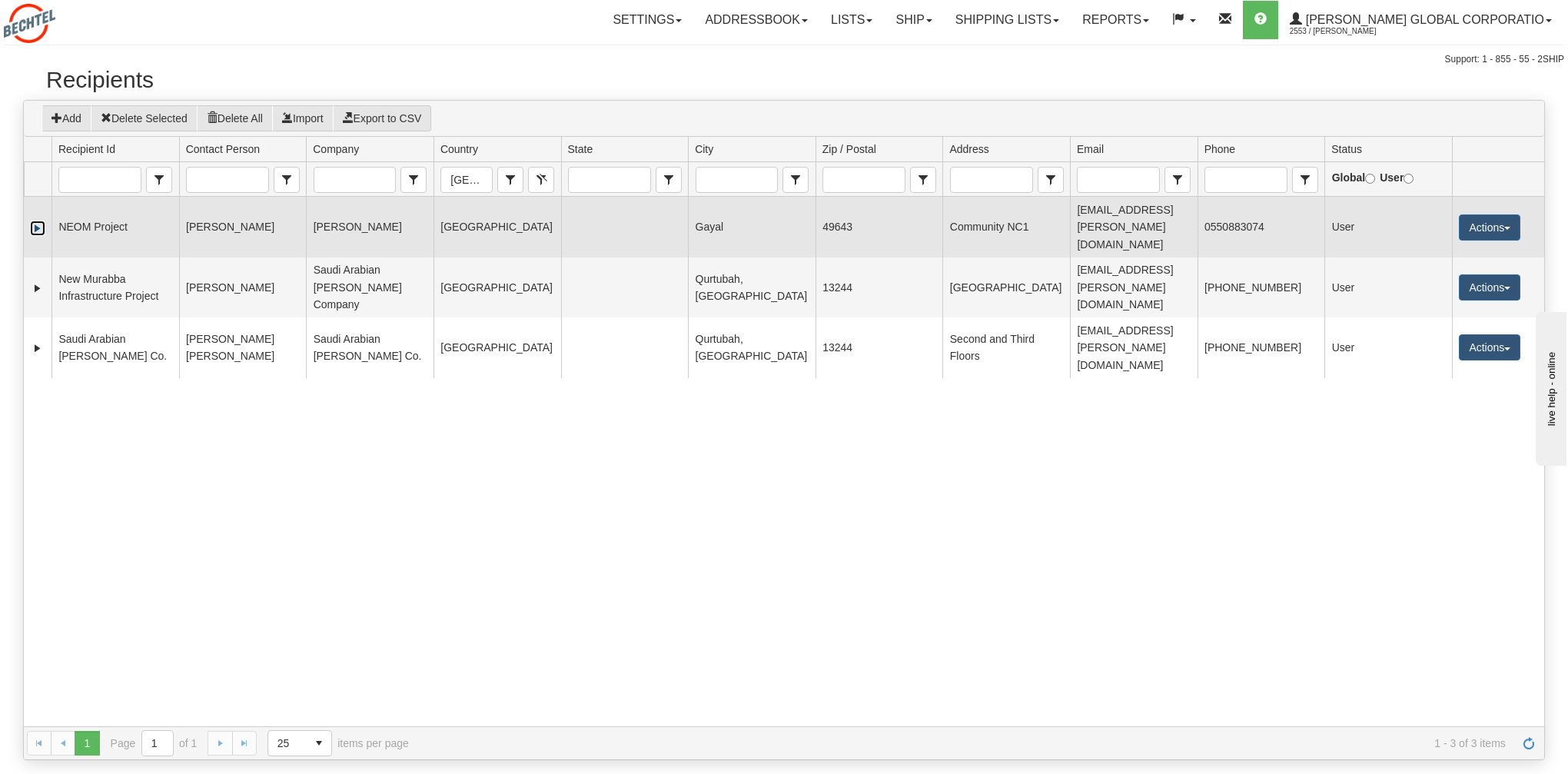
click at [36, 221] on link "Expand" at bounding box center [38, 228] width 16 height 16
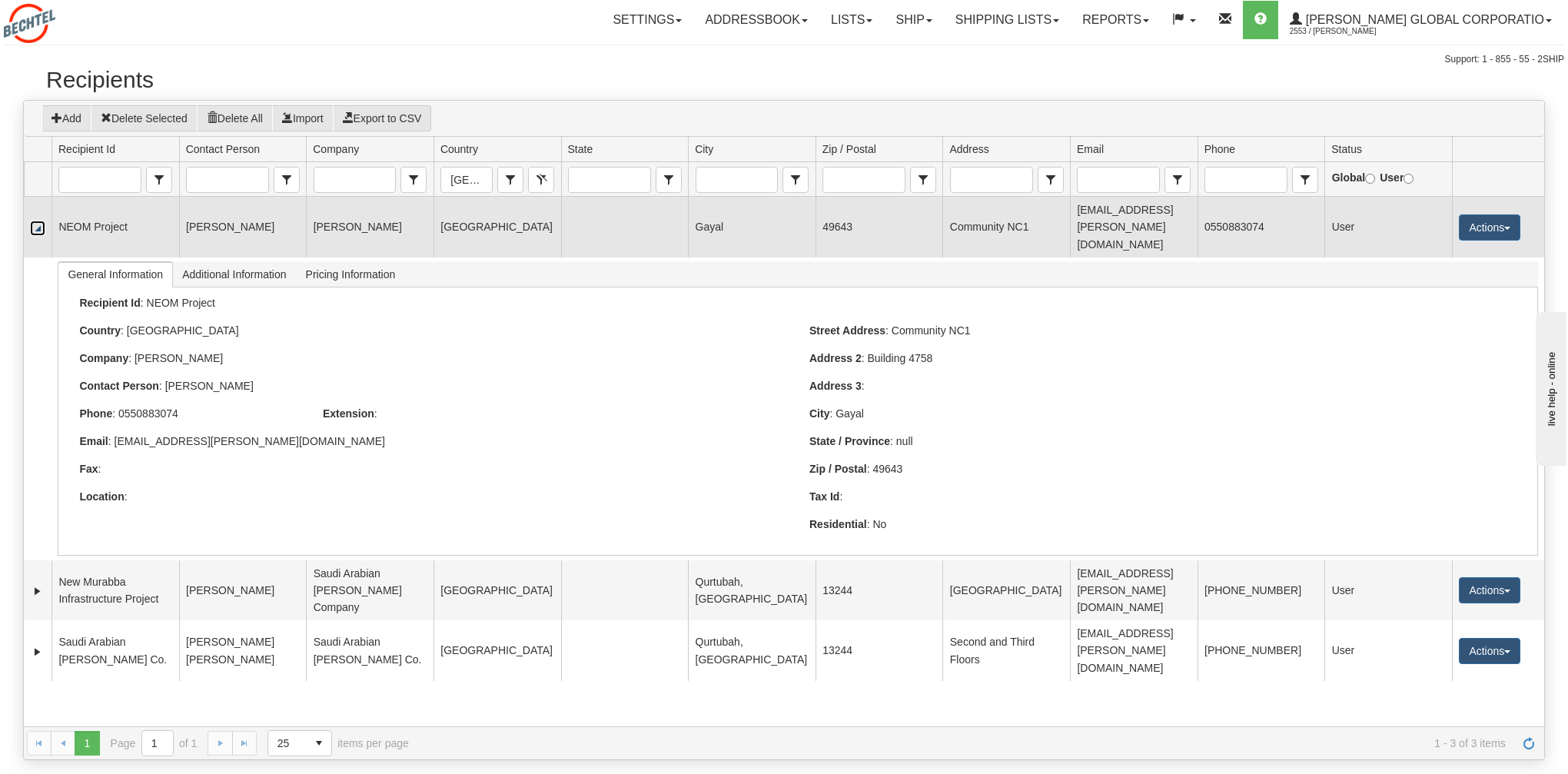
click at [36, 221] on link "Collapse" at bounding box center [38, 228] width 16 height 16
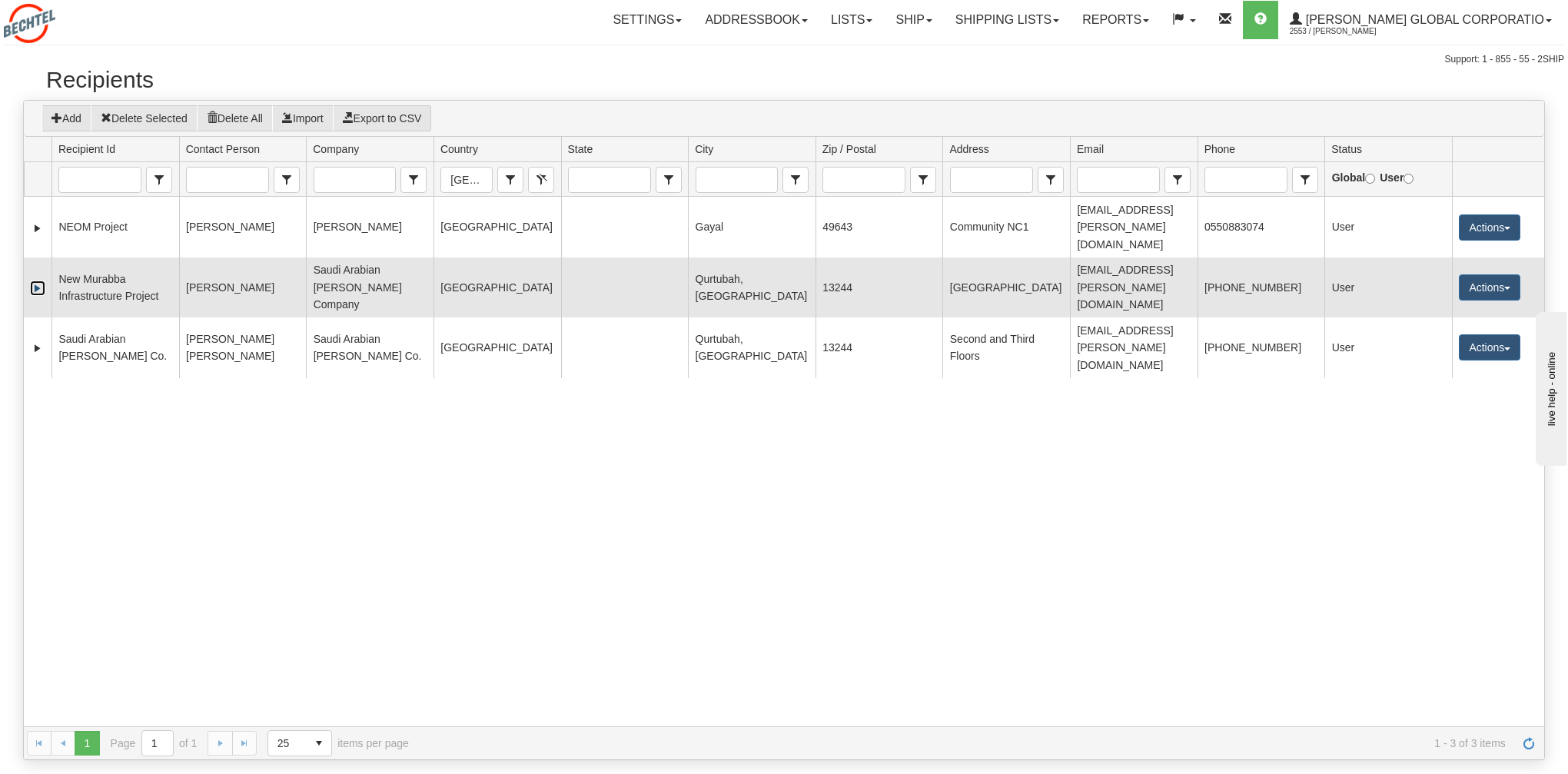
click at [35, 281] on link "Expand" at bounding box center [38, 288] width 16 height 16
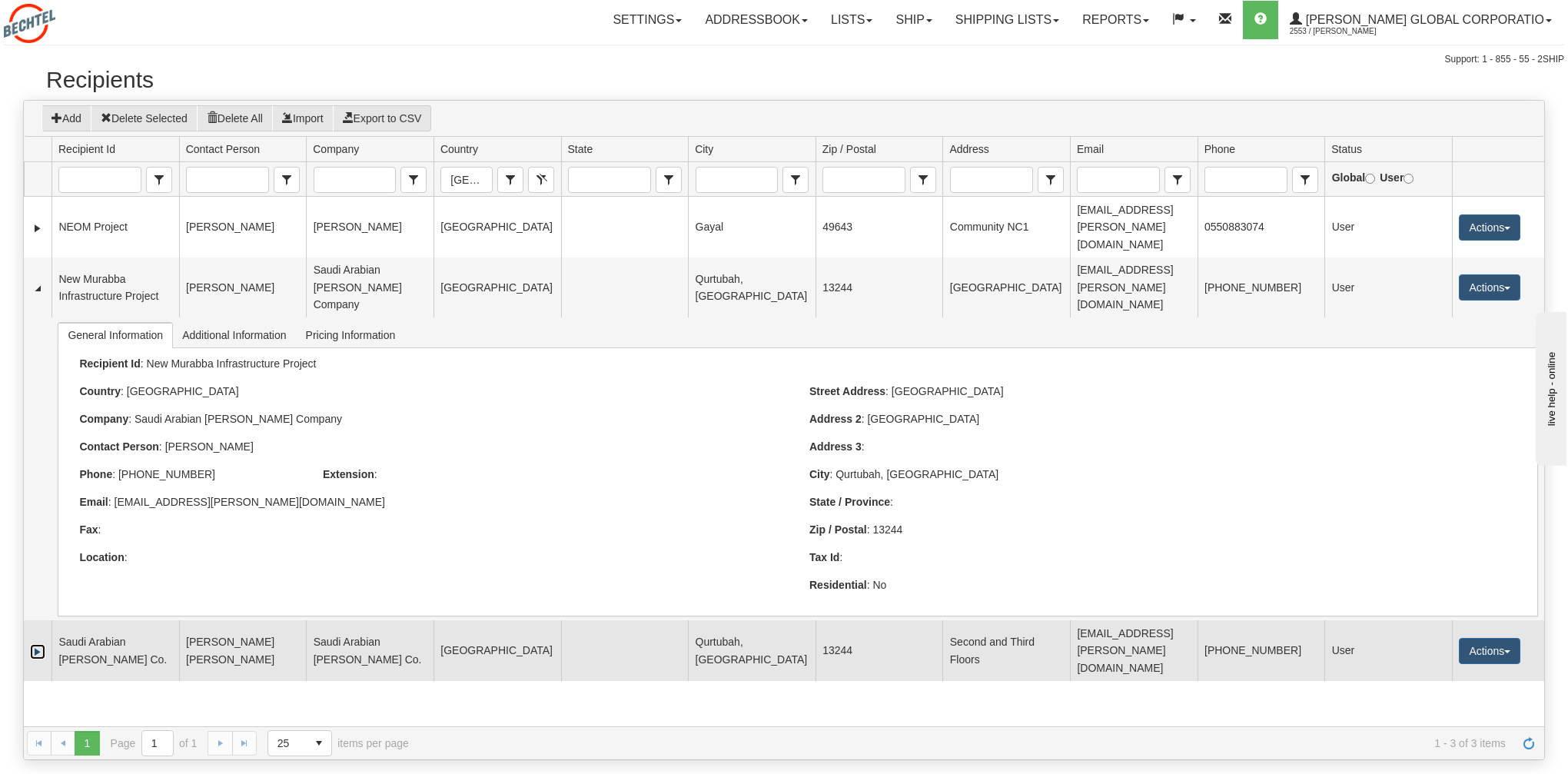
click at [38, 645] on link "Expand" at bounding box center [38, 652] width 16 height 16
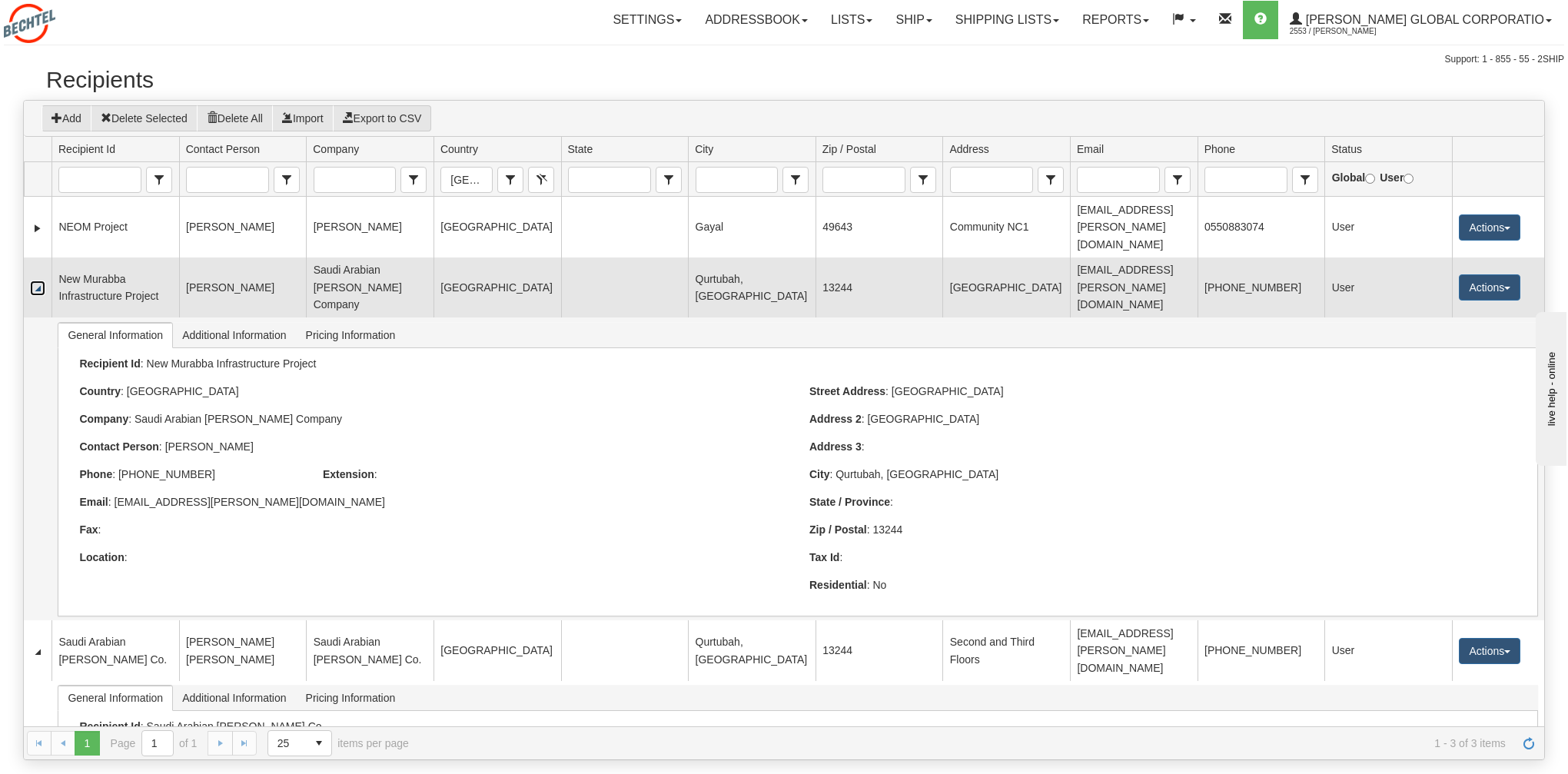
click at [36, 281] on link "Collapse" at bounding box center [38, 288] width 16 height 16
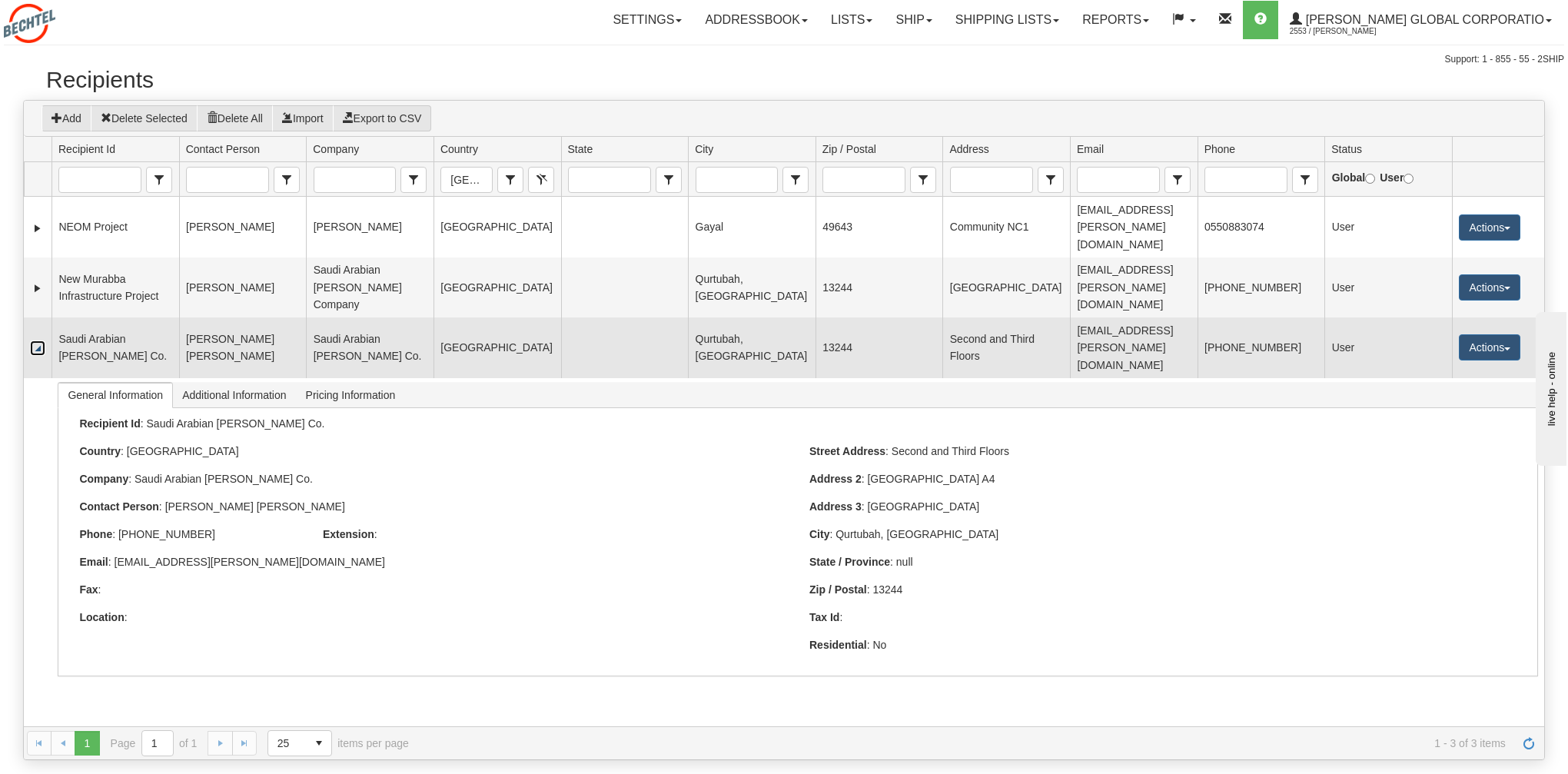
click at [39, 341] on link "Collapse" at bounding box center [38, 348] width 16 height 16
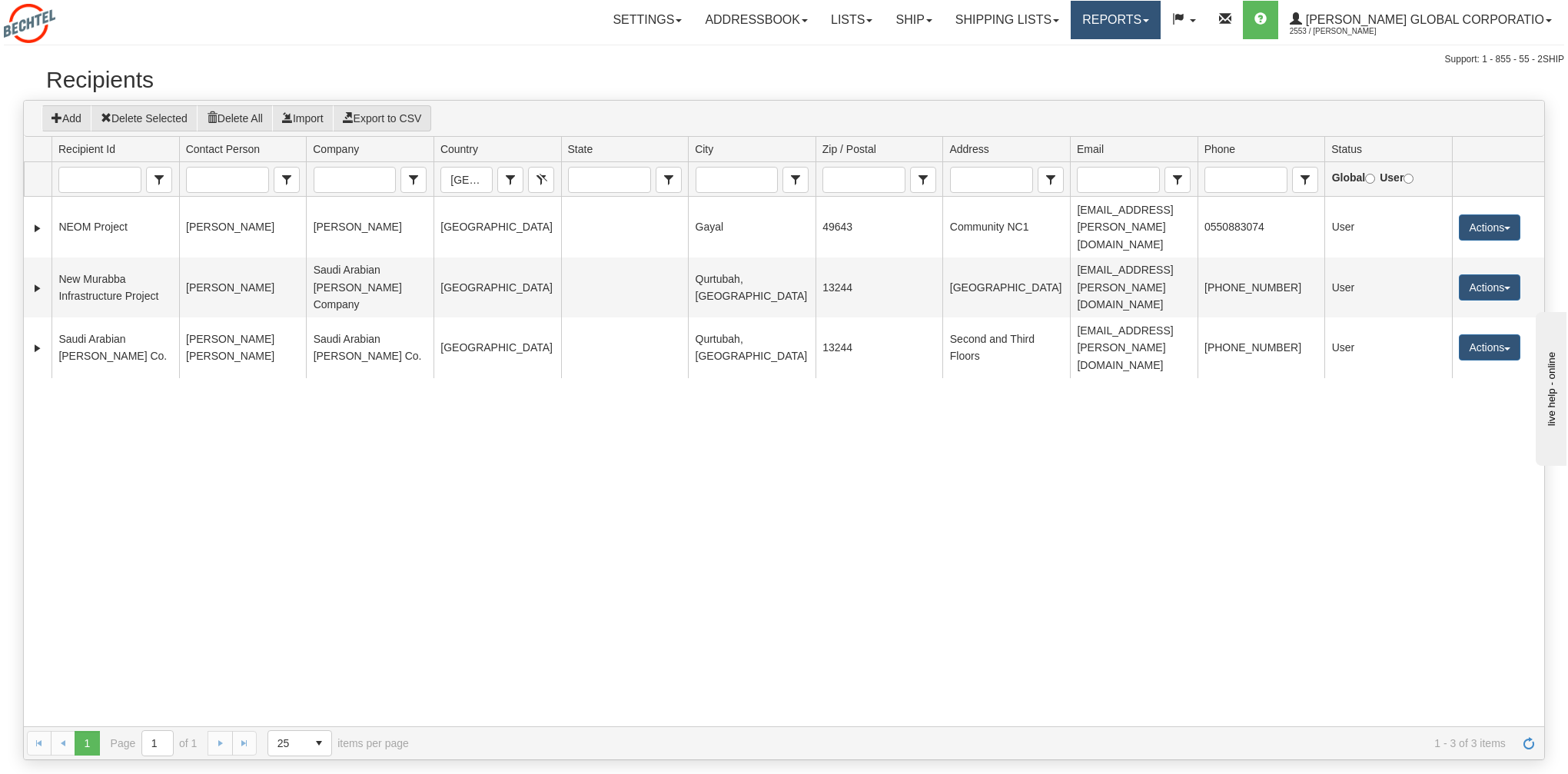
click at [1160, 29] on link "Reports" at bounding box center [1116, 20] width 90 height 38
click at [1107, 70] on span "New Dashboard" at bounding box center [1072, 74] width 77 height 12
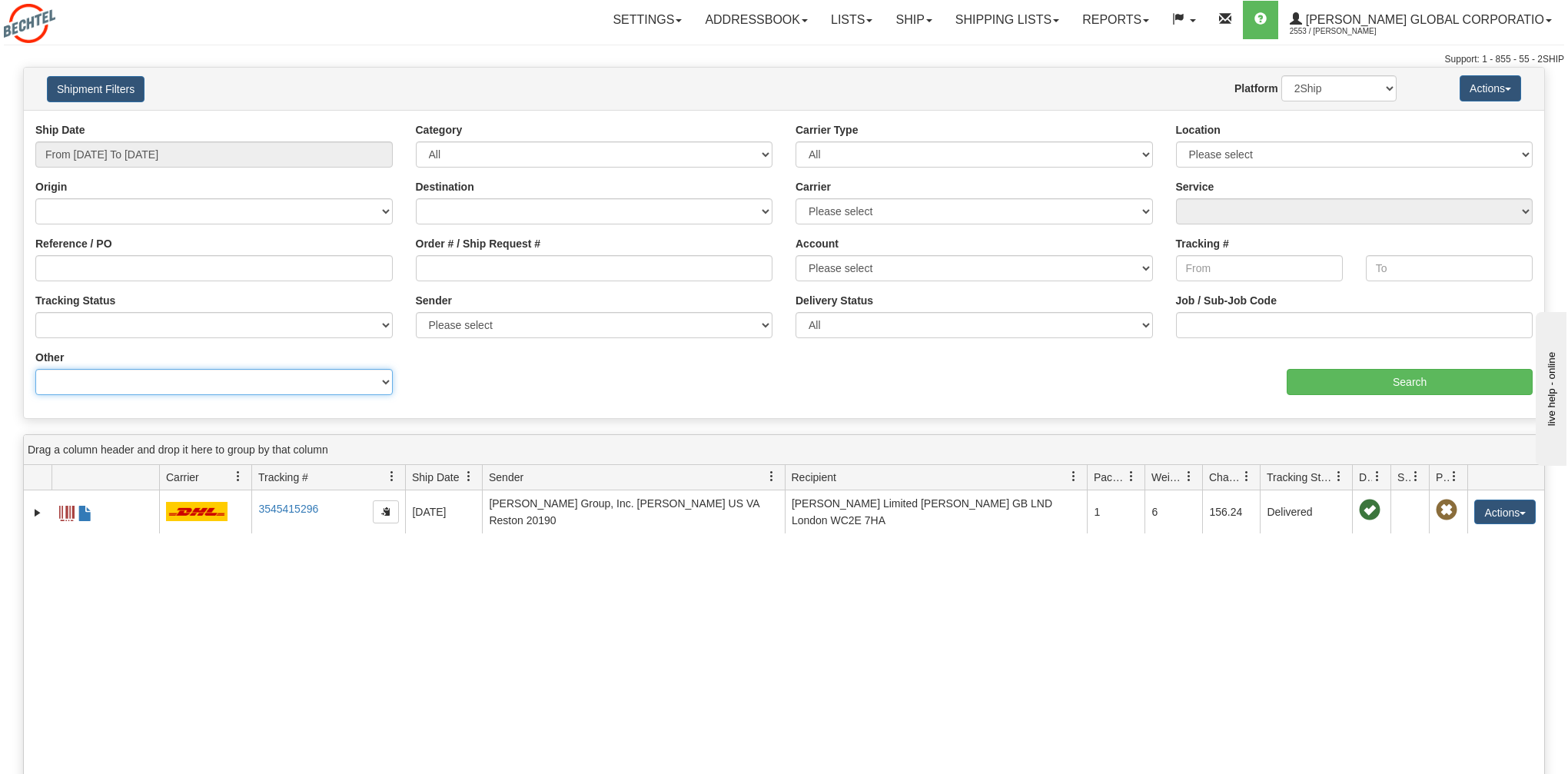
click at [386, 381] on select "Billing Account # Billing Type BOL # (LTL) Commodity Or Documents Consolidation…" at bounding box center [214, 382] width 358 height 26
click at [36, 369] on select "Billing Account # Billing Type BOL # (LTL) Commodity Or Documents Consolidation…" at bounding box center [214, 382] width 358 height 26
click at [478, 376] on div "Ship Date From 10/01/2025 To 10/10/2025 Category All Inbound Outbound Carrier T…" at bounding box center [783, 265] width 1520 height 285
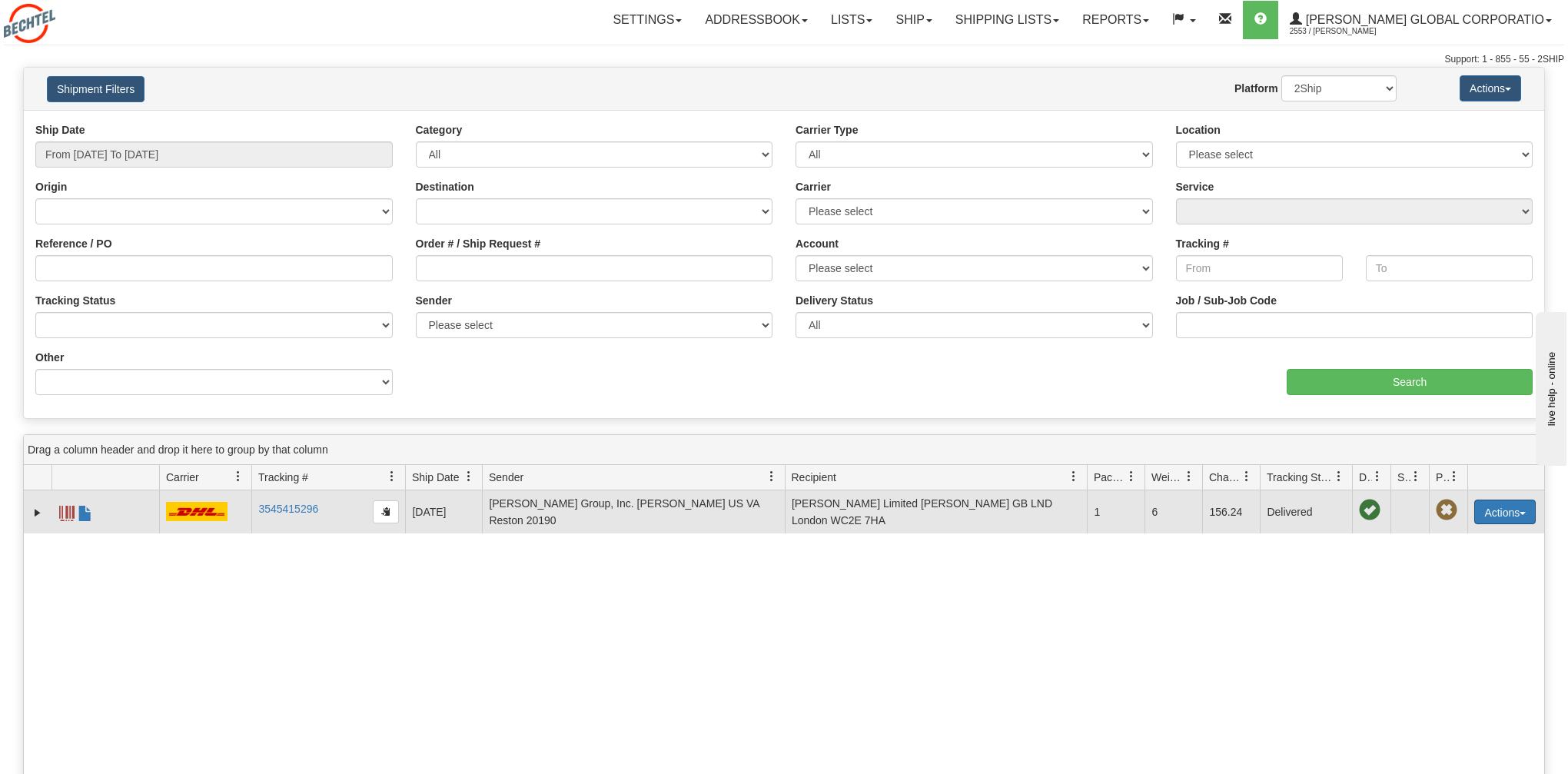
click at [1502, 510] on button "Actions" at bounding box center [1505, 512] width 62 height 24
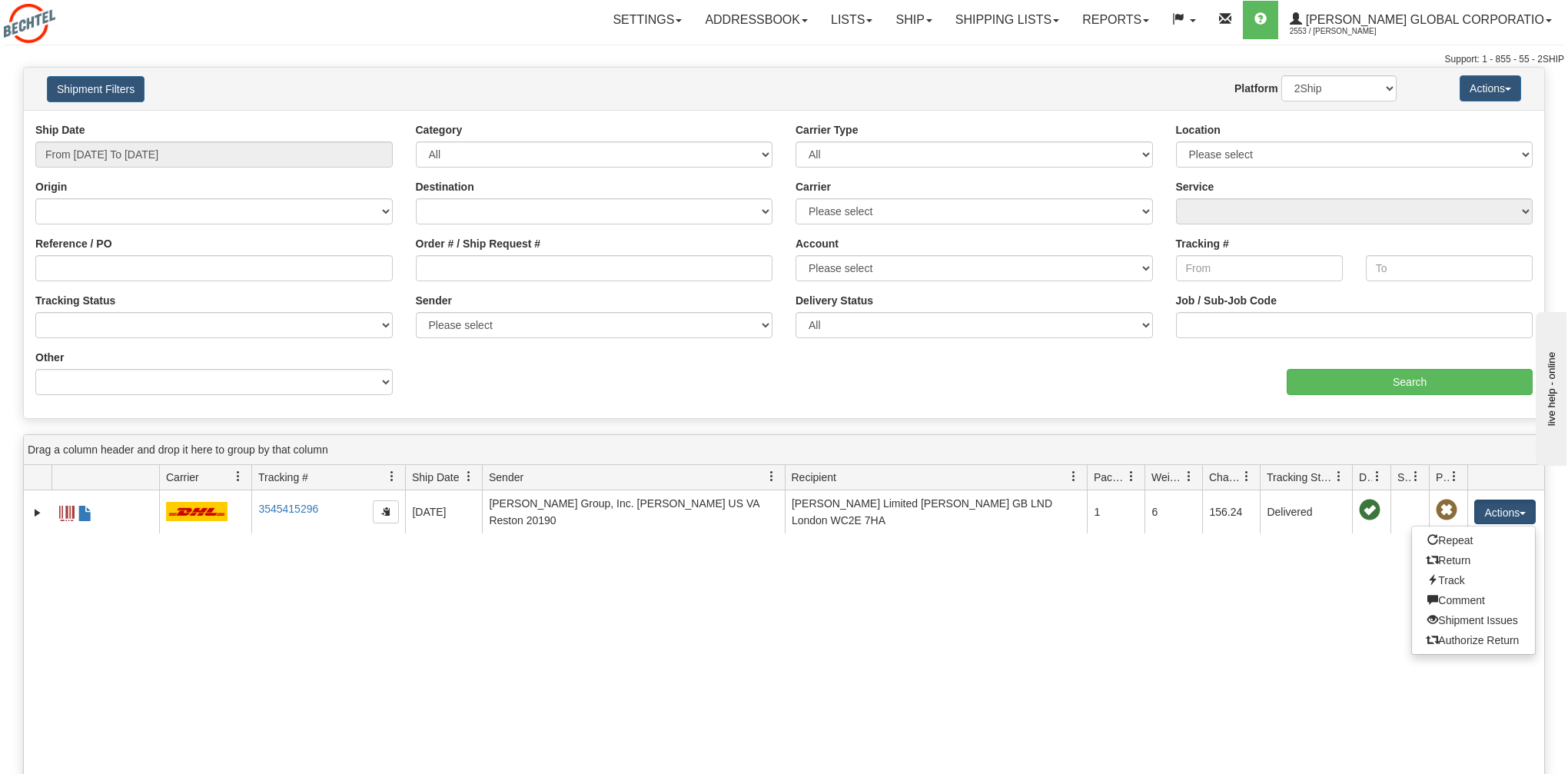
click at [1235, 609] on div "31745753 2553 3545415296 3545415296 10/08/2025 10/08/2025 12:41:53 PM Bechtel G…" at bounding box center [783, 750] width 1520 height 518
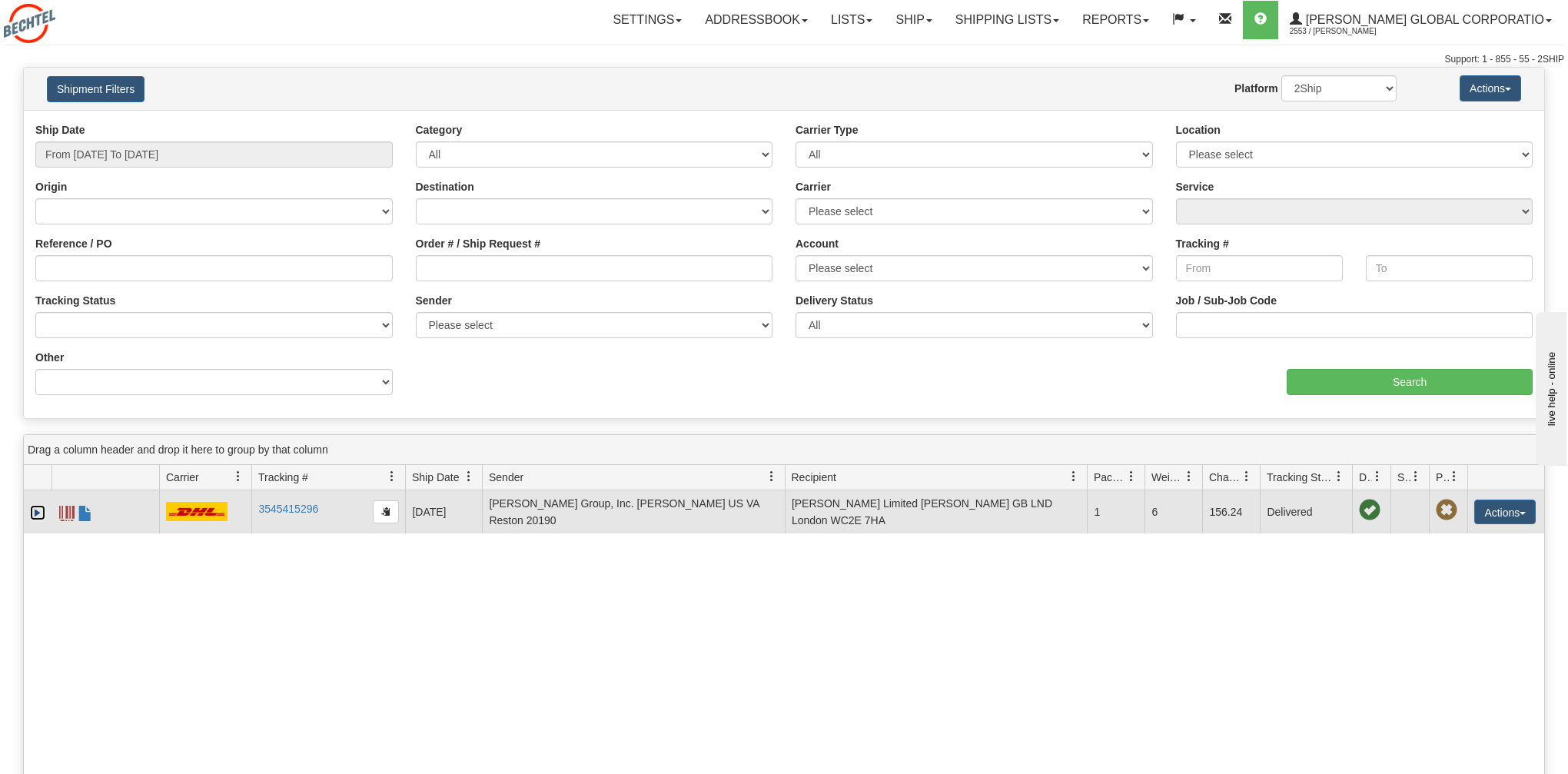
click at [39, 515] on link "Expand" at bounding box center [38, 513] width 16 height 16
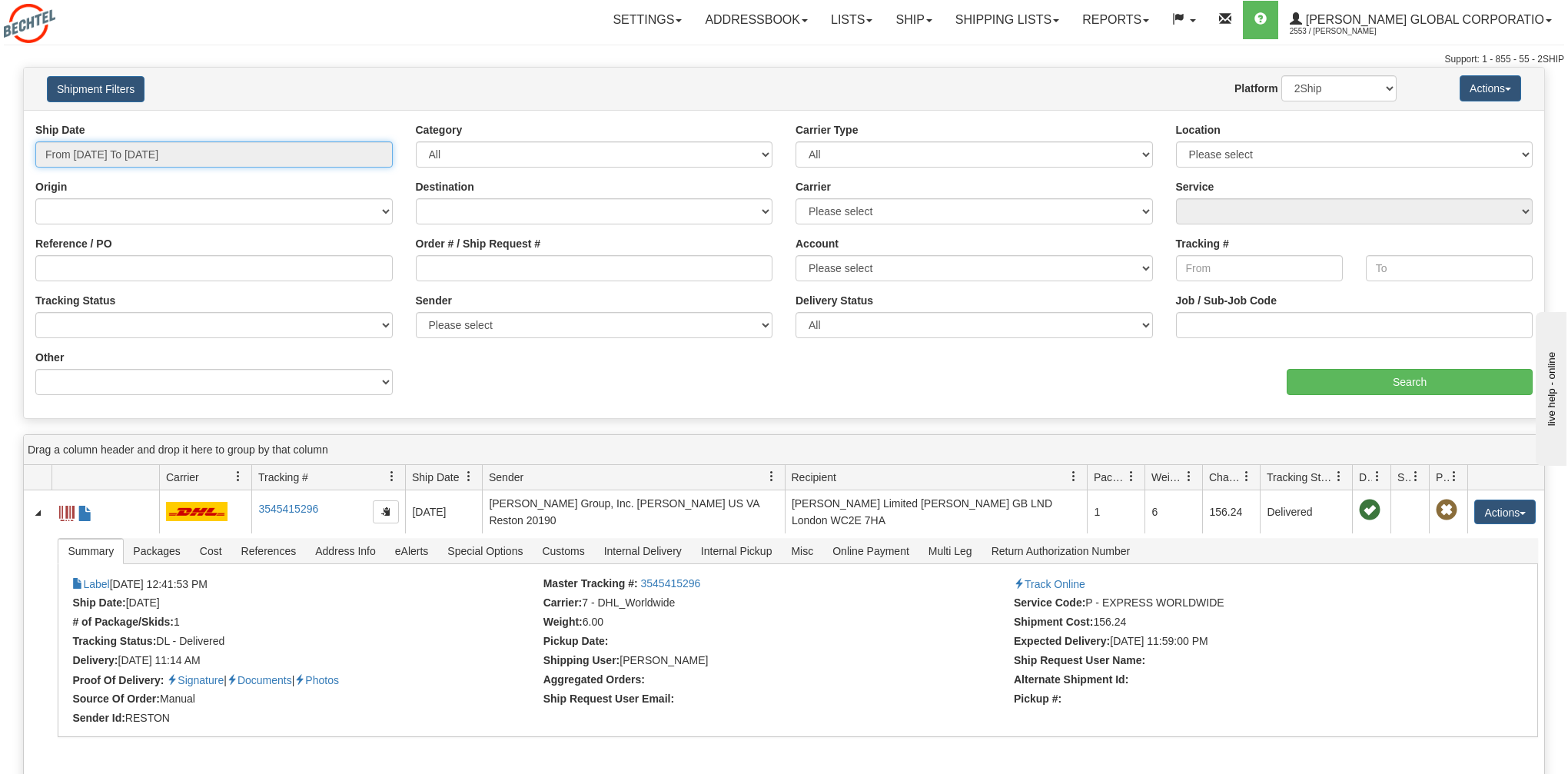
click at [338, 156] on input "From 10/01/2025 To 10/10/2025" at bounding box center [214, 155] width 358 height 26
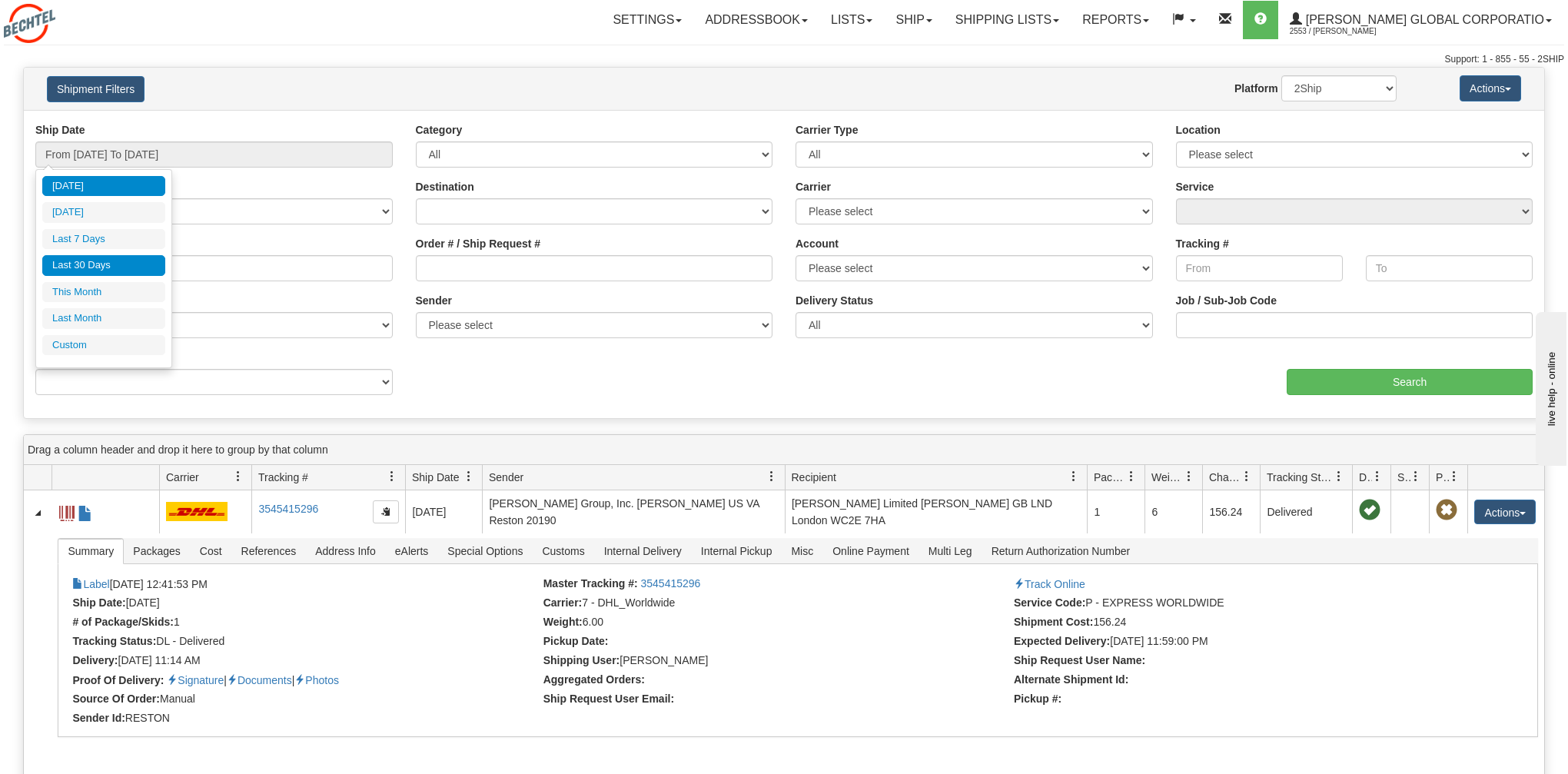
click at [106, 262] on li "Last 30 Days" at bounding box center [104, 266] width 123 height 21
type input "From 09/11/2025 To 10/10/2025"
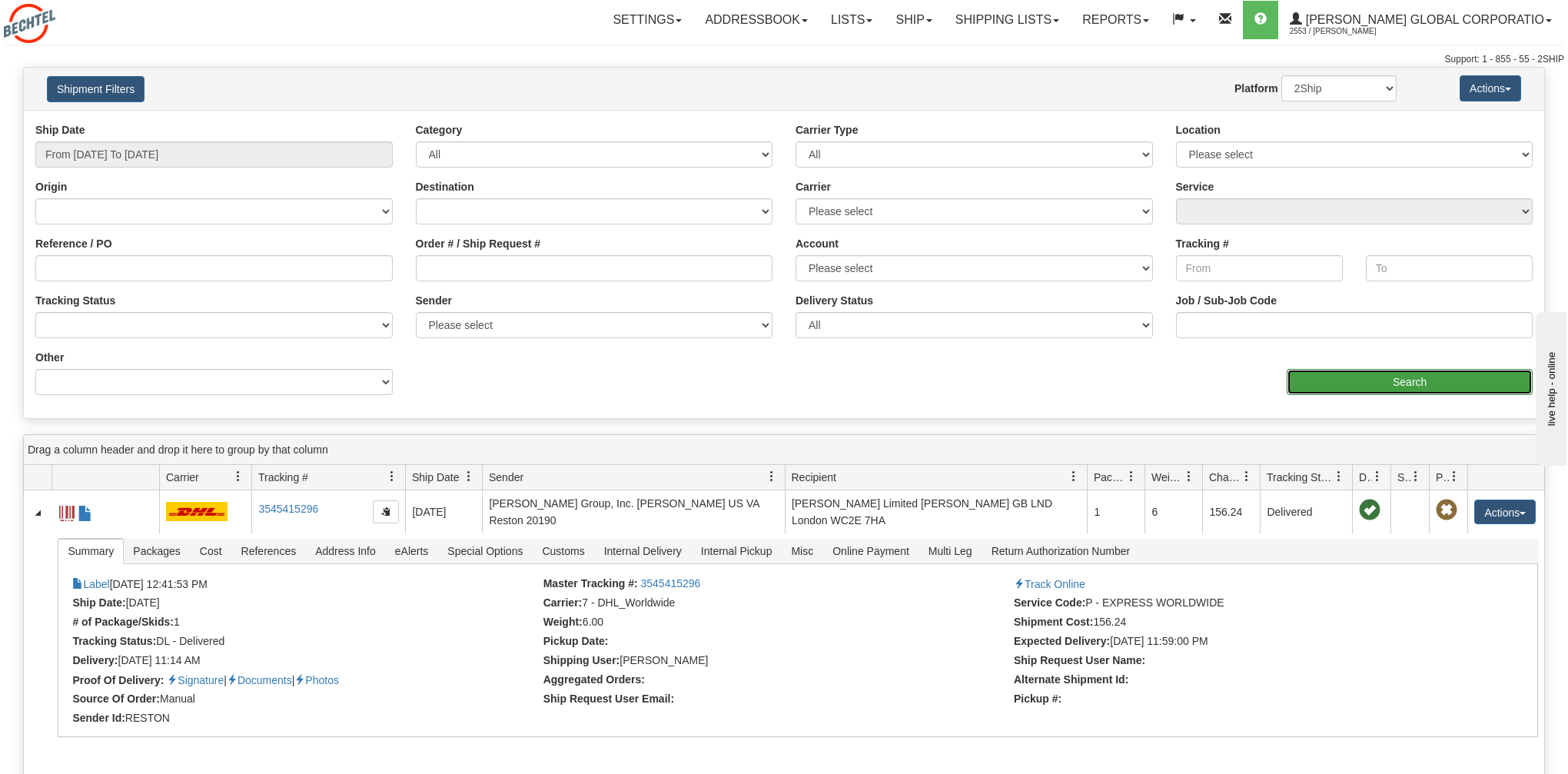
click at [1424, 379] on input "Search" at bounding box center [1409, 382] width 246 height 26
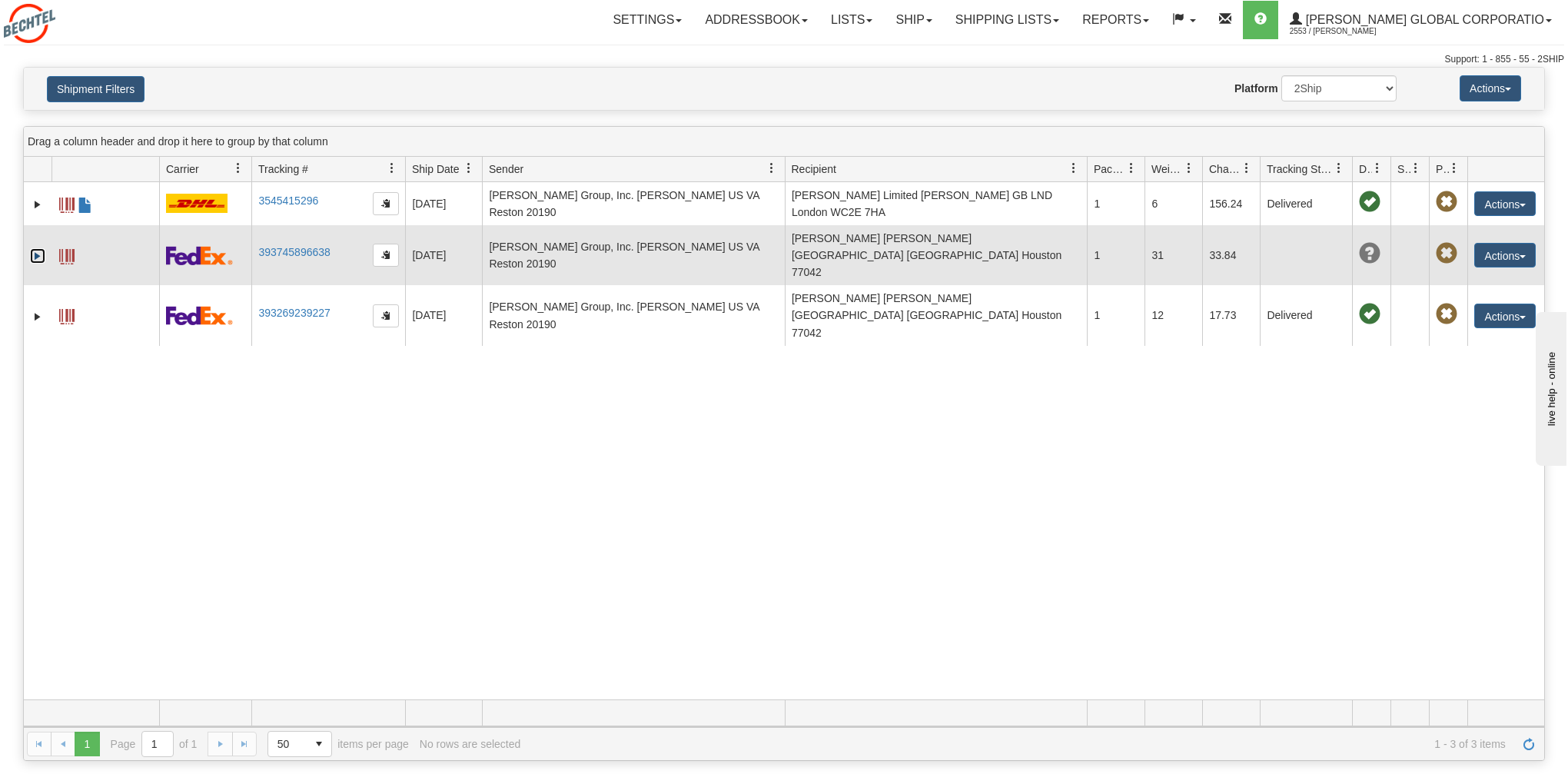
click at [40, 249] on link "Expand" at bounding box center [38, 256] width 16 height 16
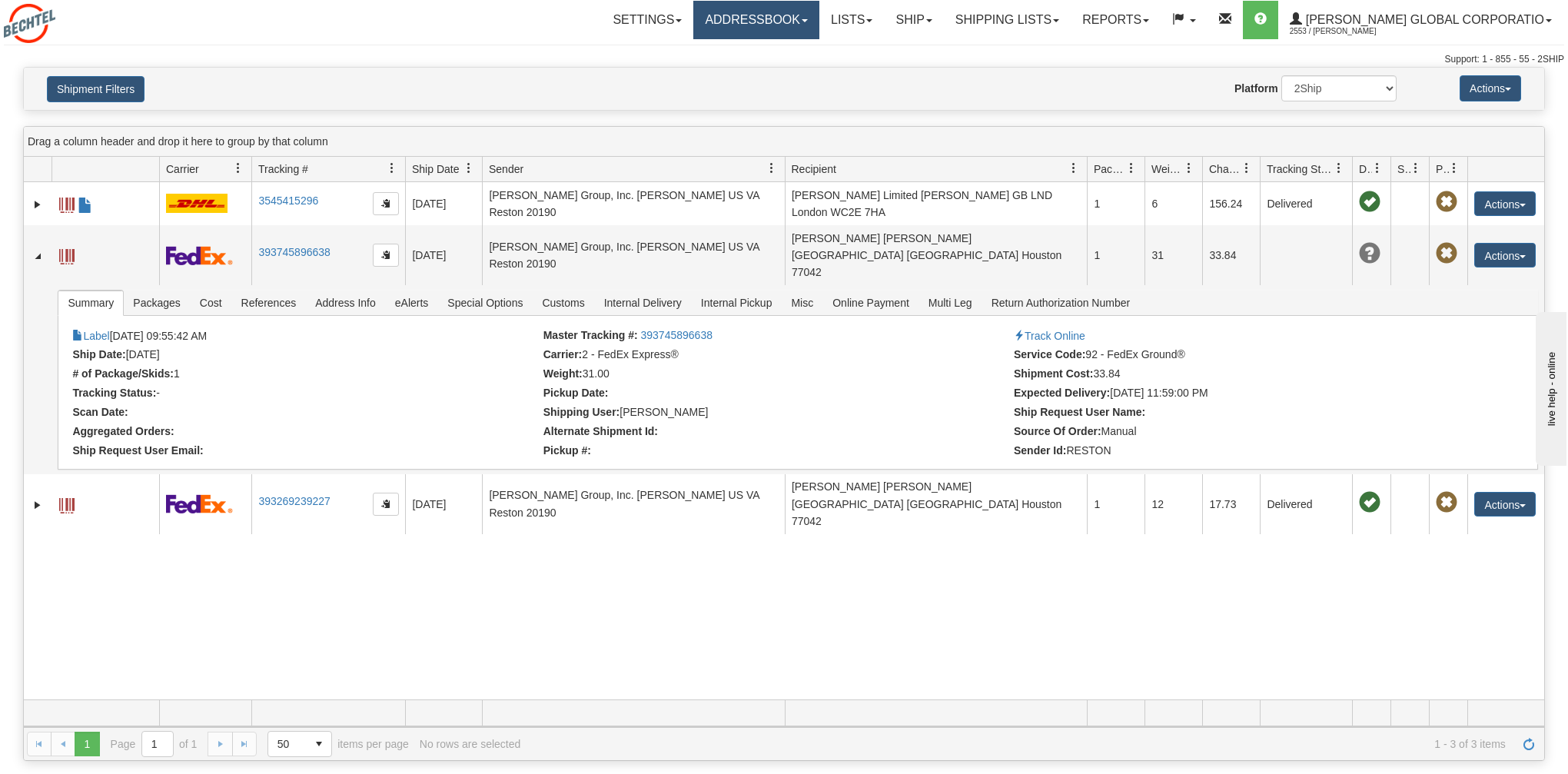
click at [800, 17] on link "Addressbook" at bounding box center [755, 20] width 126 height 38
click at [762, 54] on span "Recipients" at bounding box center [738, 54] width 50 height 12
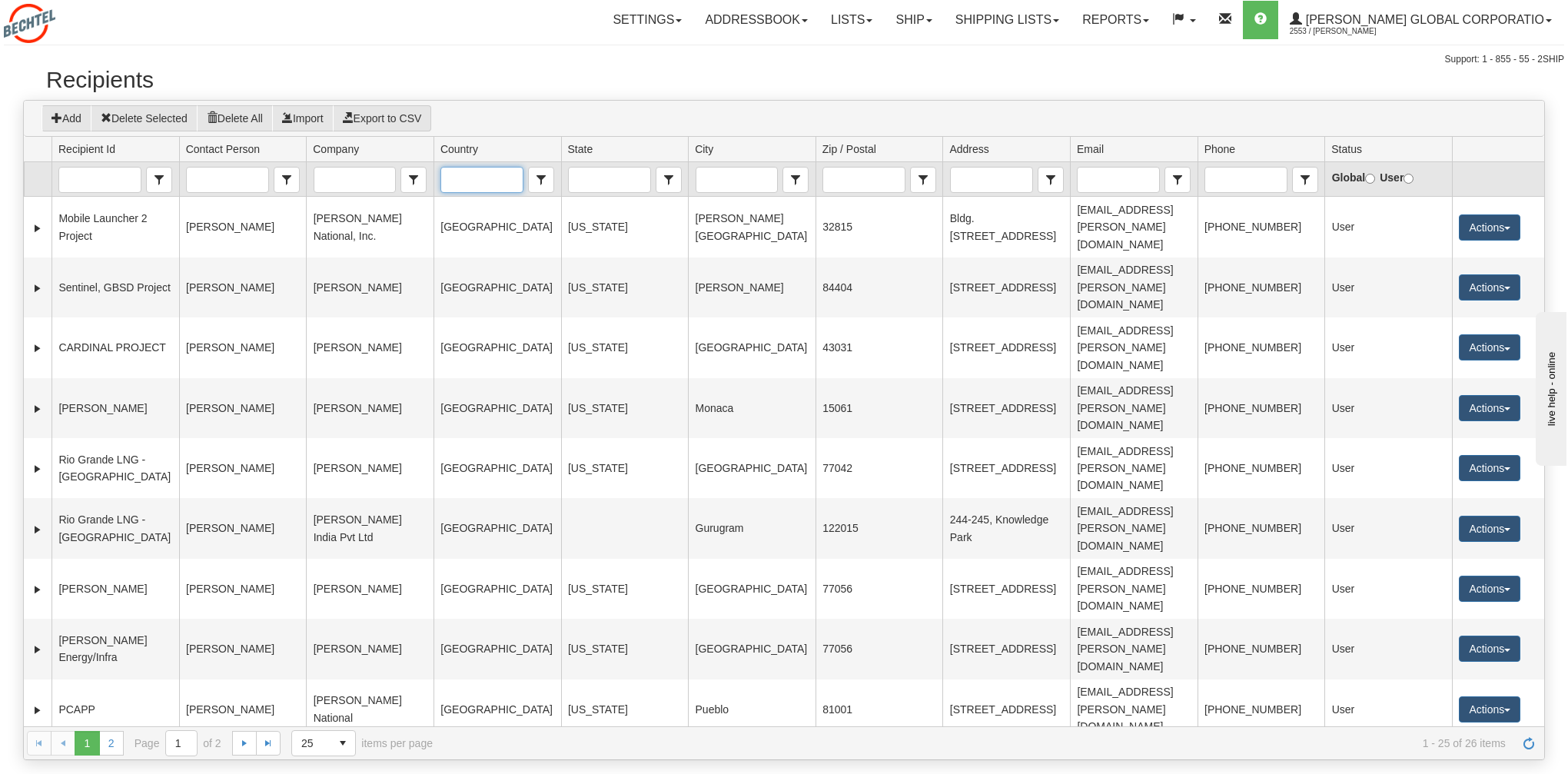
click at [496, 169] on input "Country" at bounding box center [482, 180] width 82 height 24
type input "r"
click at [491, 212] on span "[GEOGRAPHIC_DATA]" at bounding box center [503, 205] width 112 height 16
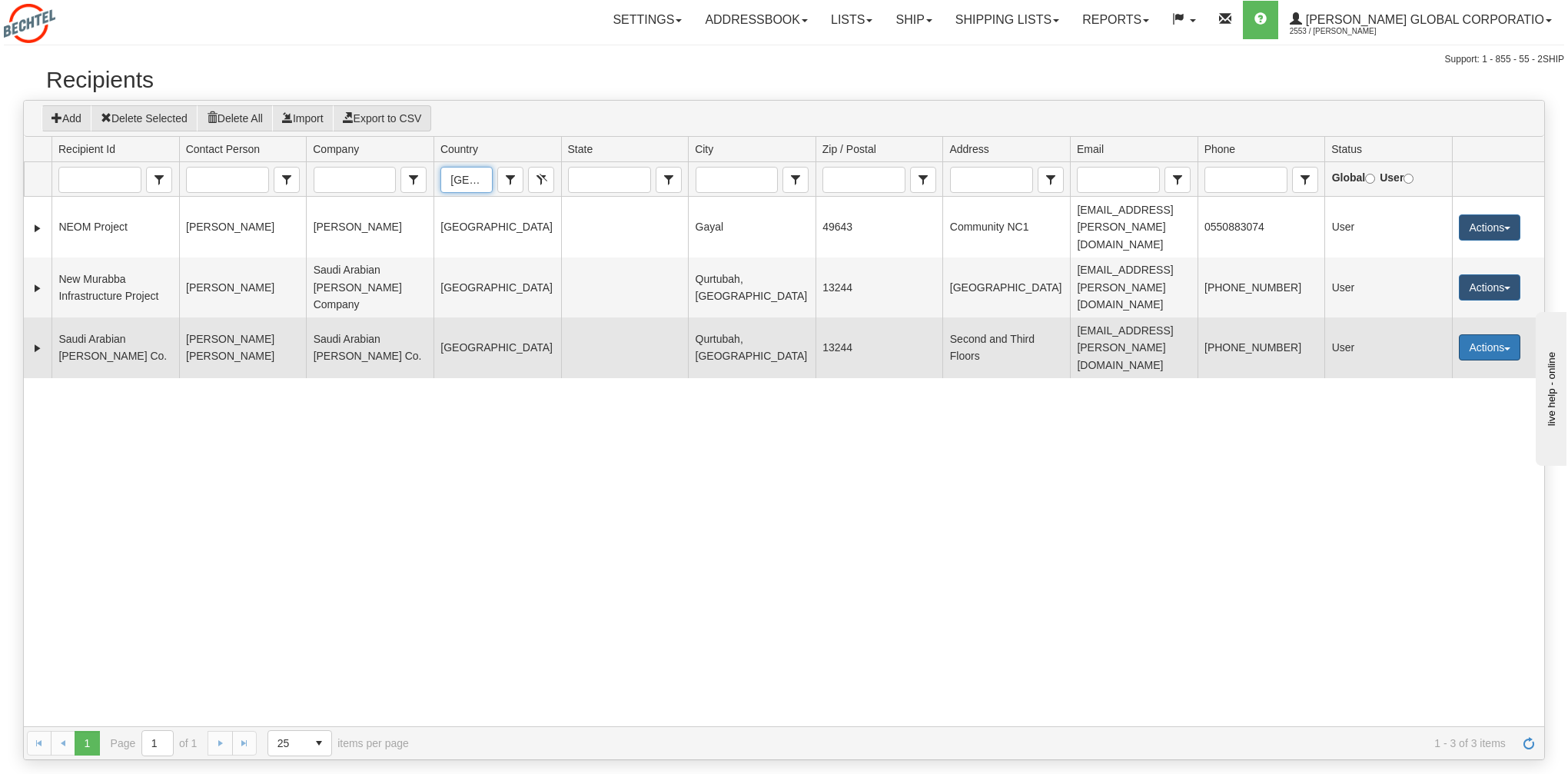
click at [1510, 347] on span "button" at bounding box center [1506, 349] width 6 height 3
type input "[GEOGRAPHIC_DATA]"
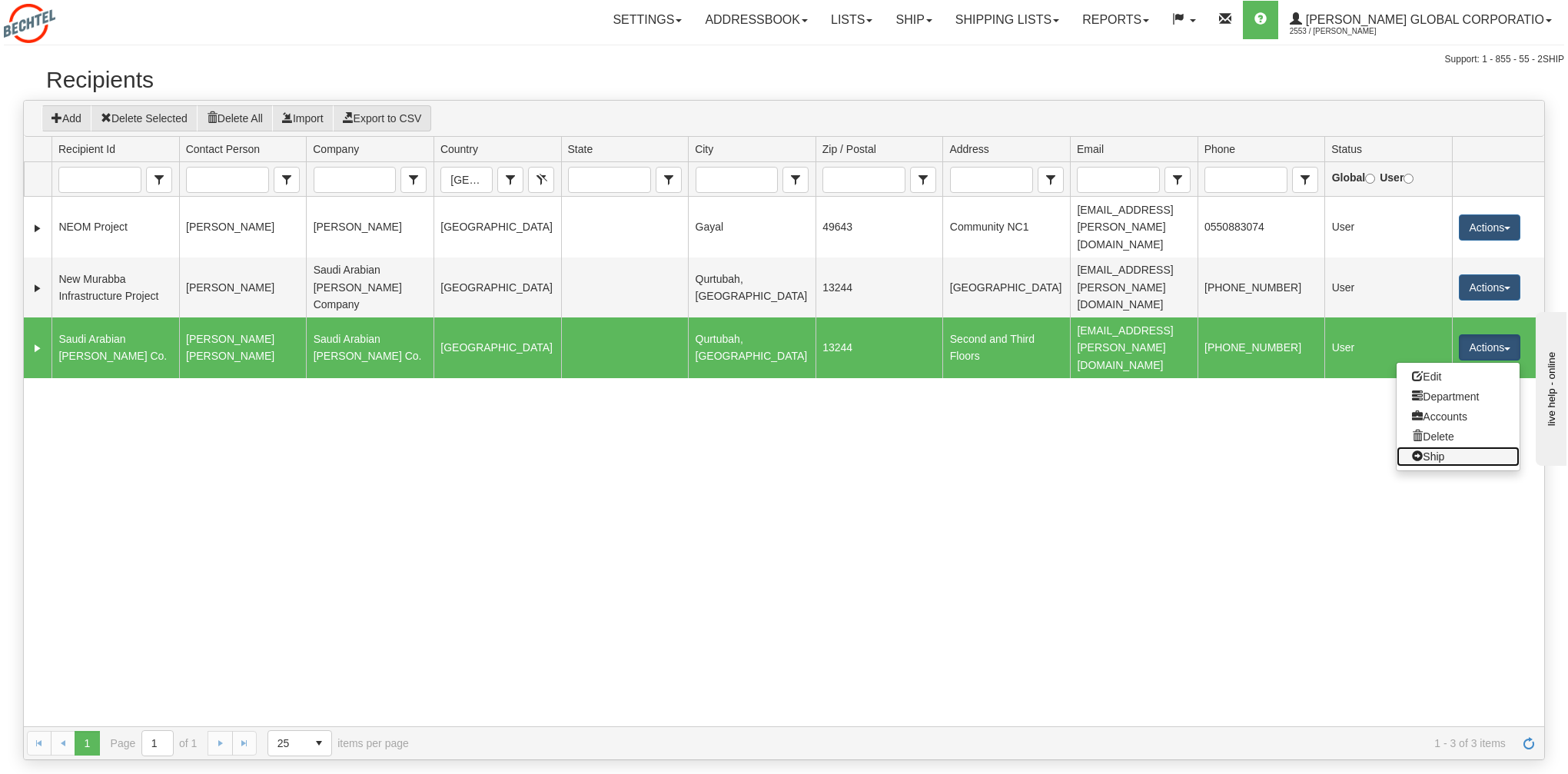
click at [1441, 447] on link "Ship" at bounding box center [1458, 456] width 123 height 20
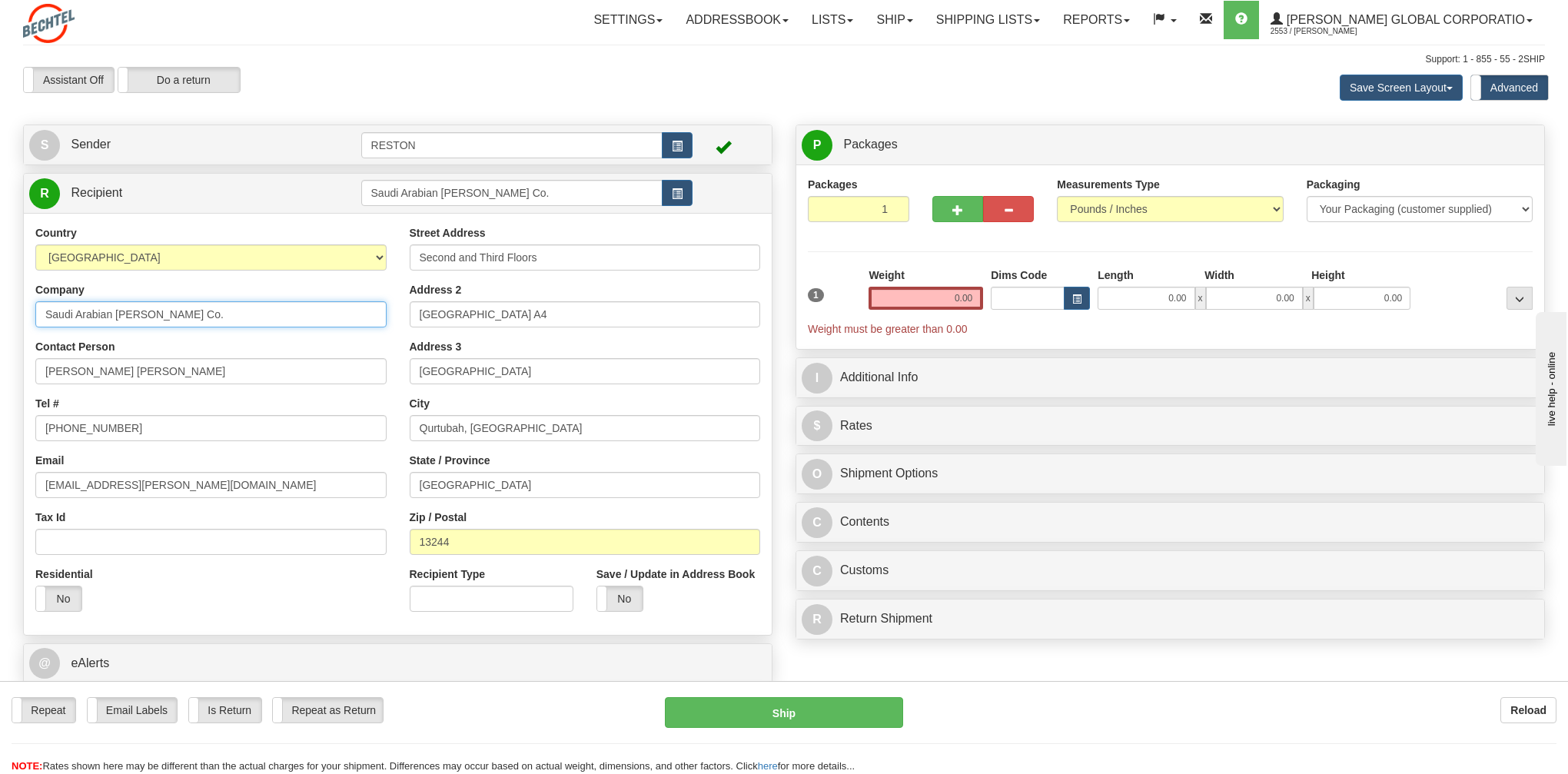
click at [217, 317] on input "Saudi Arabian [PERSON_NAME] Co." at bounding box center [211, 314] width 352 height 26
paste input "(SABCO)"
type input "Saudi Arabian [PERSON_NAME] Co. (SABCO)"
click at [623, 607] on label "No" at bounding box center [620, 599] width 45 height 24
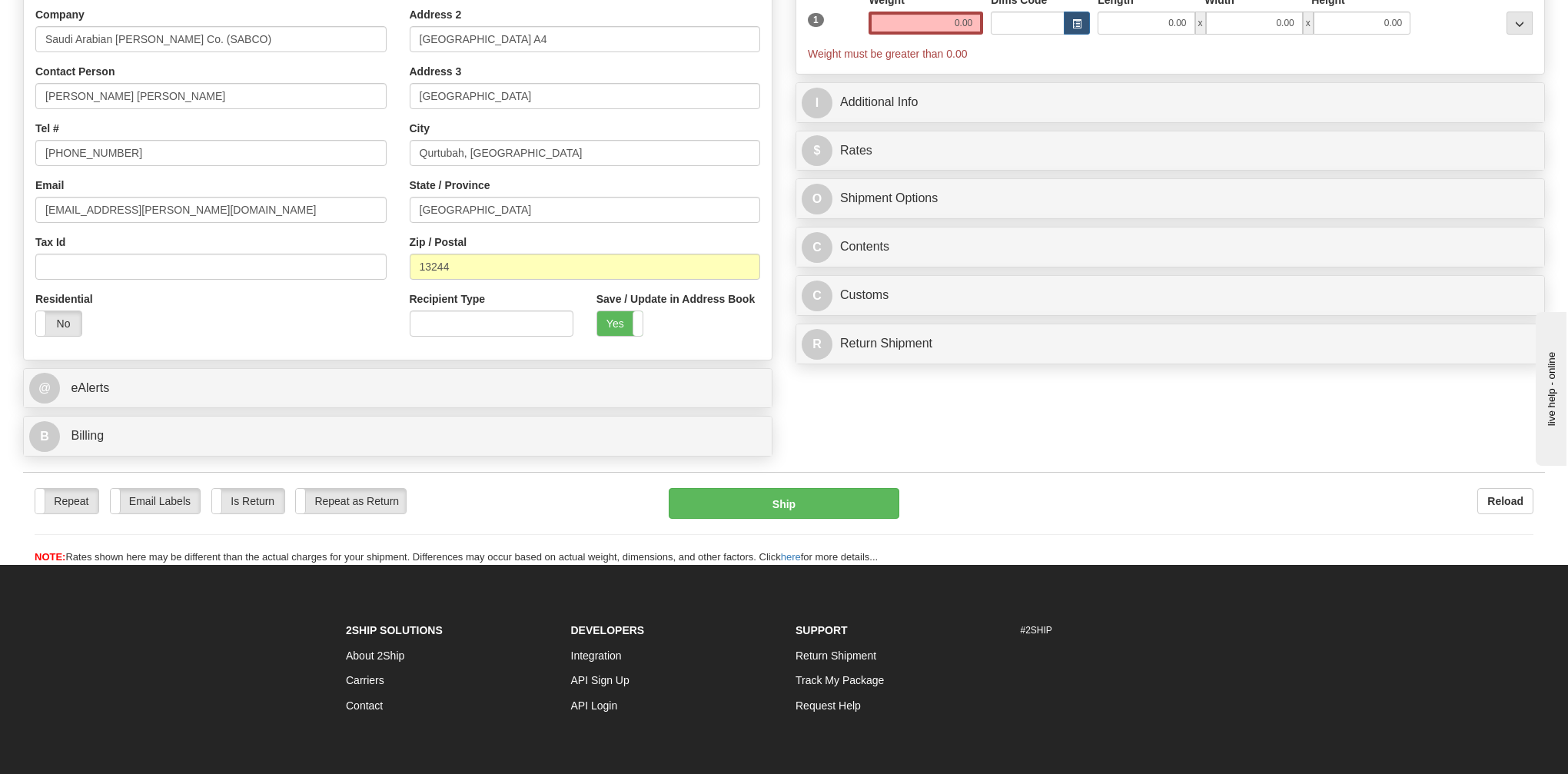
scroll to position [285, 0]
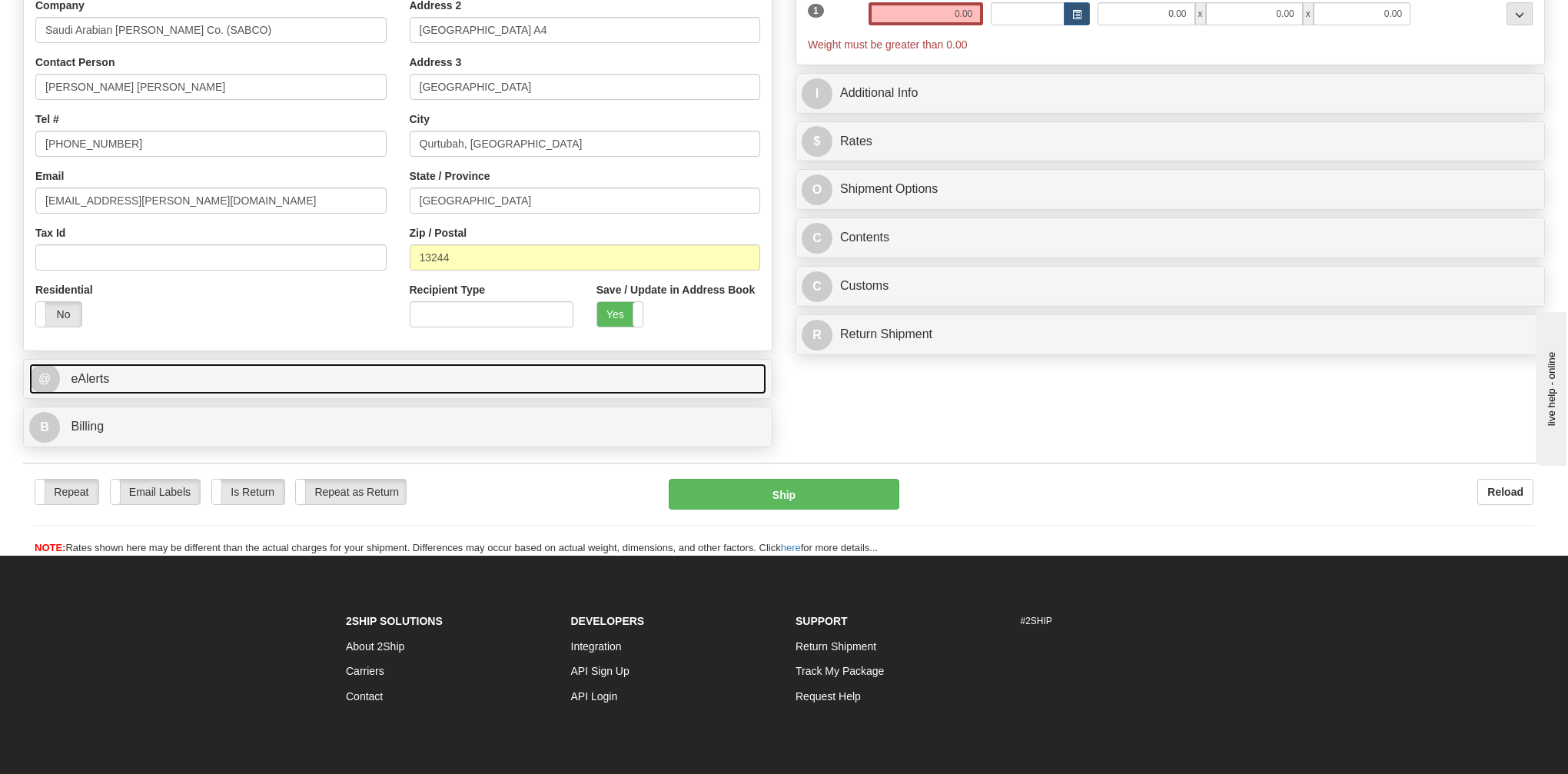
click at [434, 385] on link "@ eAlerts" at bounding box center [398, 380] width 737 height 31
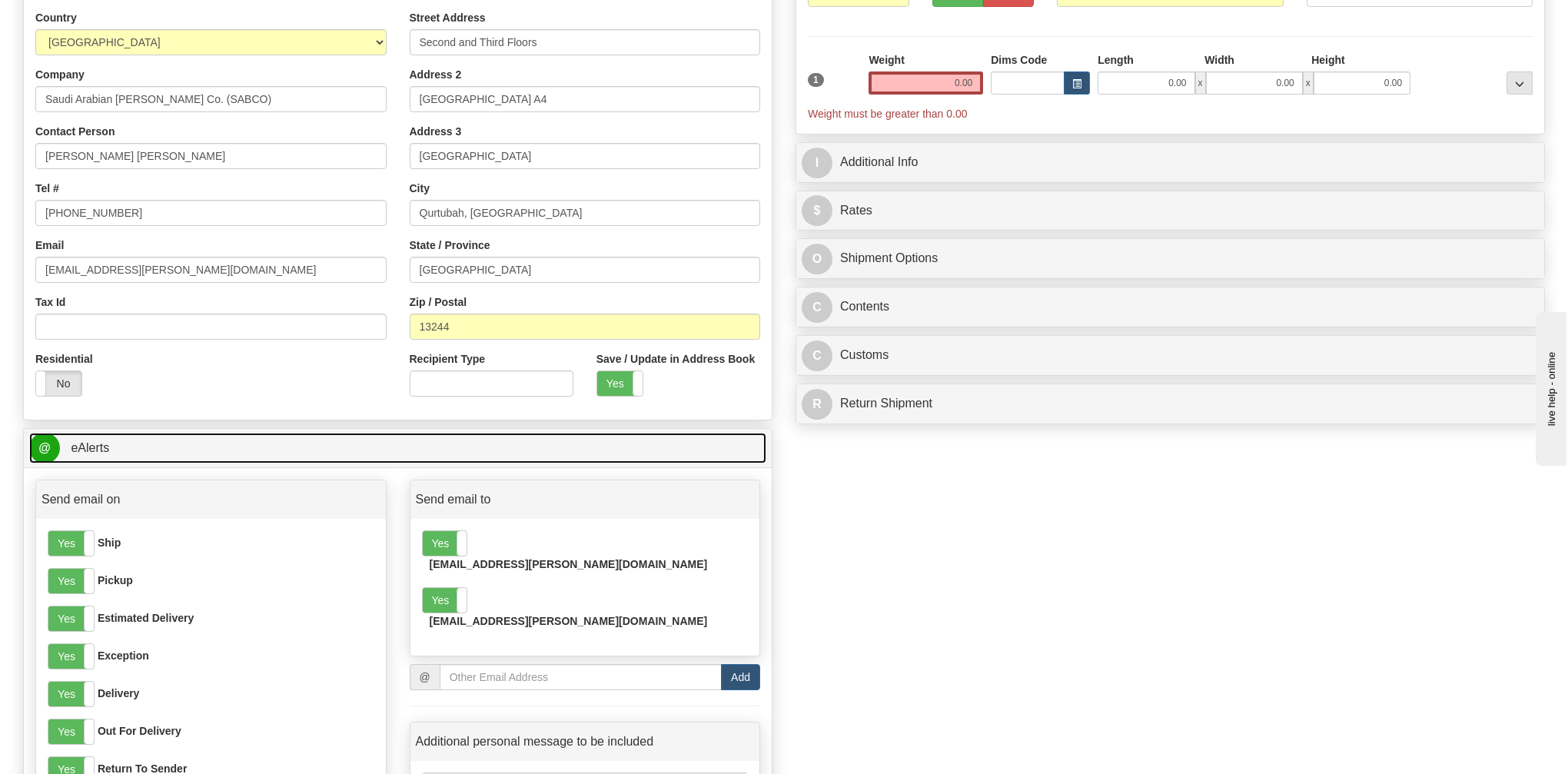
scroll to position [0, 0]
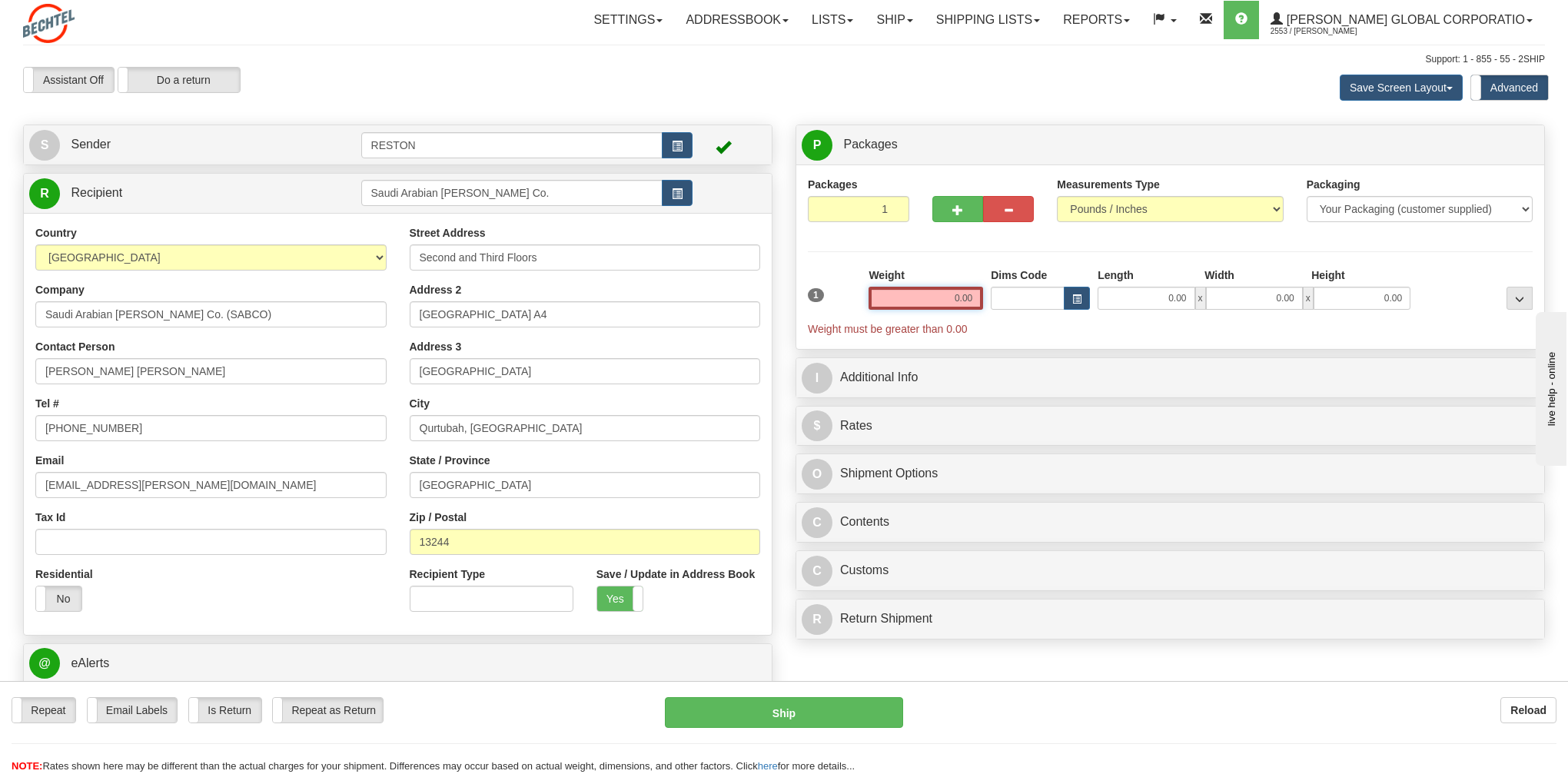
click at [958, 301] on input "0.00" at bounding box center [926, 298] width 115 height 23
click at [958, 301] on input "text" at bounding box center [926, 298] width 115 height 23
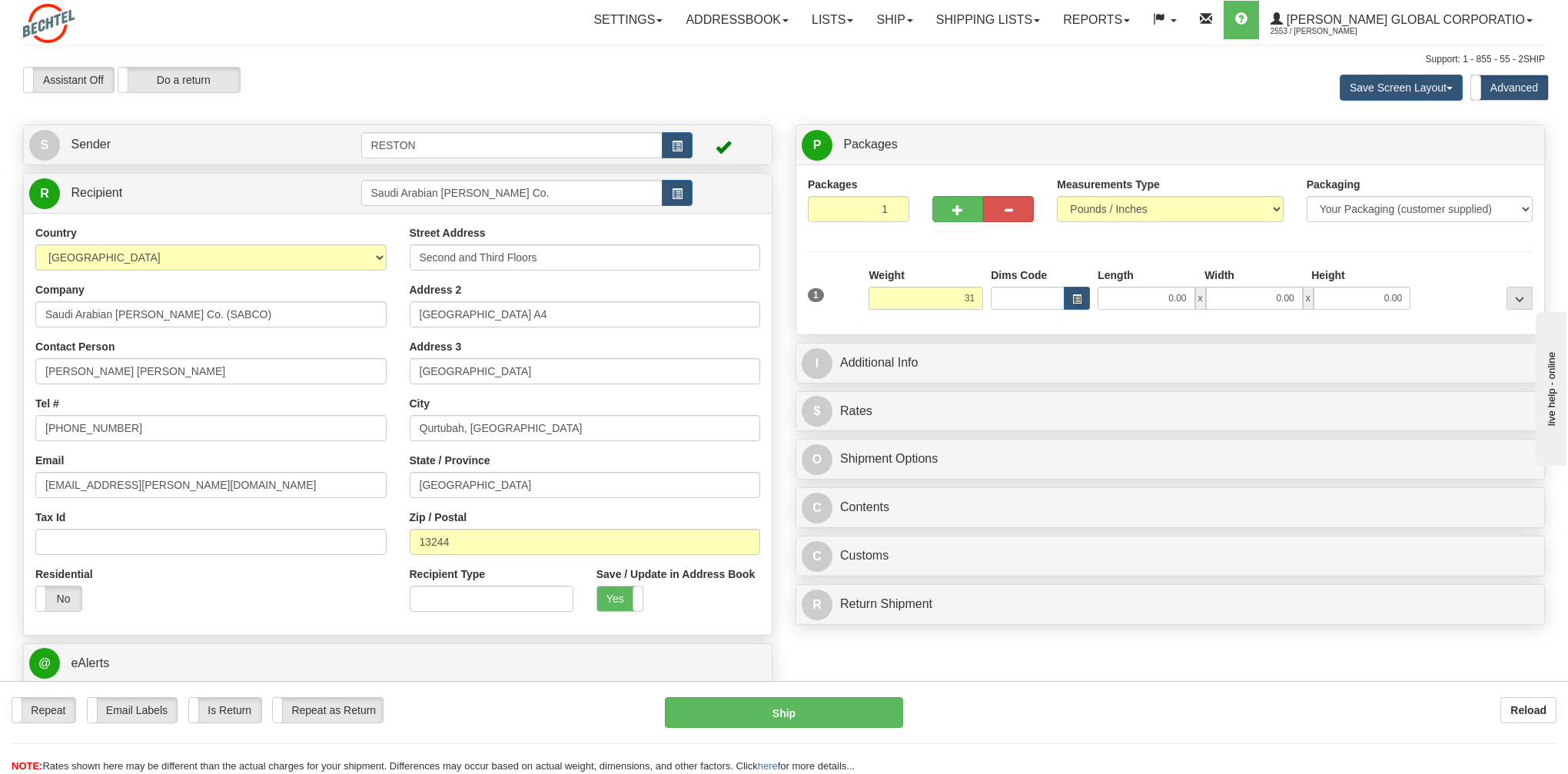
type input "31.00"
click at [1006, 263] on div "Packages 1 1 Measurements Type" at bounding box center [1169, 250] width 725 height 146
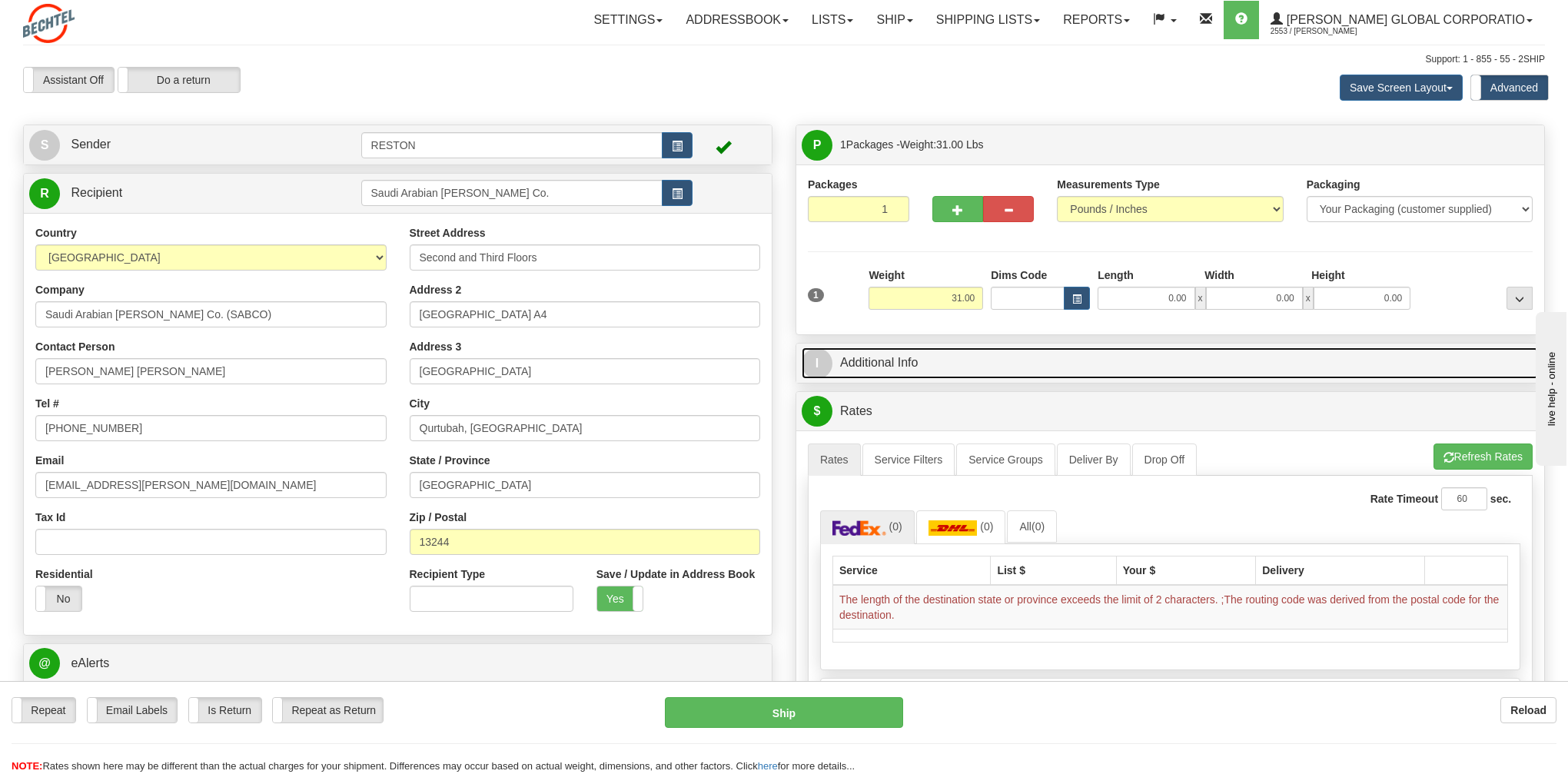
click at [940, 367] on link "I Additional Info" at bounding box center [1169, 363] width 737 height 31
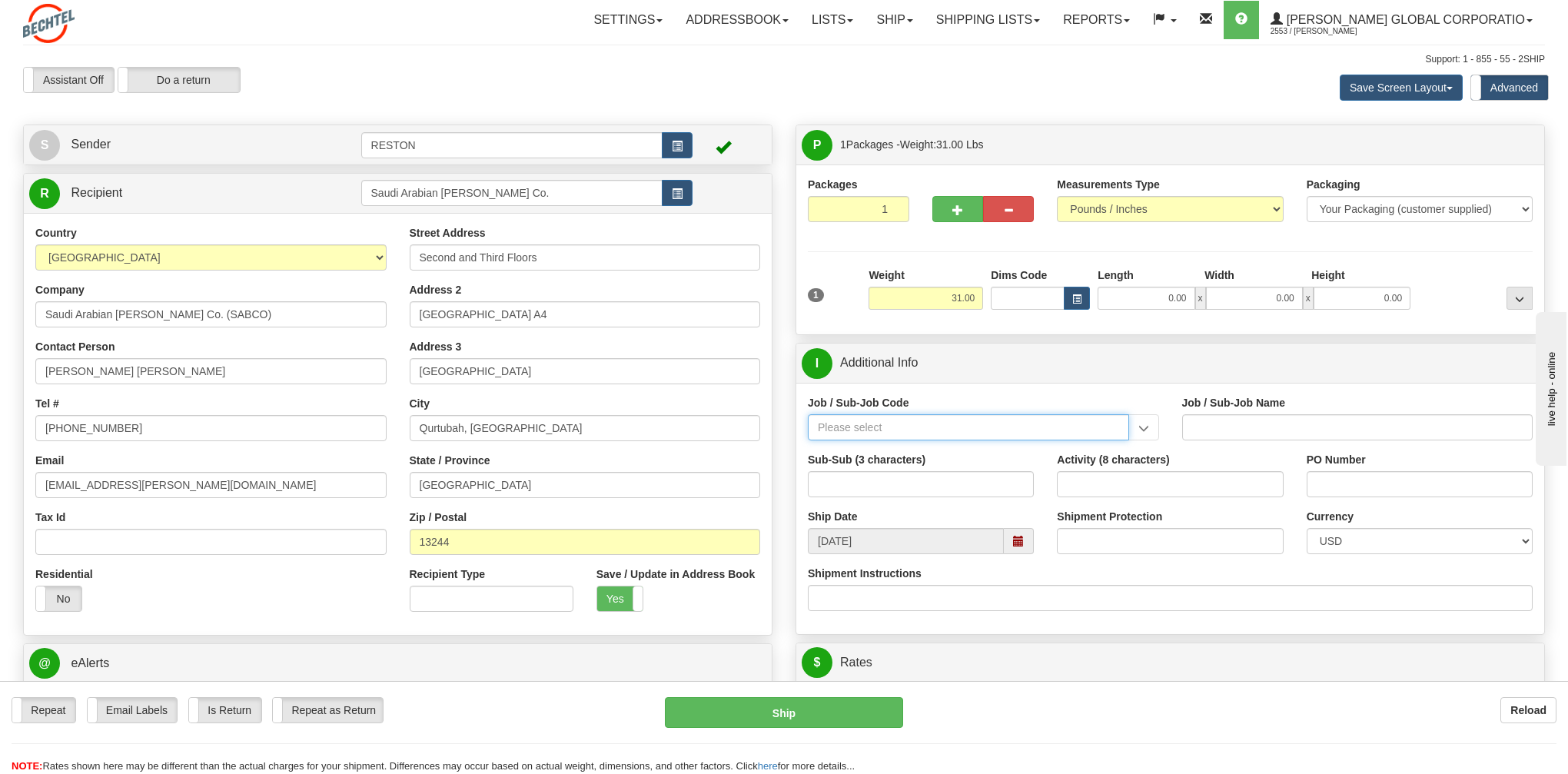
click at [917, 433] on input "Job / Sub-Job Code" at bounding box center [968, 427] width 321 height 26
paste input "51184500"
click at [845, 428] on input "51184500" at bounding box center [968, 427] width 321 height 26
click at [896, 427] on input "5118 4500" at bounding box center [968, 427] width 321 height 26
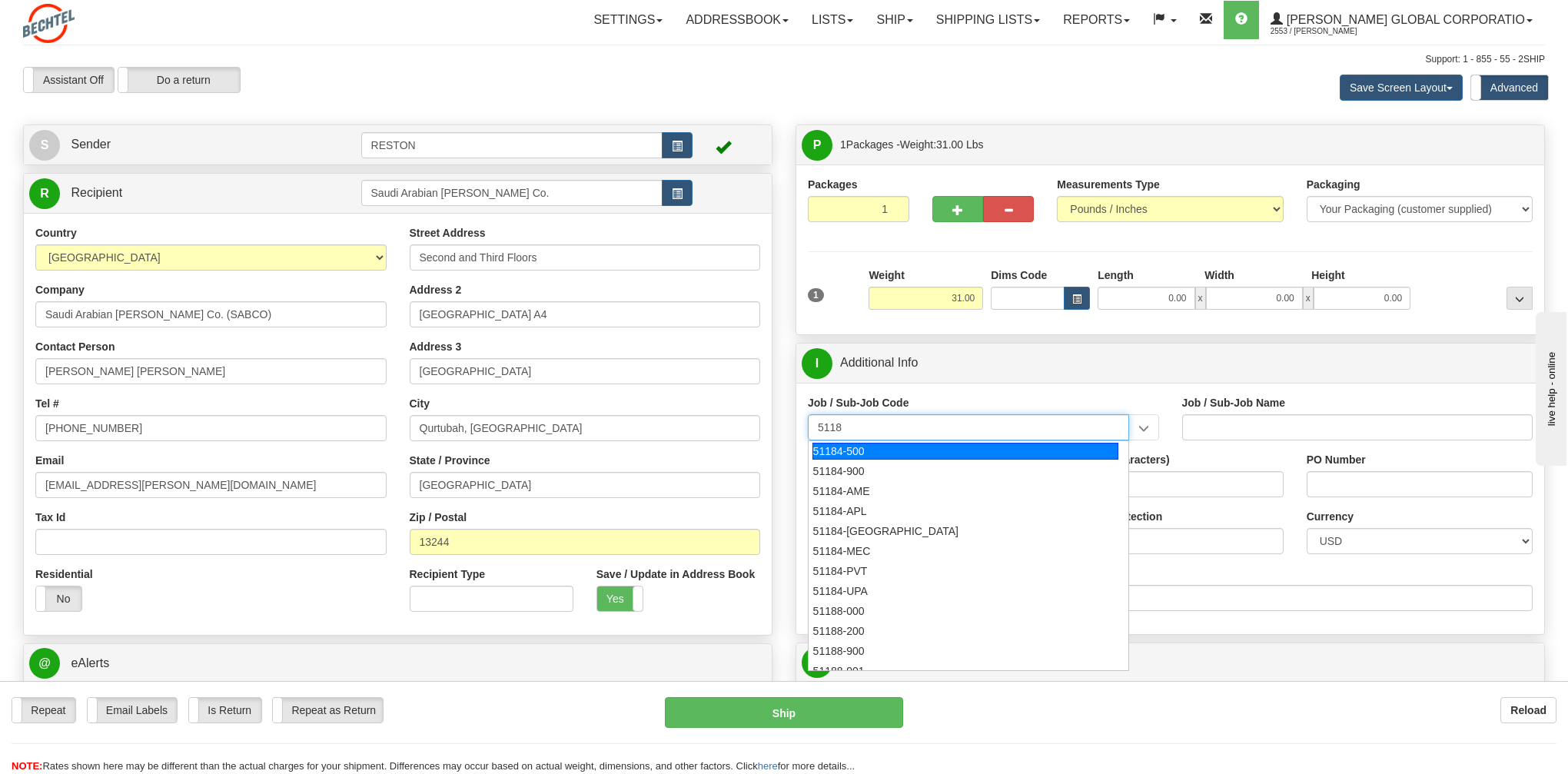
type input "5118"
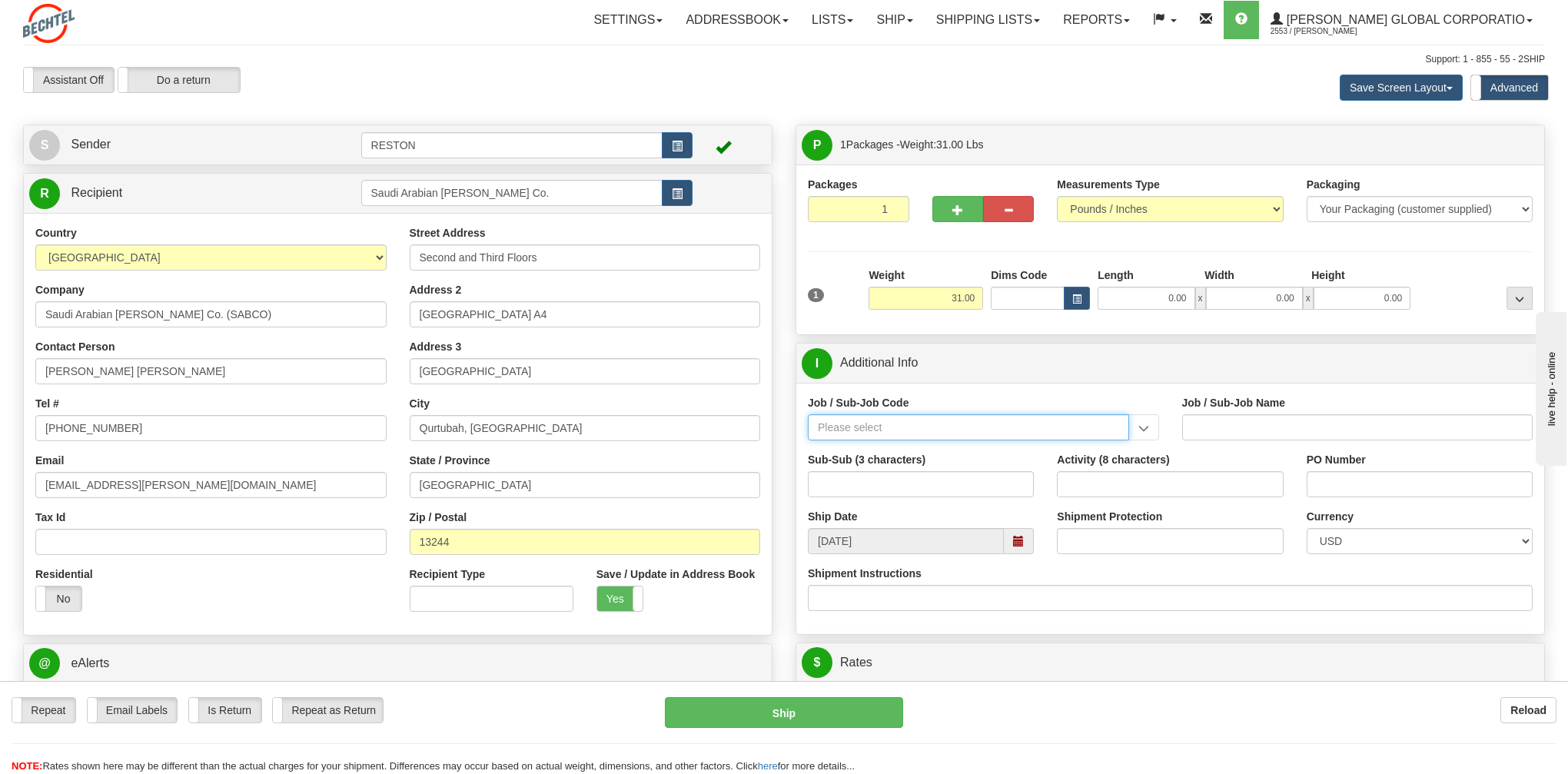
click at [900, 428] on input "Job / Sub-Job Code" at bounding box center [968, 427] width 321 height 26
type input "5118-4500"
click at [964, 403] on div "Job / Sub-Job Code 51184-500 51184-900 51184-AME 51184-APL 51184-[GEOGRAPHIC_DA…" at bounding box center [983, 418] width 352 height 45
click at [901, 431] on input "Job / Sub-Job Code" at bounding box center [968, 427] width 321 height 26
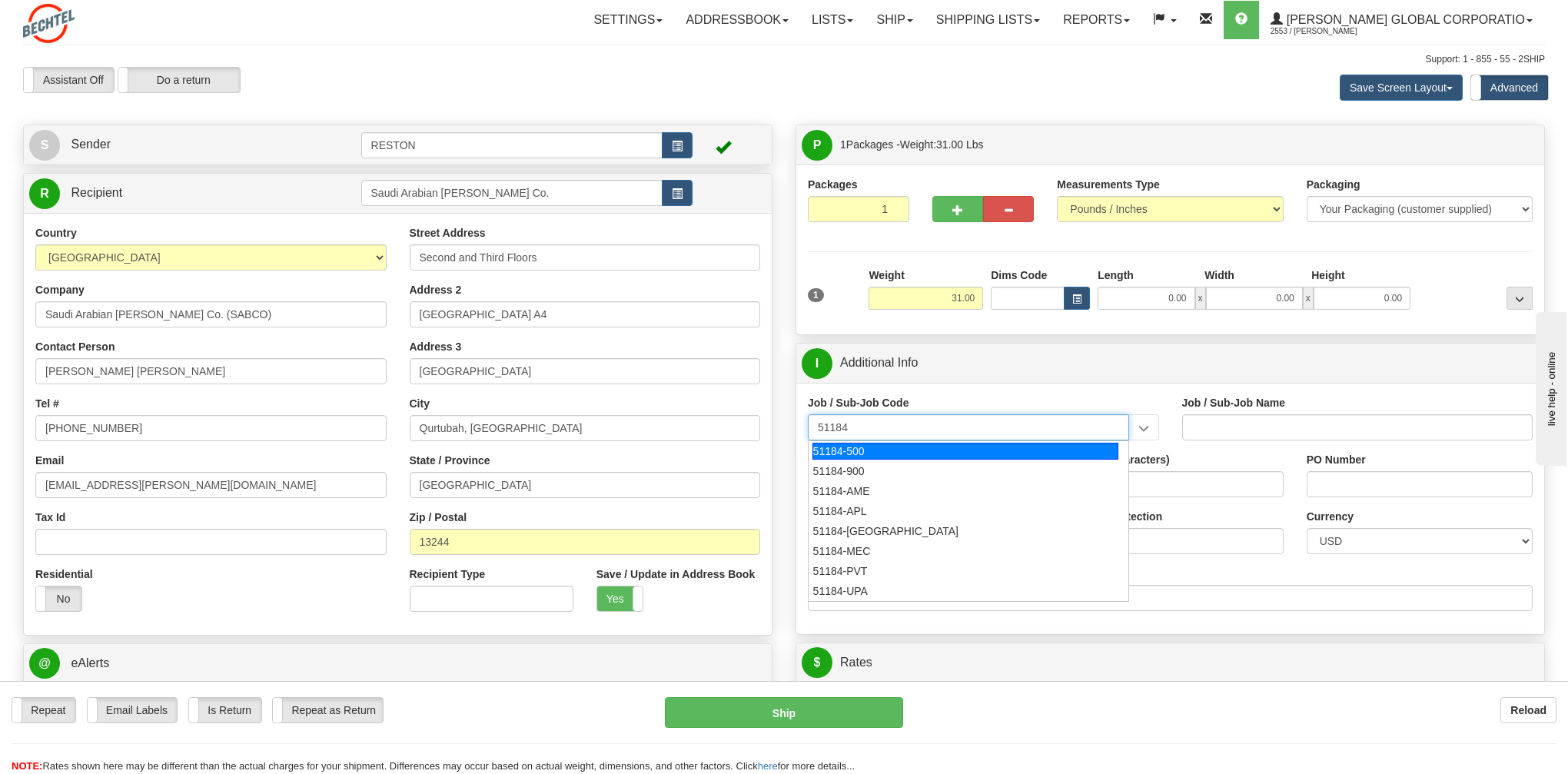
click at [860, 456] on div "51184-500" at bounding box center [965, 451] width 306 height 17
type input "51184-500"
type input "INFRA QUALITY SIX SIGMA - QUALITY MANAGEMENT"
type input "51184-500"
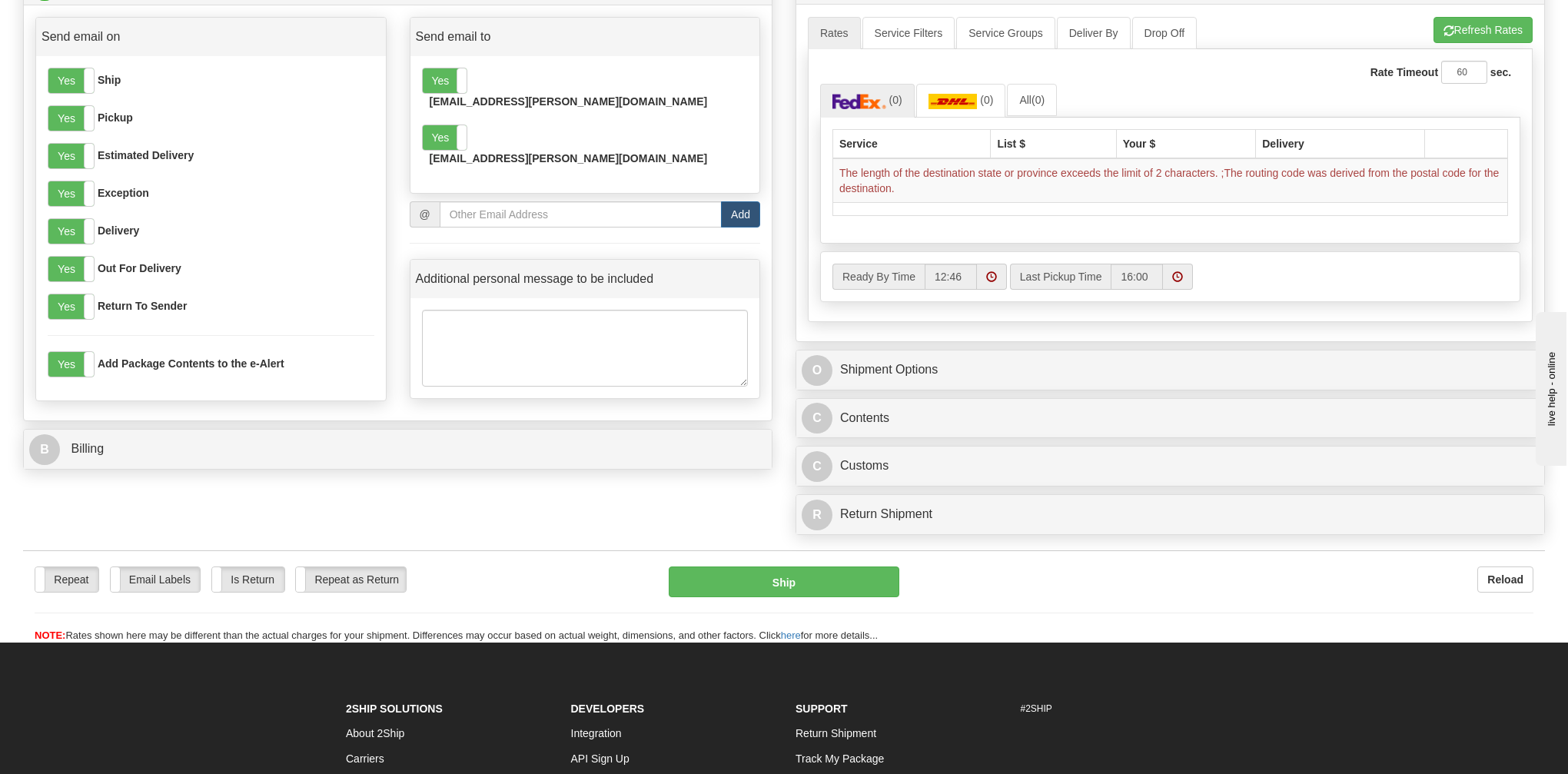
scroll to position [684, 0]
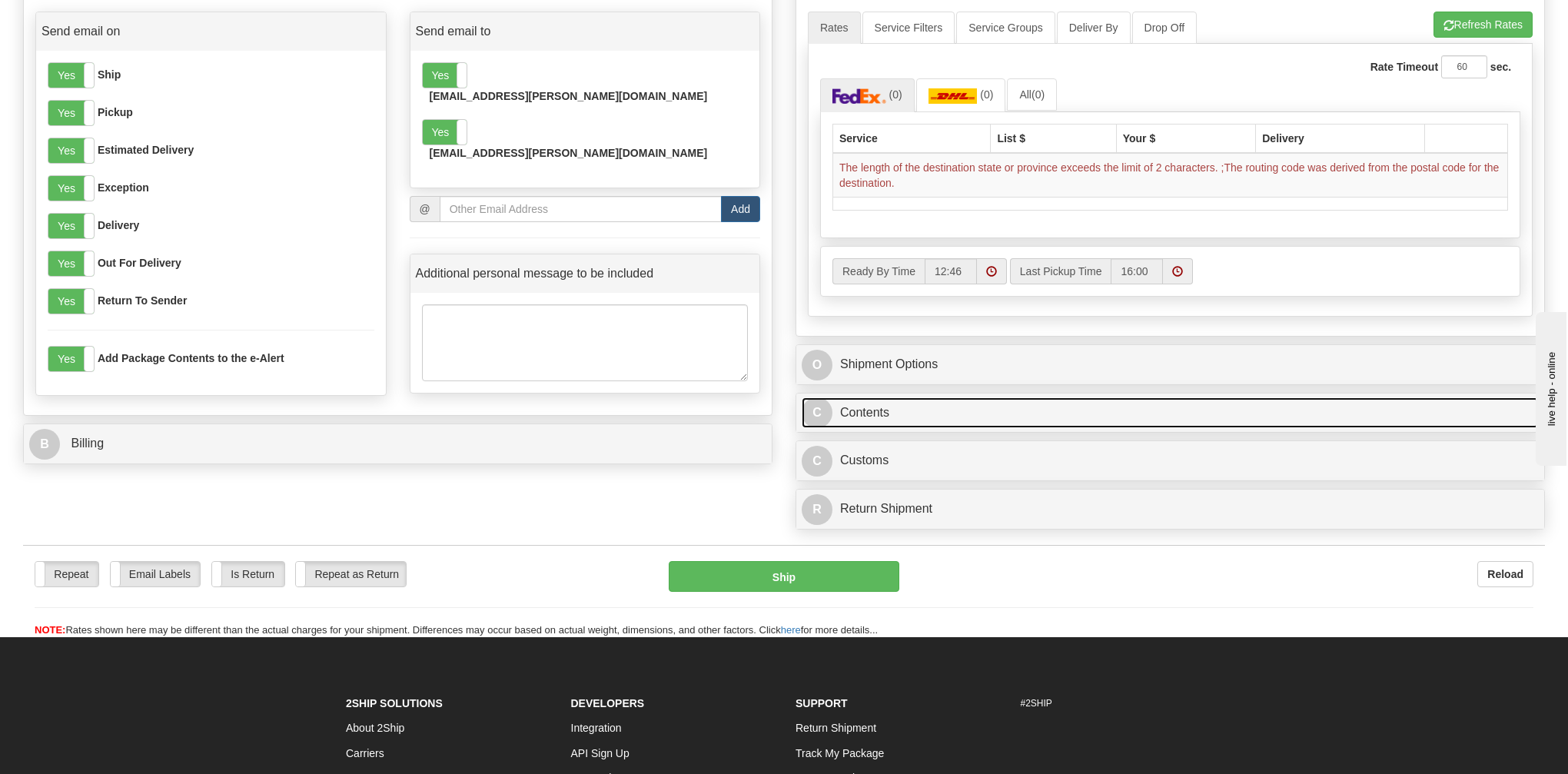
click at [1139, 418] on link "C Contents" at bounding box center [1169, 413] width 737 height 31
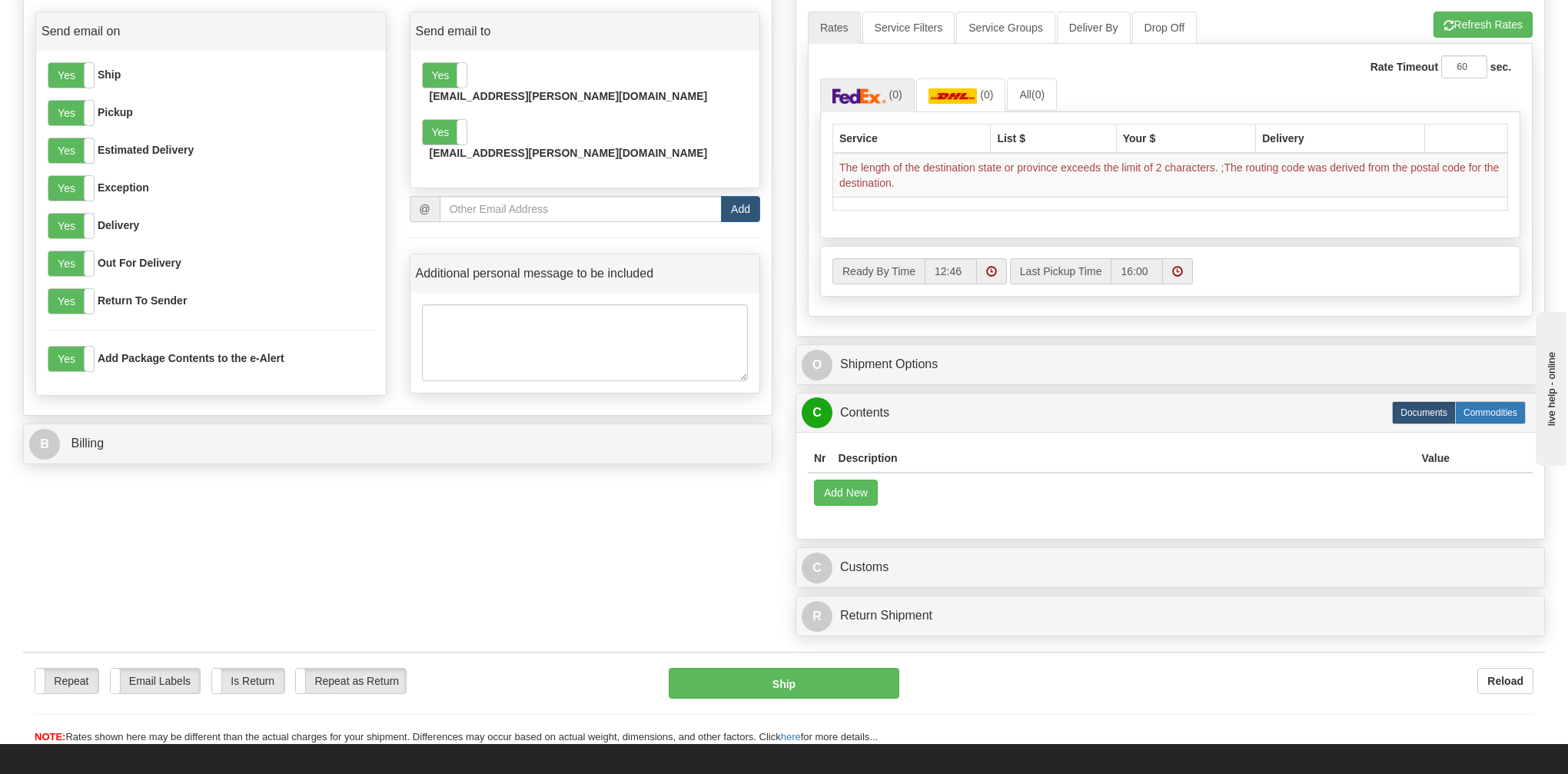
click at [1488, 422] on label "Commodities" at bounding box center [1490, 413] width 70 height 23
radio input "true"
click at [852, 501] on button "Add New" at bounding box center [845, 493] width 63 height 26
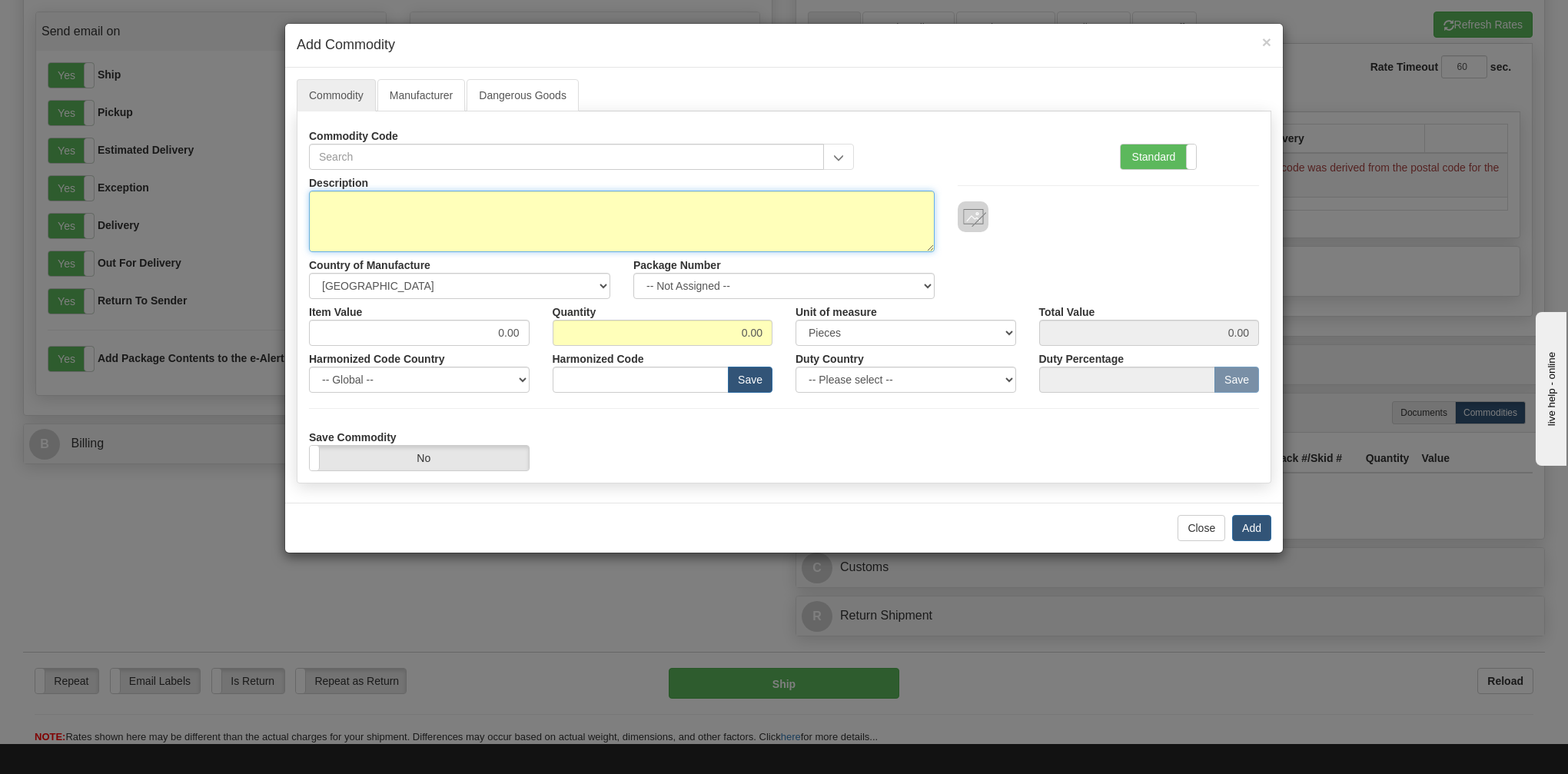
click at [591, 207] on textarea "Description" at bounding box center [622, 222] width 626 height 62
click at [399, 204] on textarea "Ninety-nine (99) Quality novelty coins plus display cases" at bounding box center [622, 222] width 626 height 62
paste textarea "Aluminum Novelty Coin"
click at [463, 202] on textarea "Ninety-nine (99) Aluminum Novelty CoinQuality novelty coins plus display cases" at bounding box center [622, 222] width 626 height 62
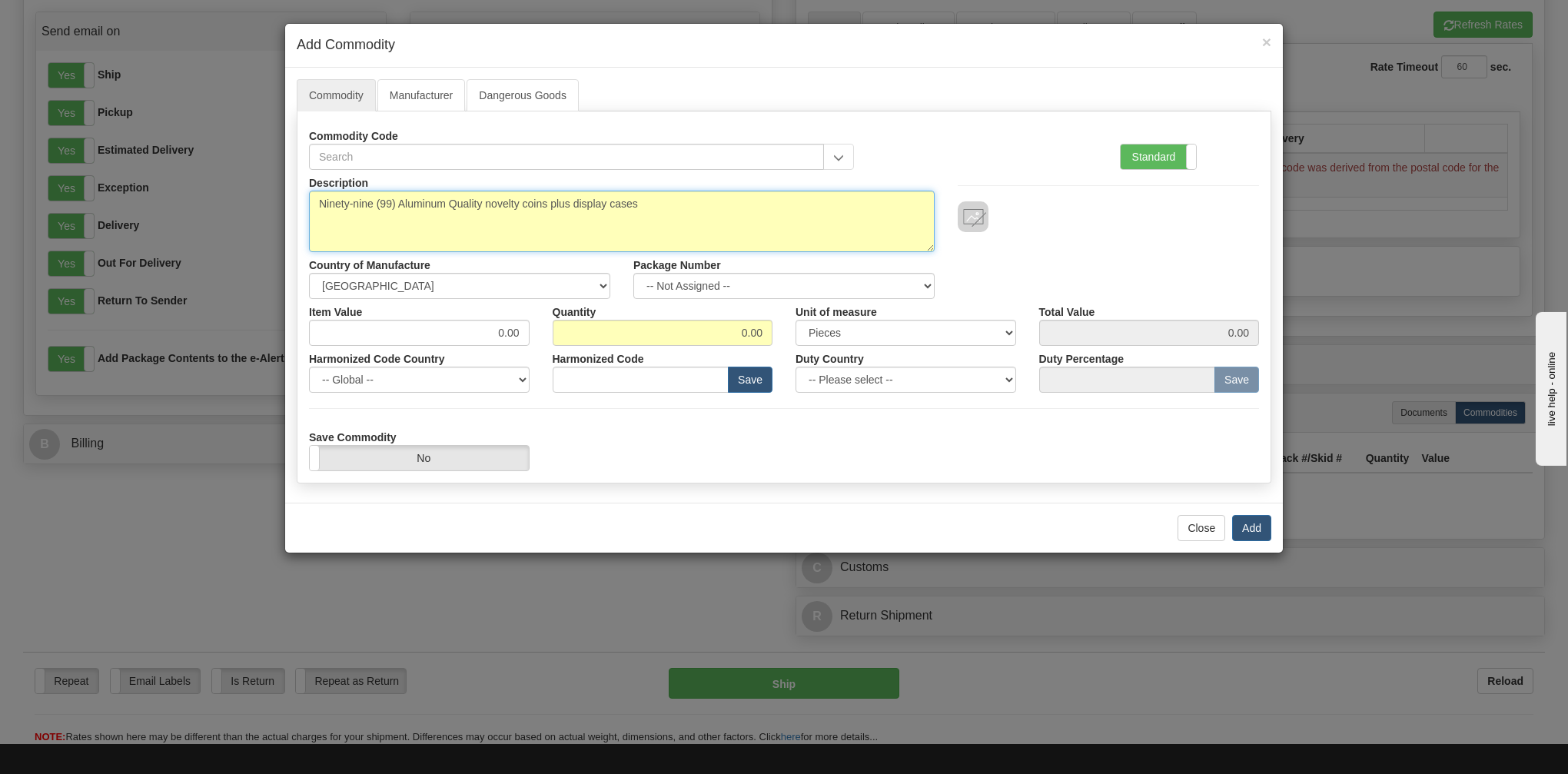
click at [684, 203] on textarea "Ninety-nine (99) Aluminum Quality novelty coins plus display cases" at bounding box center [622, 222] width 626 height 62
click at [399, 203] on textarea "Ninety-nine (99) Aluminum Quality novelty coins plus display cases" at bounding box center [622, 222] width 626 height 62
click at [667, 203] on textarea "Ninety-nine (99) aluminum Quality novelty coins plus display cases" at bounding box center [622, 222] width 626 height 62
type textarea "Ninety-nine (99) aluminum Quality novelty coins plus display cases"
click at [484, 331] on input "0.00" at bounding box center [419, 333] width 221 height 26
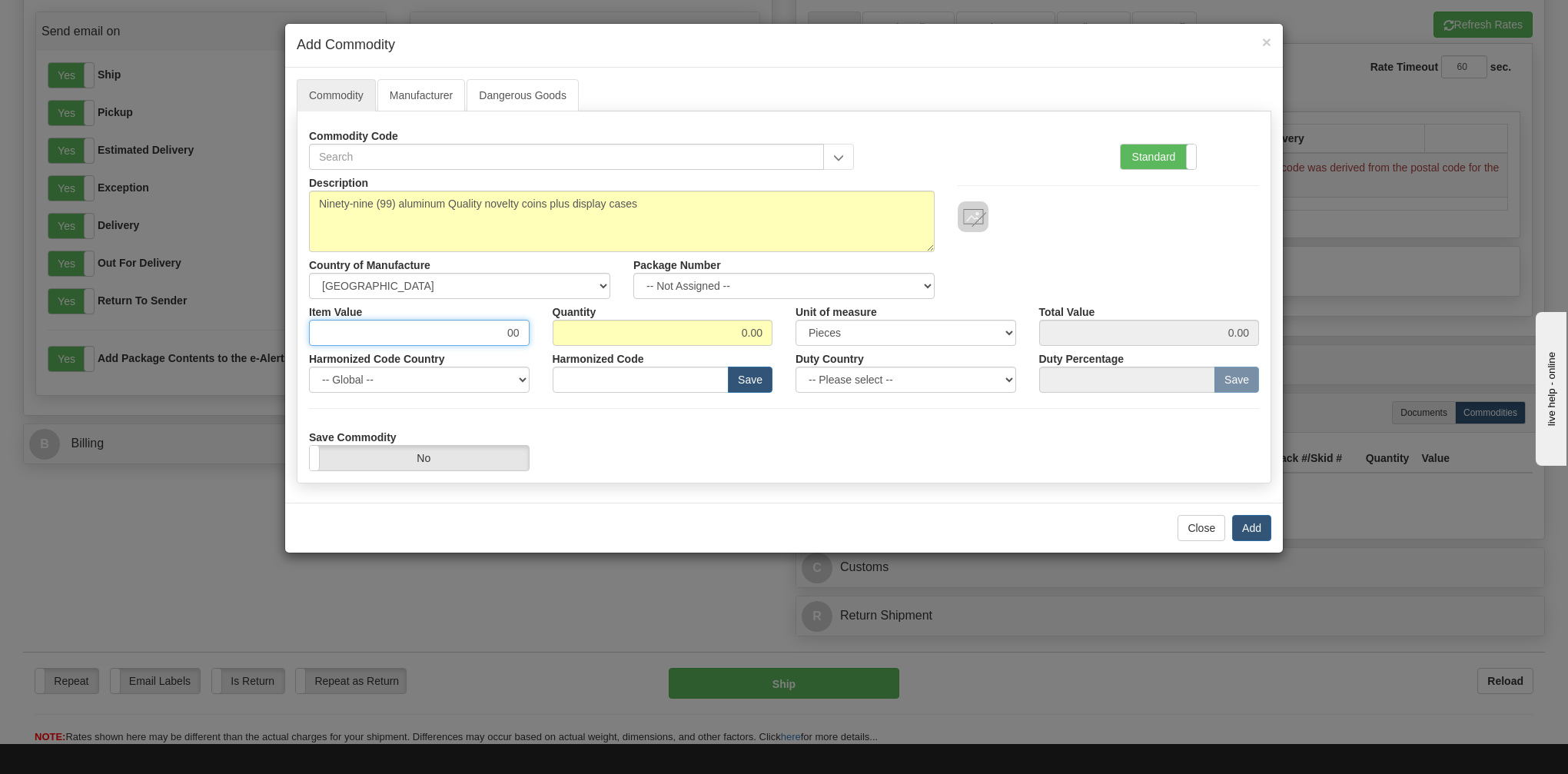
type input "0"
type input "15"
click at [593, 334] on input "0.00" at bounding box center [662, 333] width 221 height 26
type input "0"
type input "99"
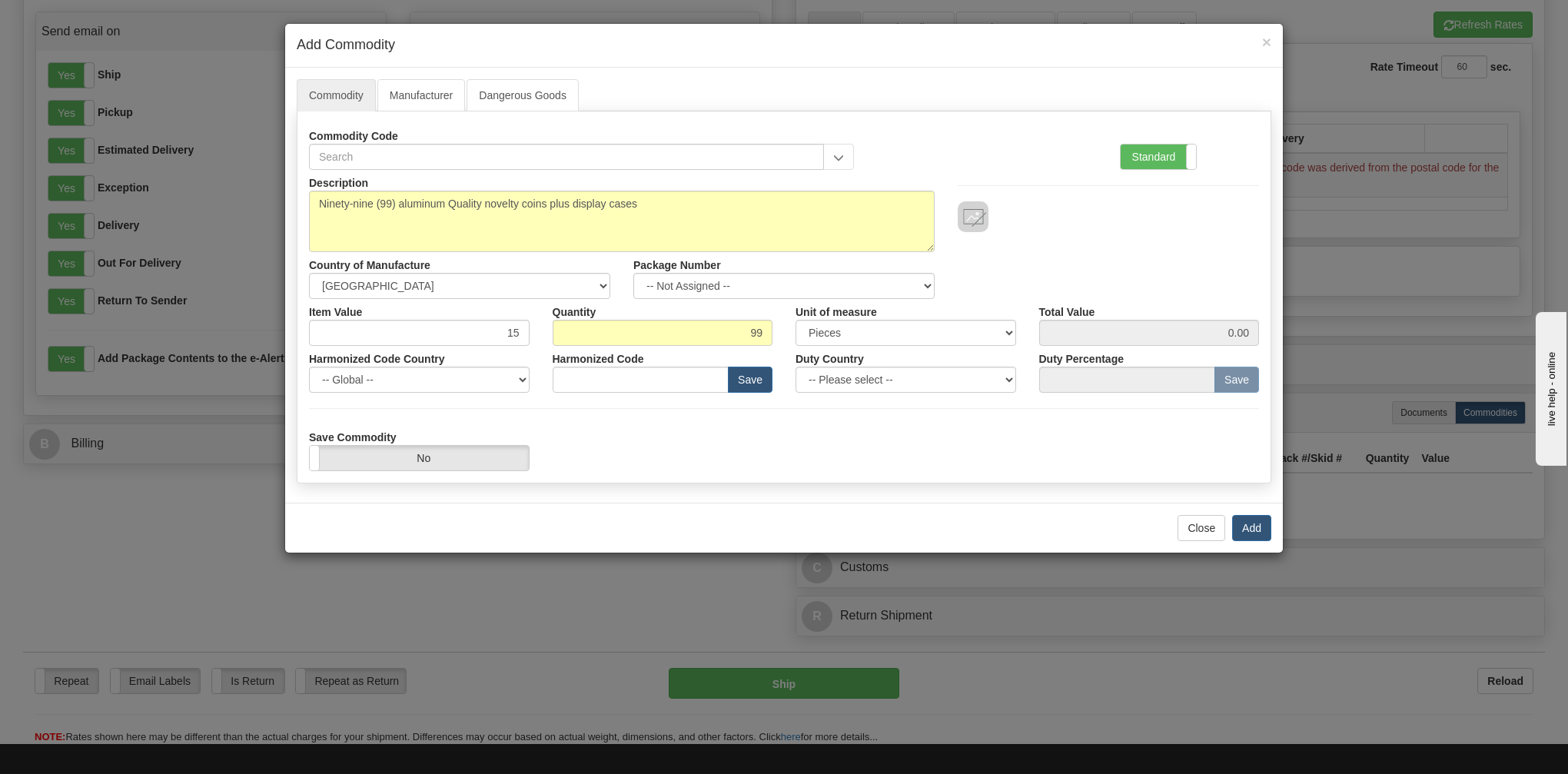
type input "1485.00"
click at [976, 276] on div "Description Ninety-nine (99) aluminum Quality novelty coins plus display cases …" at bounding box center [784, 235] width 973 height 129
click at [1150, 155] on label "Standard" at bounding box center [1158, 156] width 76 height 24
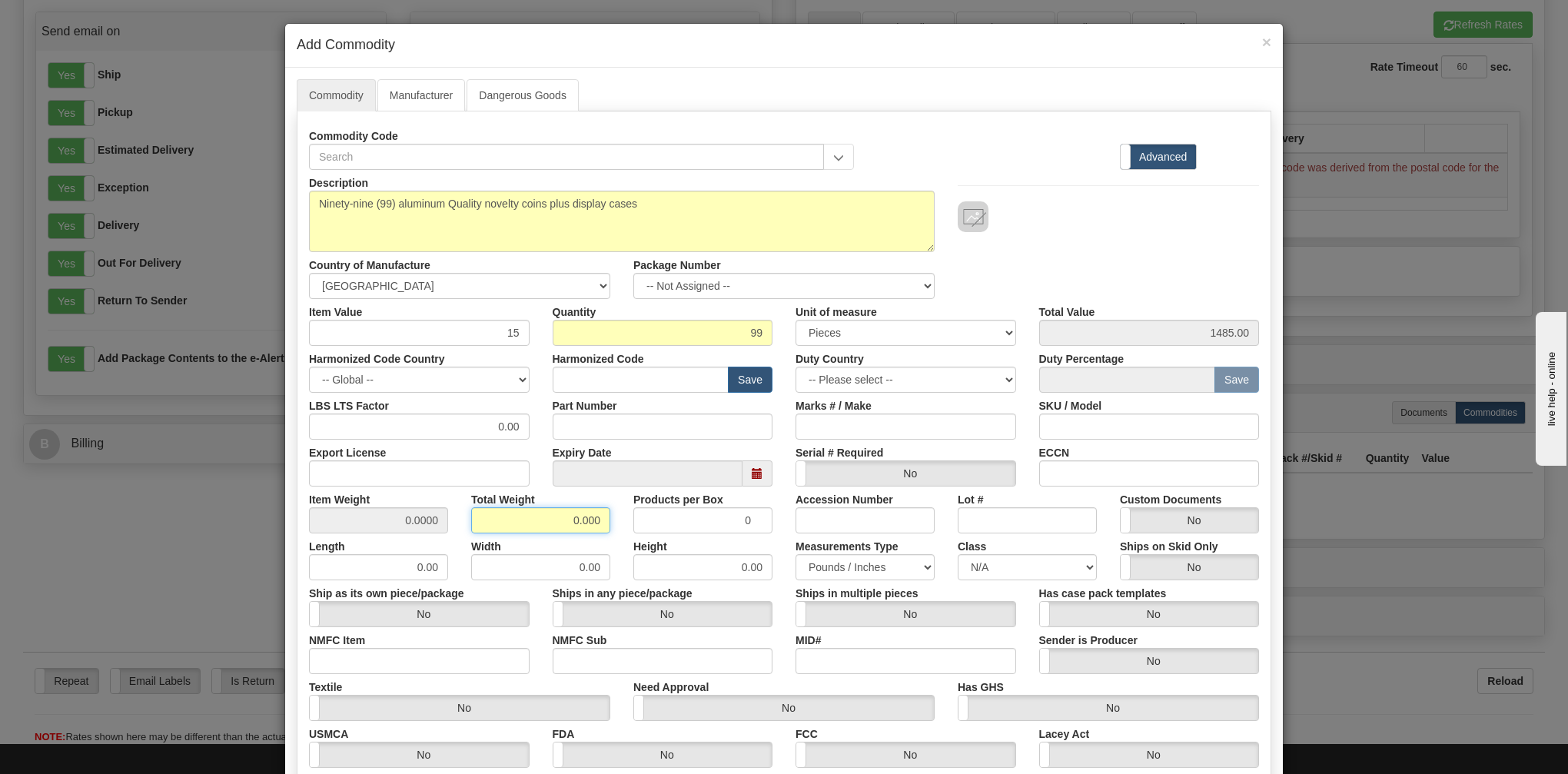
click at [503, 528] on input "0.000" at bounding box center [541, 520] width 139 height 26
click at [561, 522] on input "0.000" at bounding box center [541, 520] width 139 height 26
type input "31"
type input "0.3131"
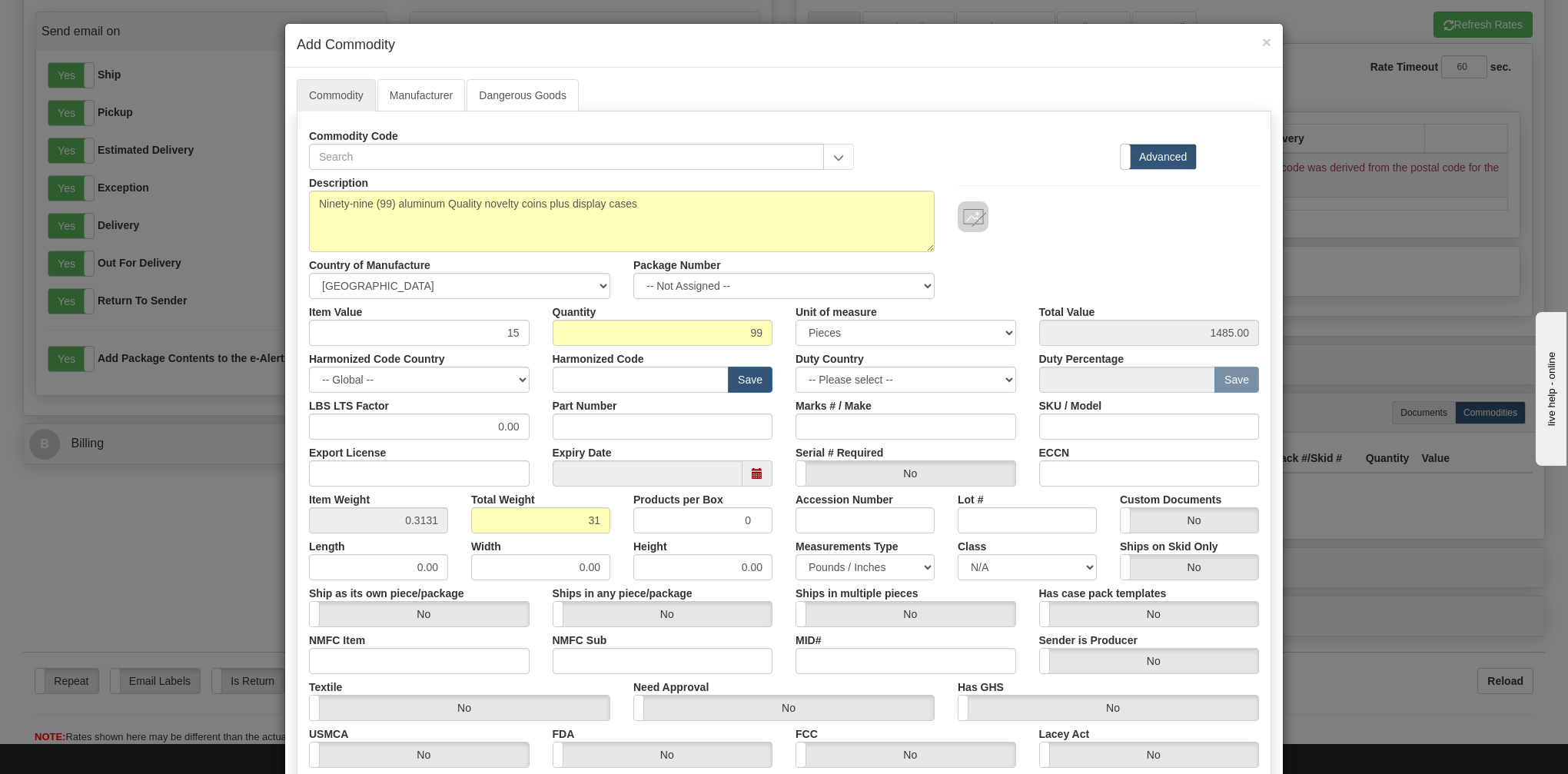
click at [598, 499] on div "Total Weight 31" at bounding box center [540, 510] width 162 height 47
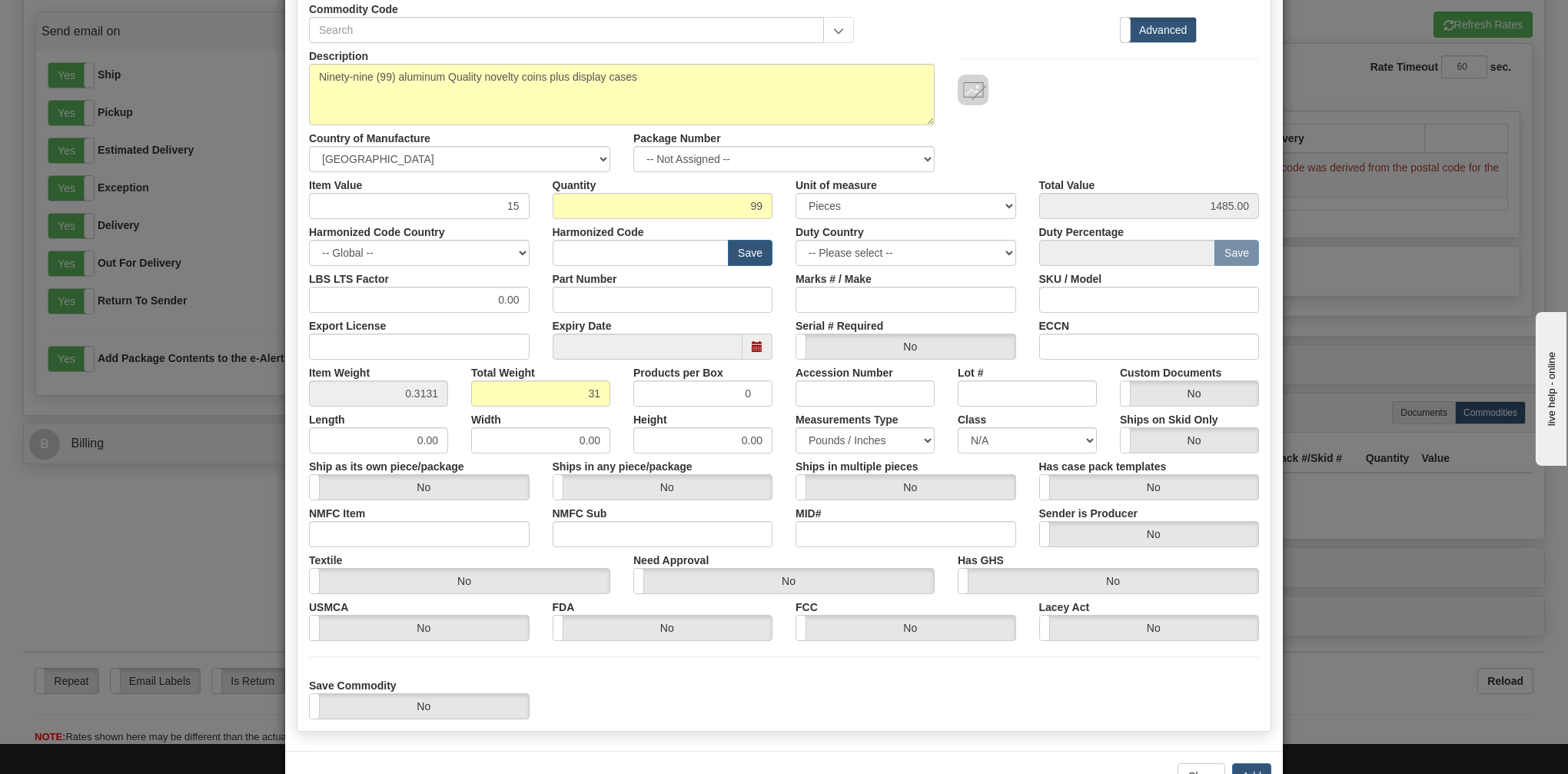
scroll to position [177, 0]
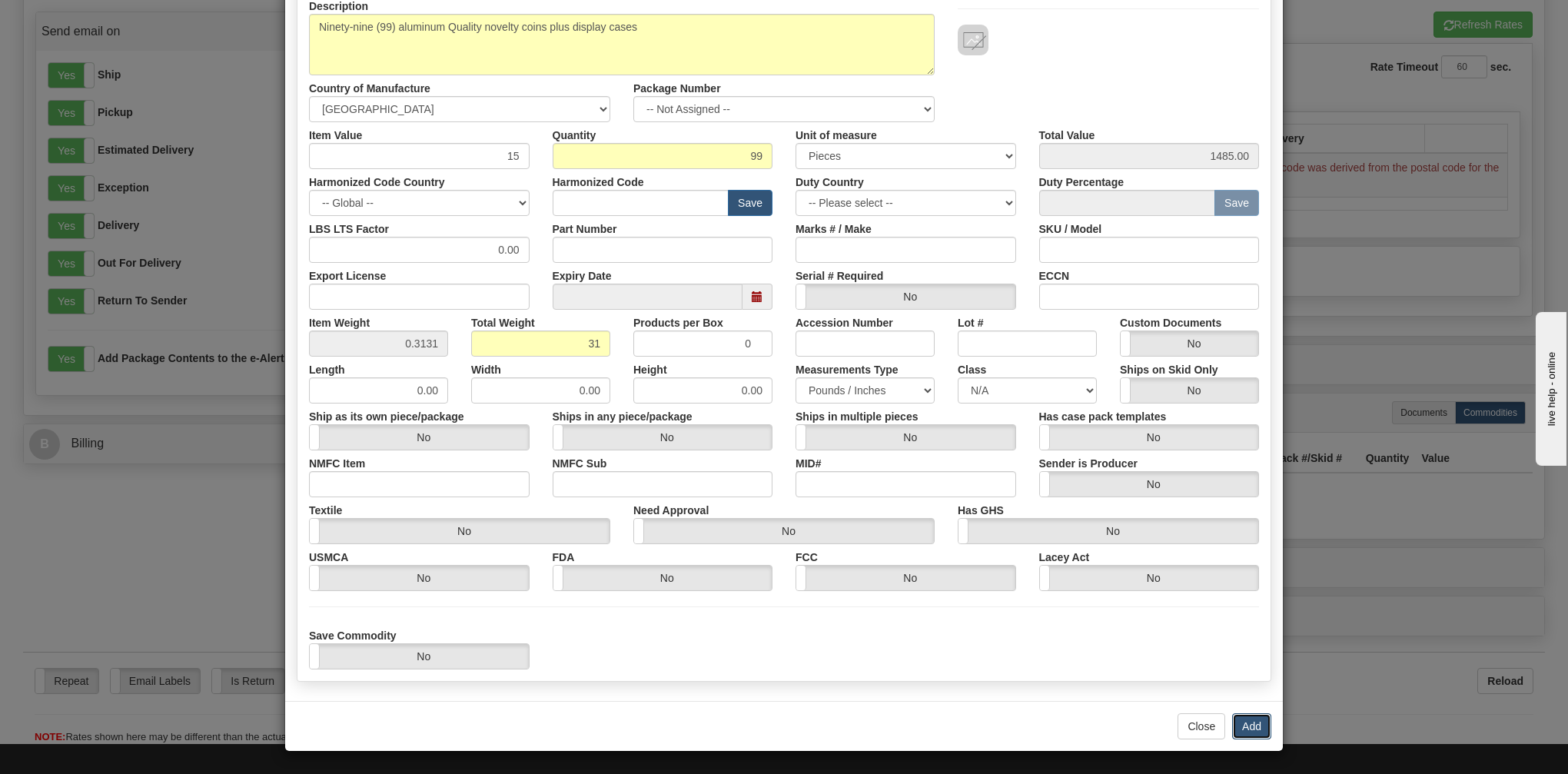
click at [1252, 724] on button "Add" at bounding box center [1251, 726] width 39 height 26
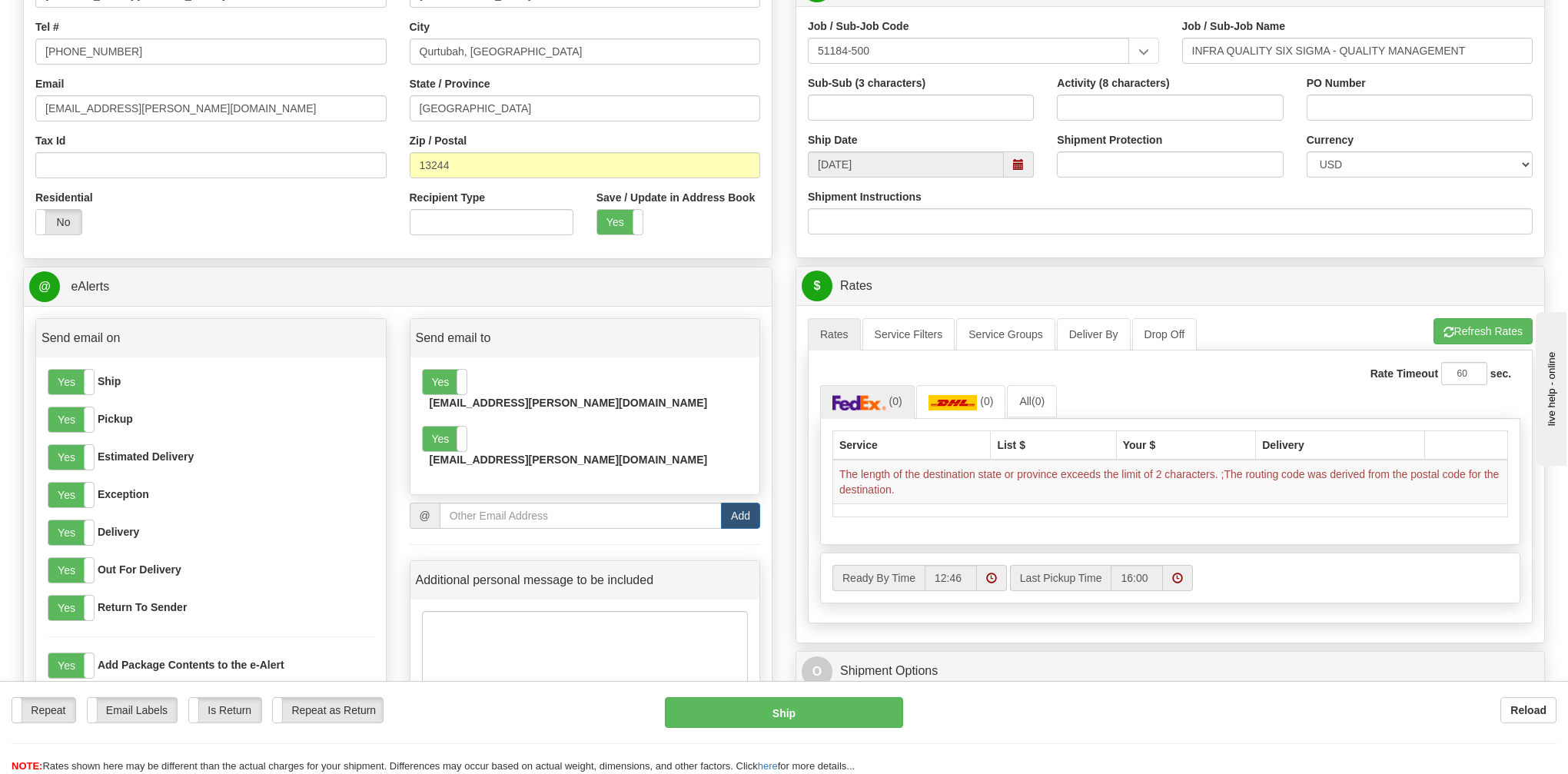
scroll to position [590, 0]
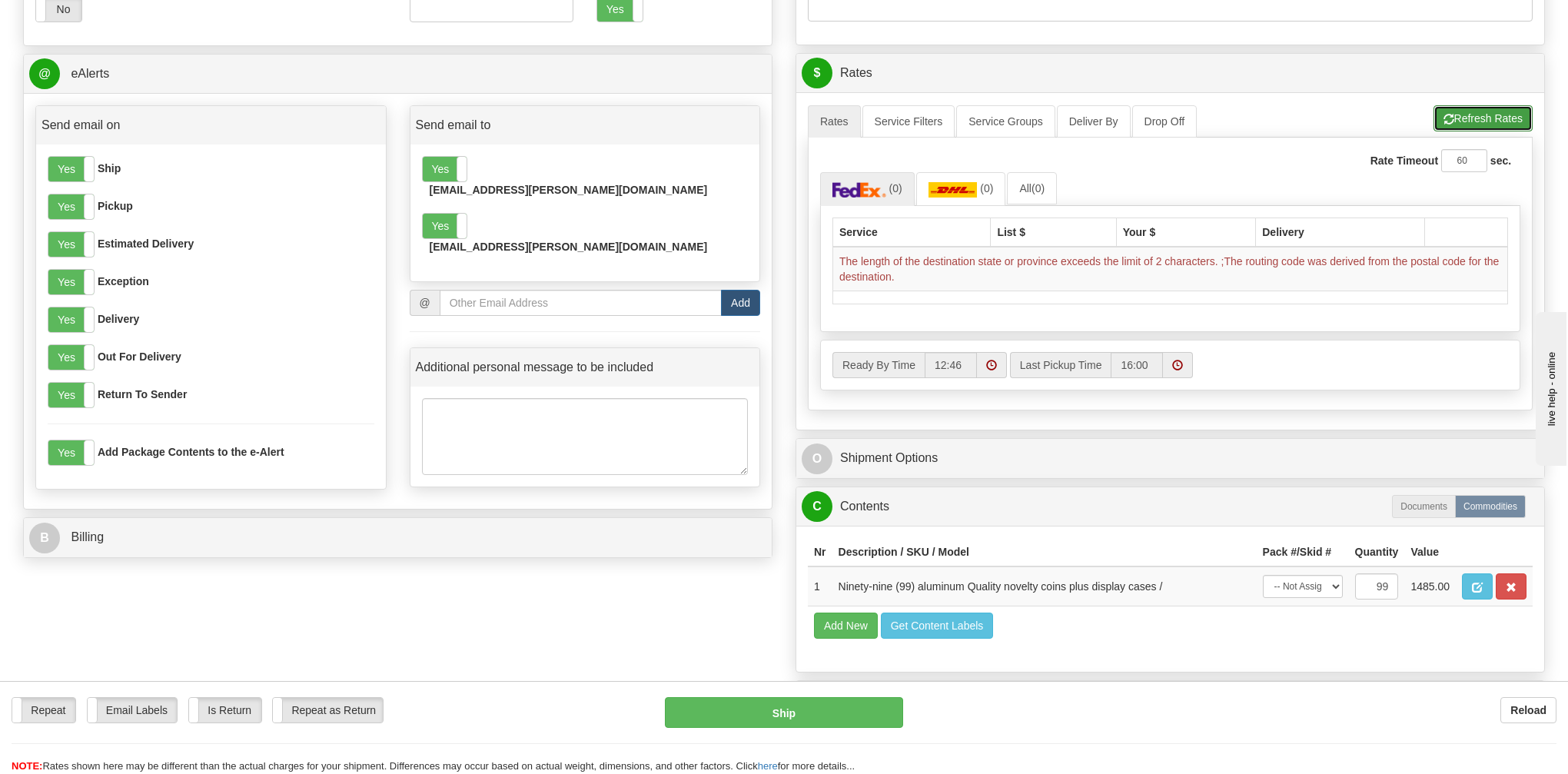
click at [1459, 119] on button "Refresh Rates" at bounding box center [1483, 118] width 99 height 26
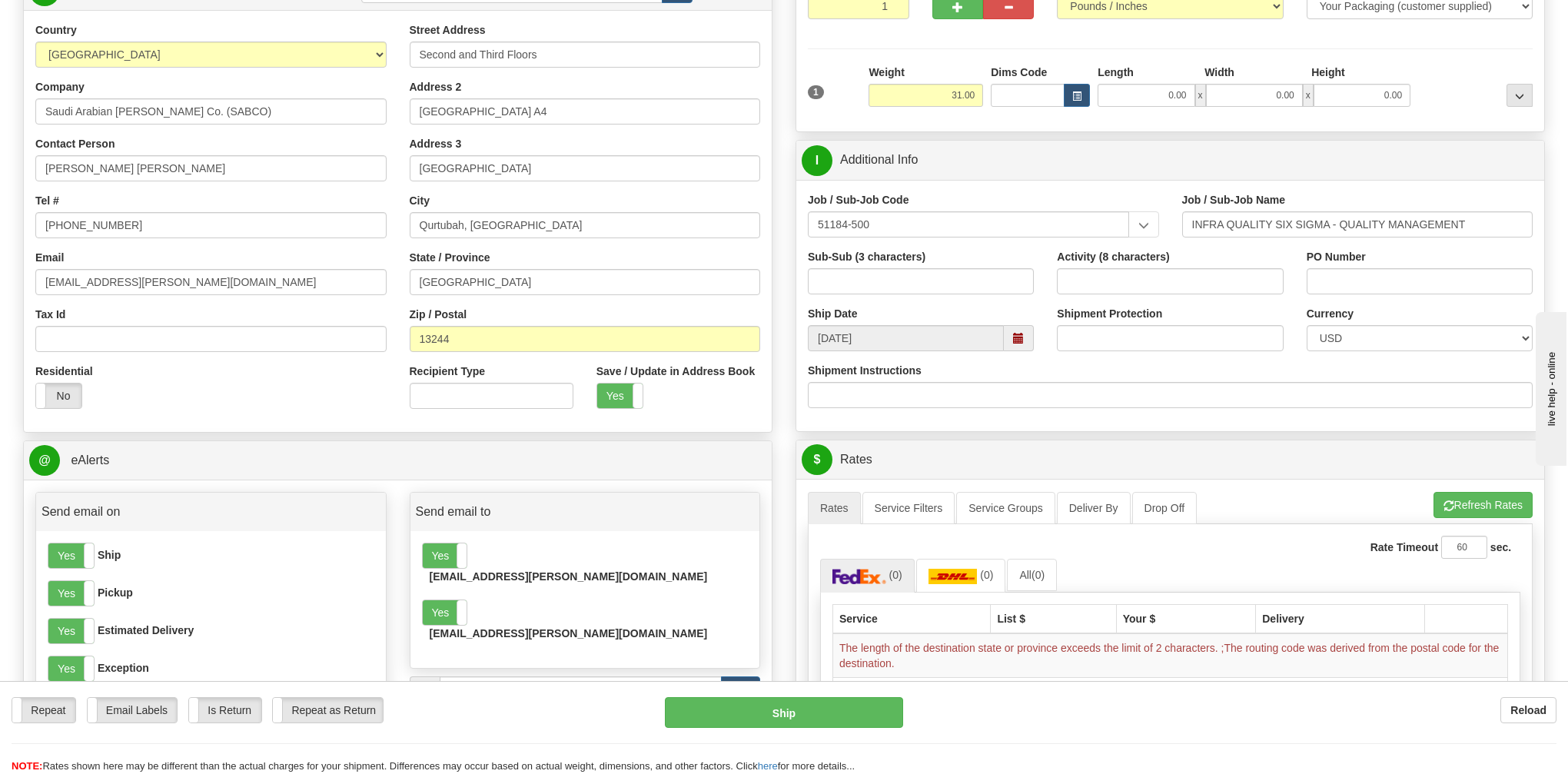
scroll to position [164, 0]
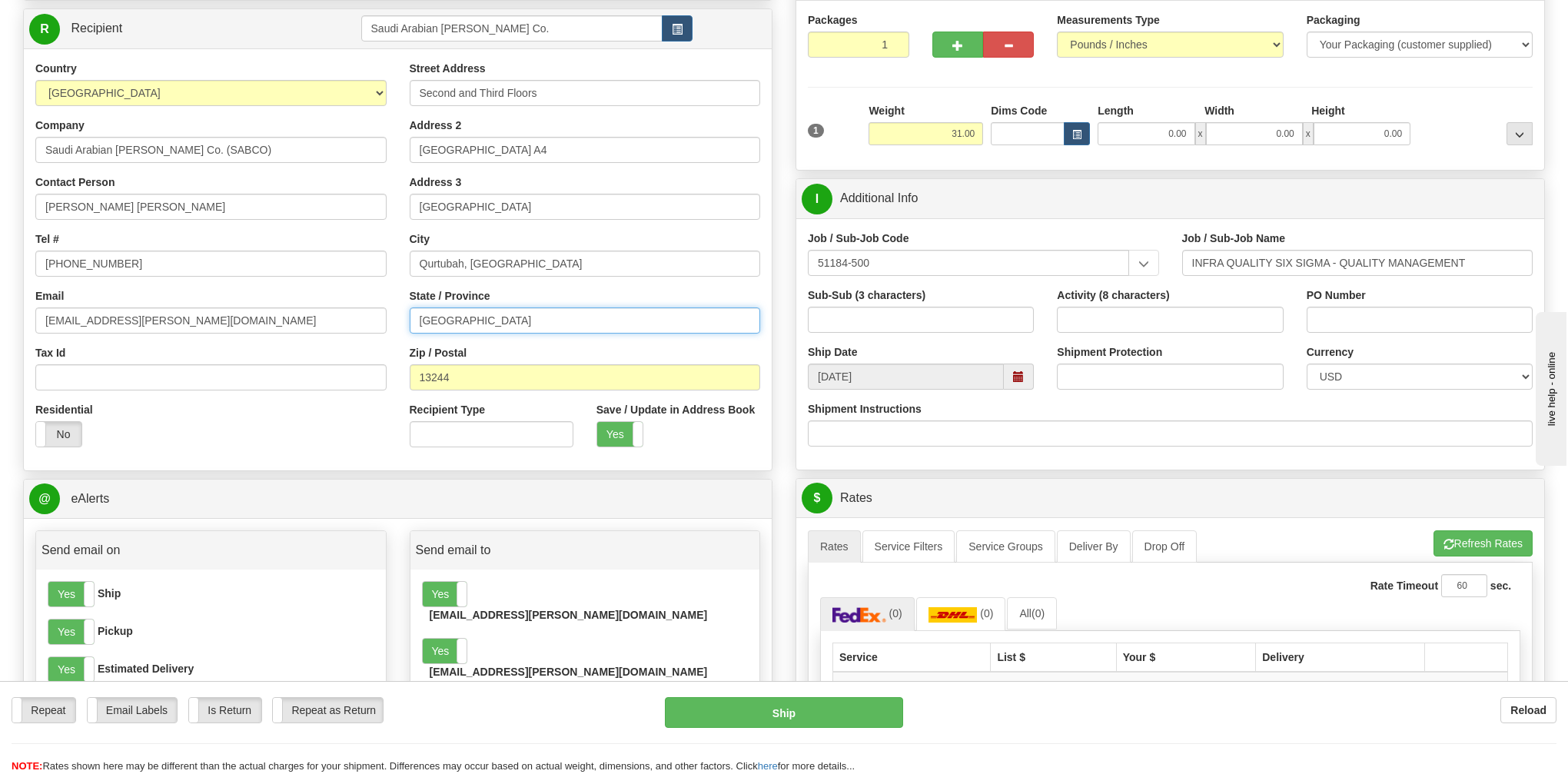
click at [519, 326] on input "[GEOGRAPHIC_DATA]" at bounding box center [585, 321] width 352 height 26
click at [702, 445] on div "Yes No" at bounding box center [678, 434] width 164 height 26
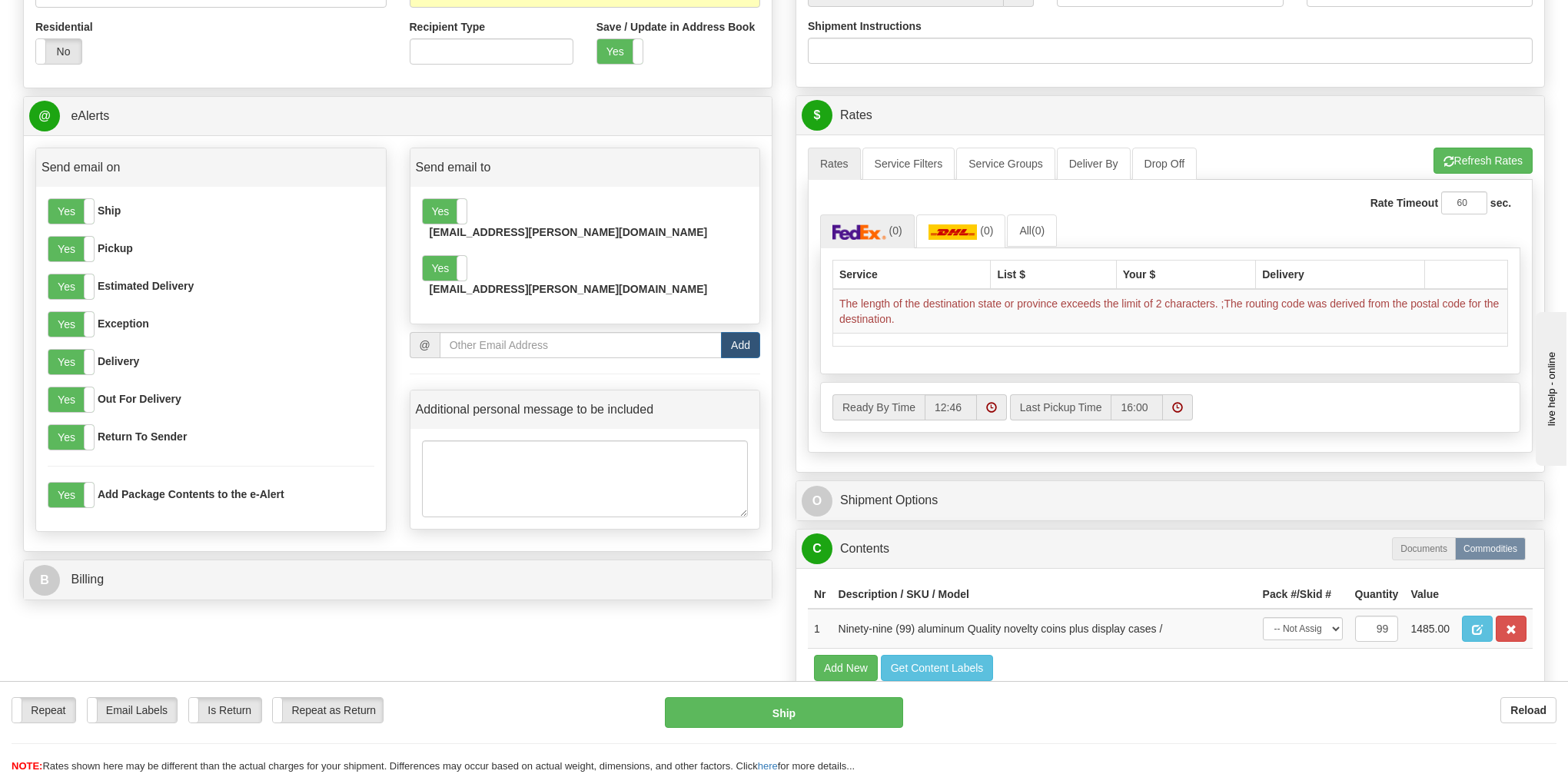
scroll to position [578, 0]
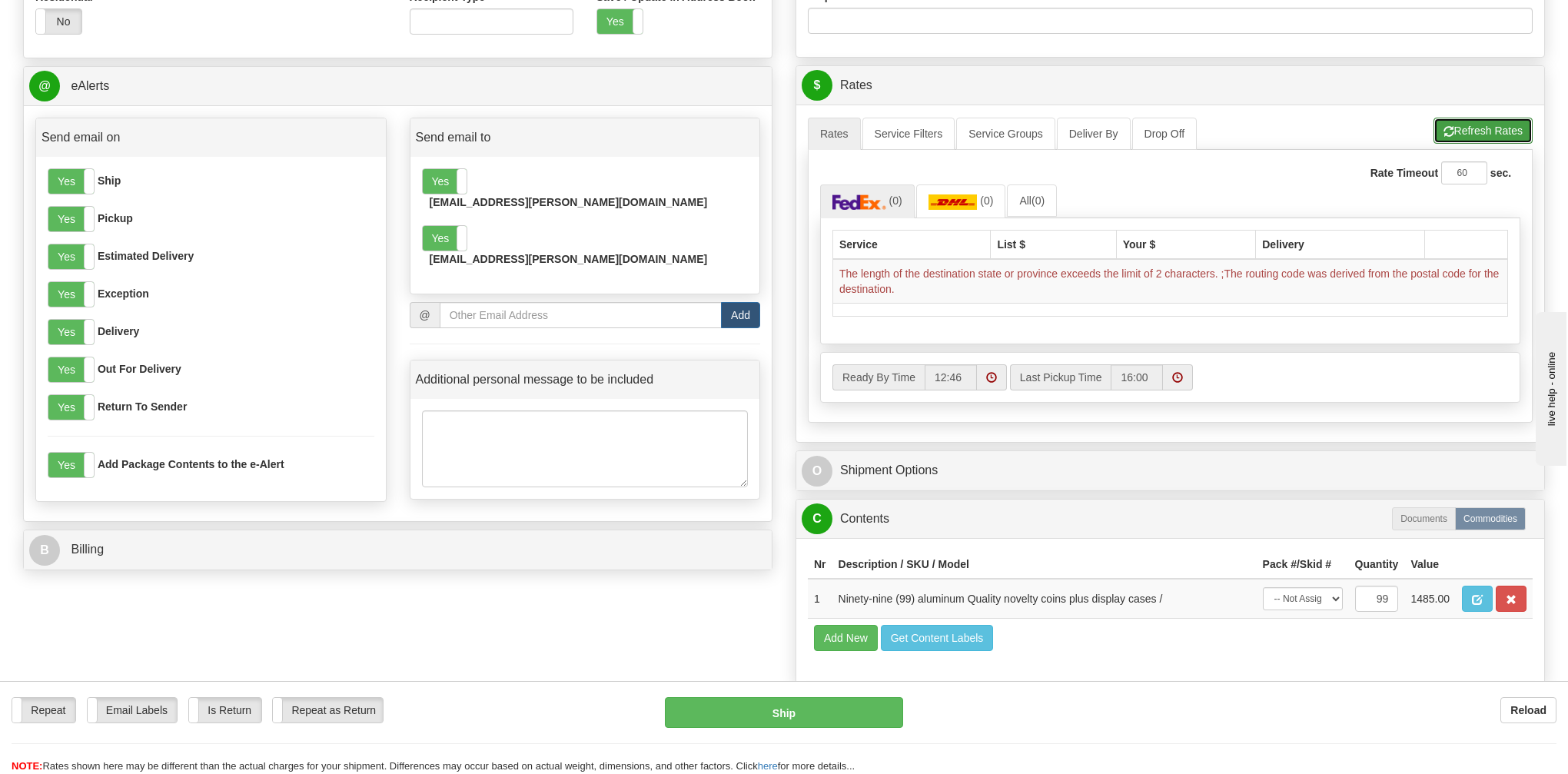
click at [1462, 133] on button "Refresh Rates" at bounding box center [1483, 130] width 99 height 26
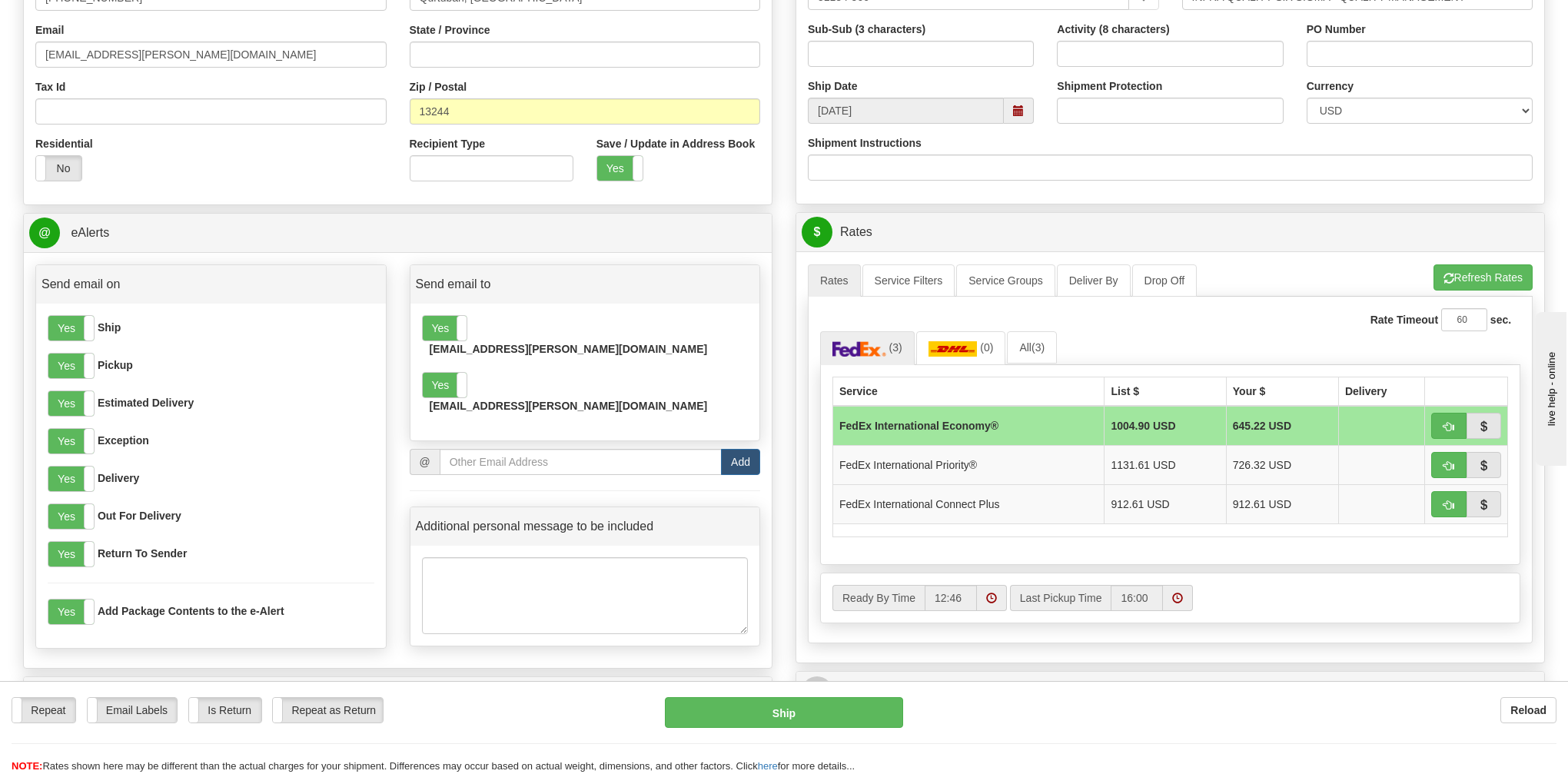
scroll to position [429, 0]
click at [1020, 354] on link "All (3)" at bounding box center [1032, 348] width 50 height 32
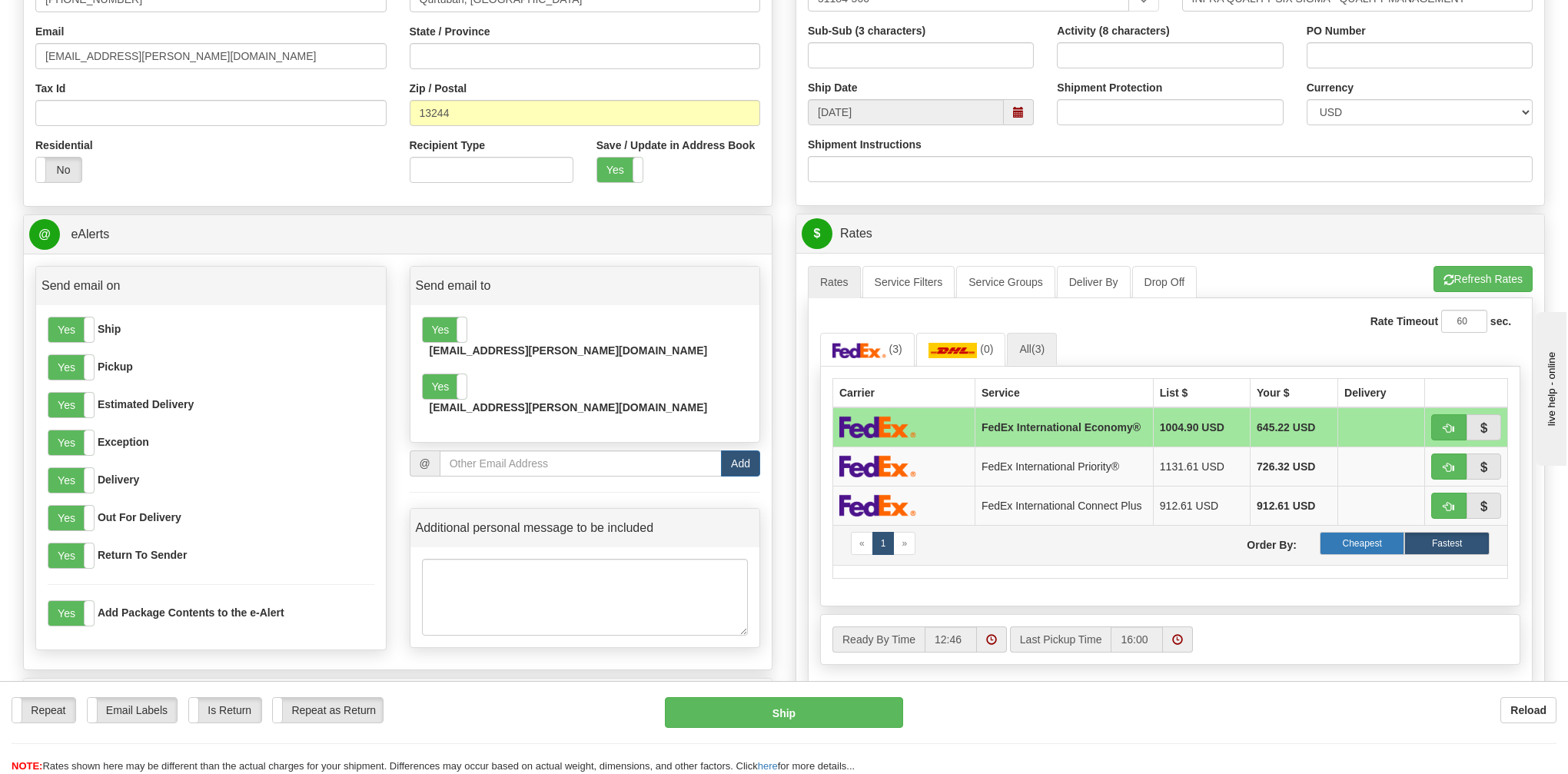
click at [1368, 552] on label "Cheapest" at bounding box center [1362, 544] width 85 height 23
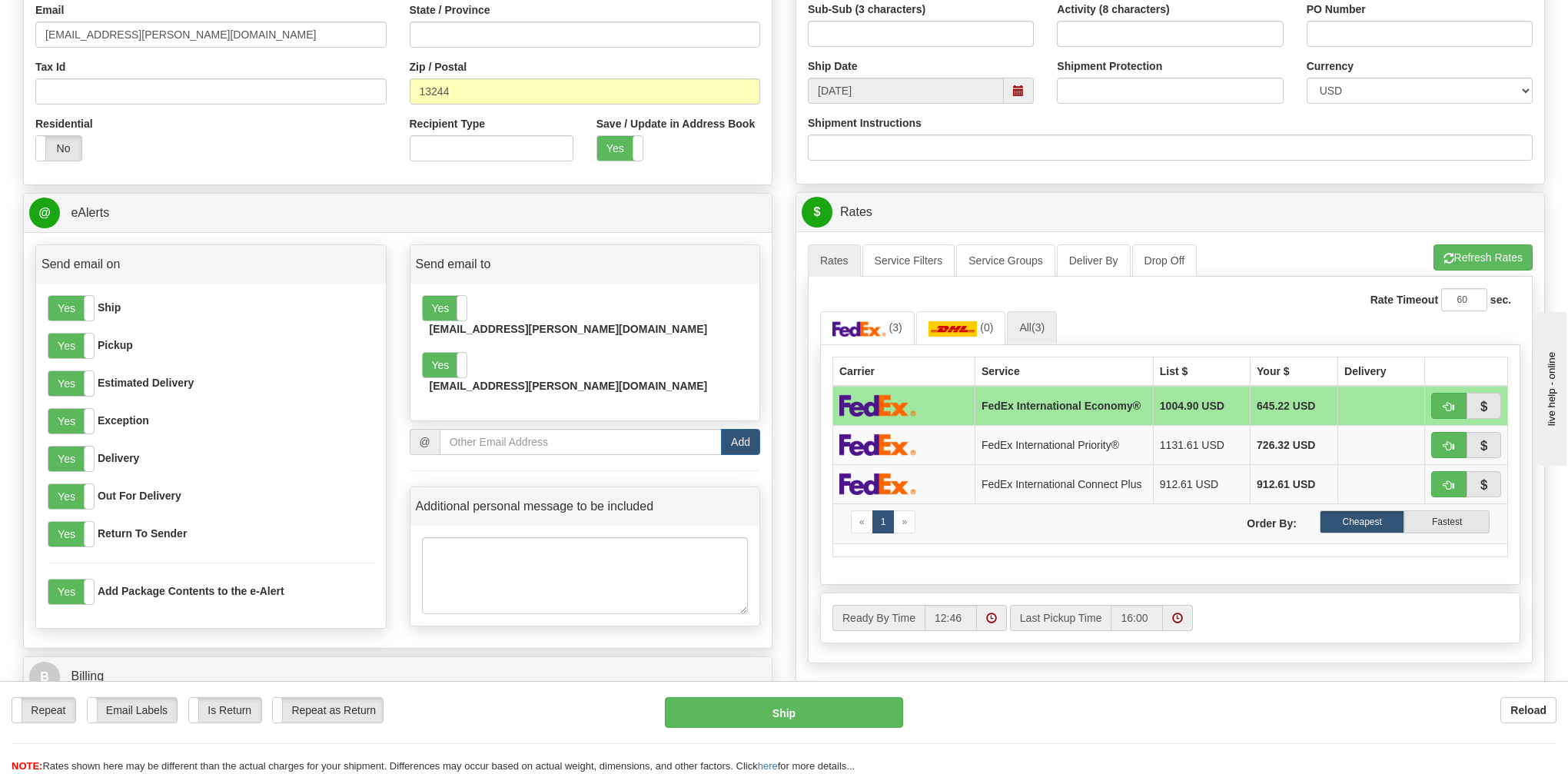
scroll to position [461, 0]
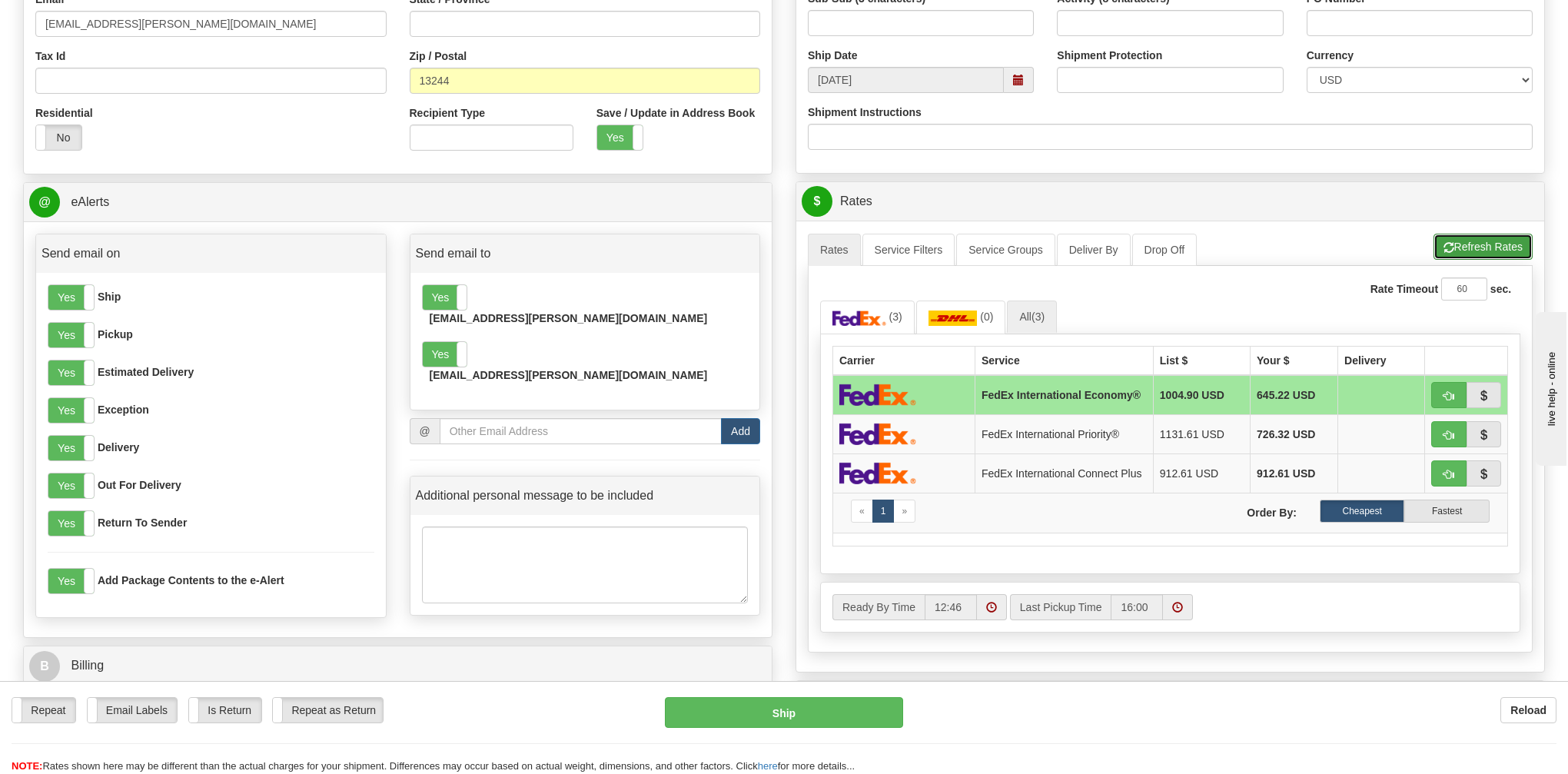
click at [1459, 248] on button "Refresh Rates" at bounding box center [1483, 247] width 99 height 26
click at [1364, 511] on label "Cheapest" at bounding box center [1362, 511] width 85 height 23
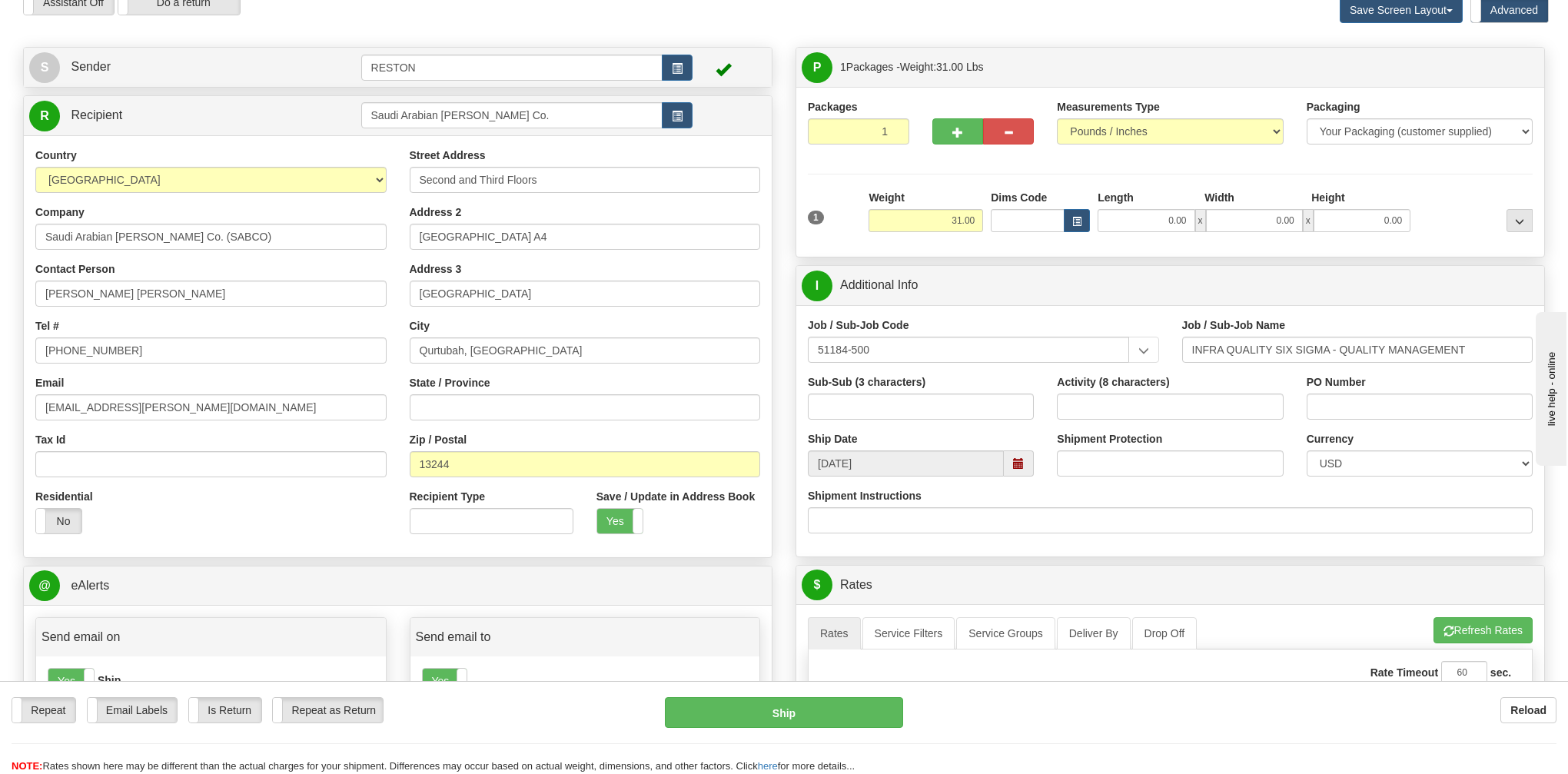
scroll to position [0, 0]
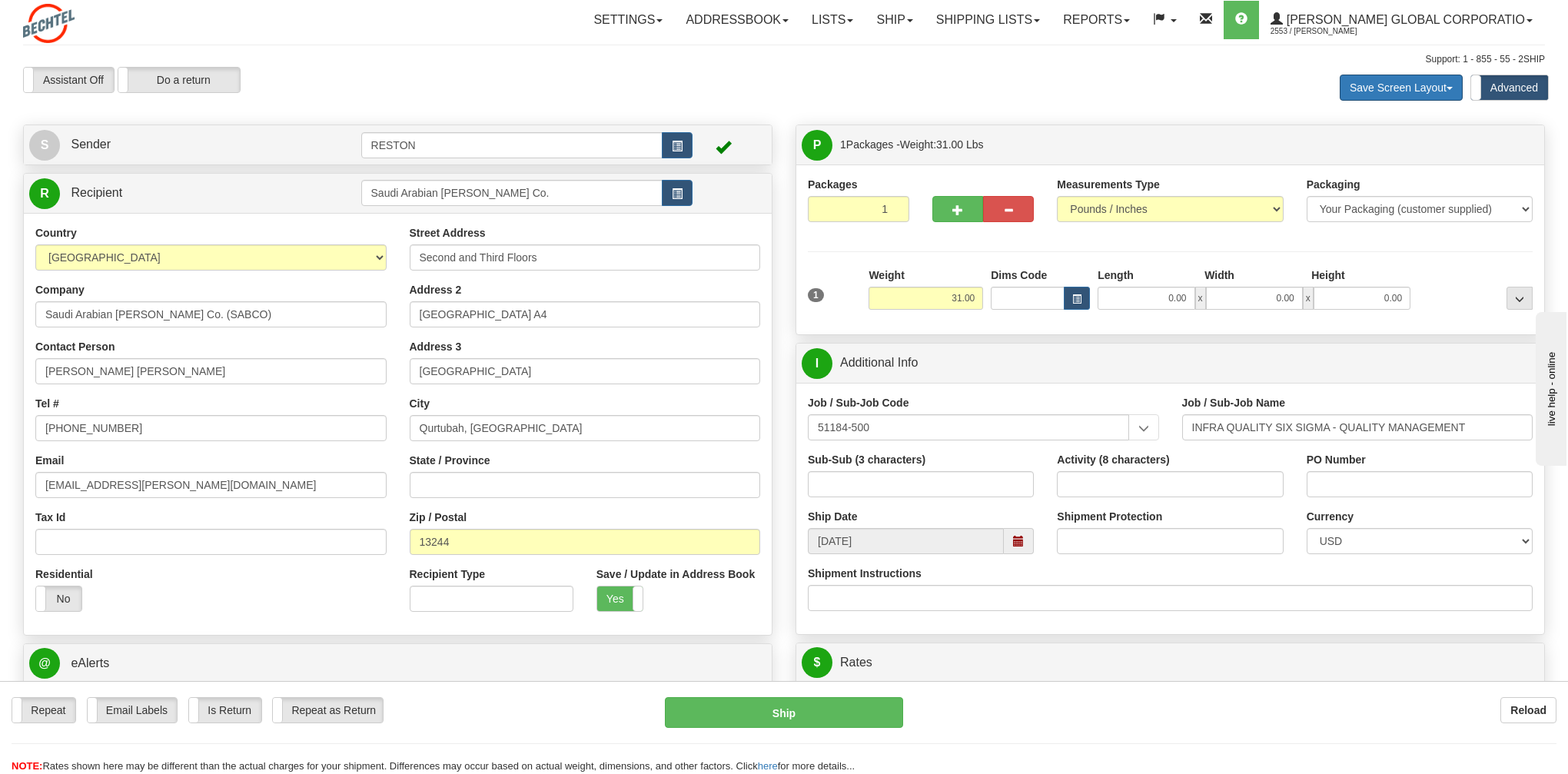
click at [1402, 90] on button "Save Screen Layout" at bounding box center [1401, 88] width 123 height 26
